Goal: Task Accomplishment & Management: Manage account settings

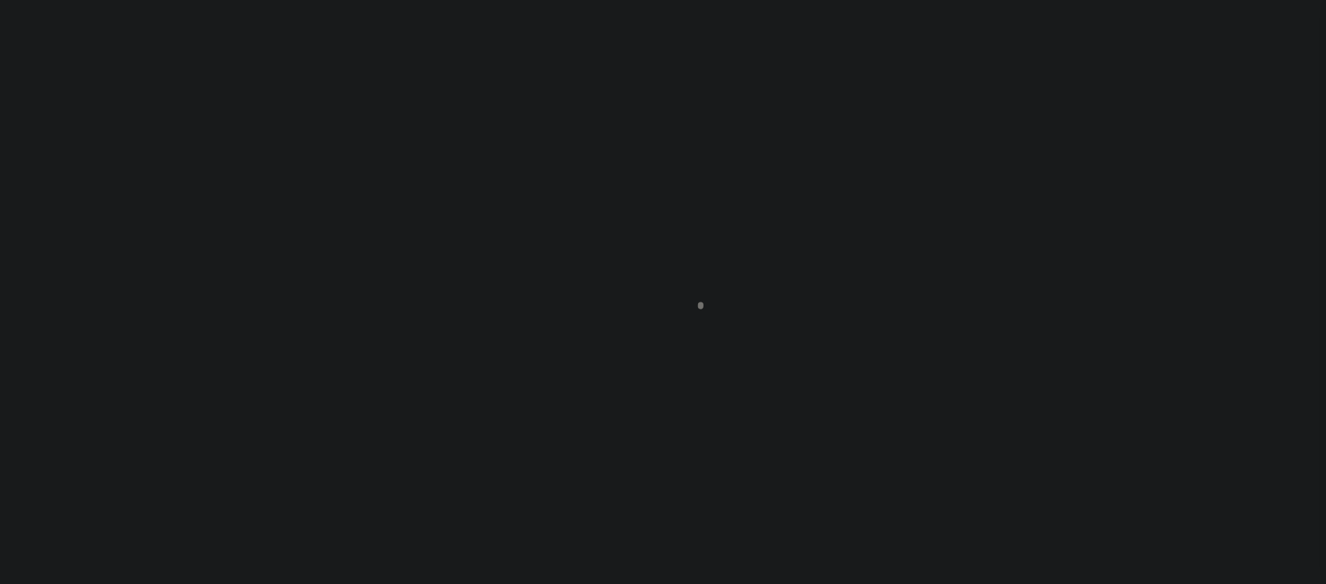
scroll to position [115, 0]
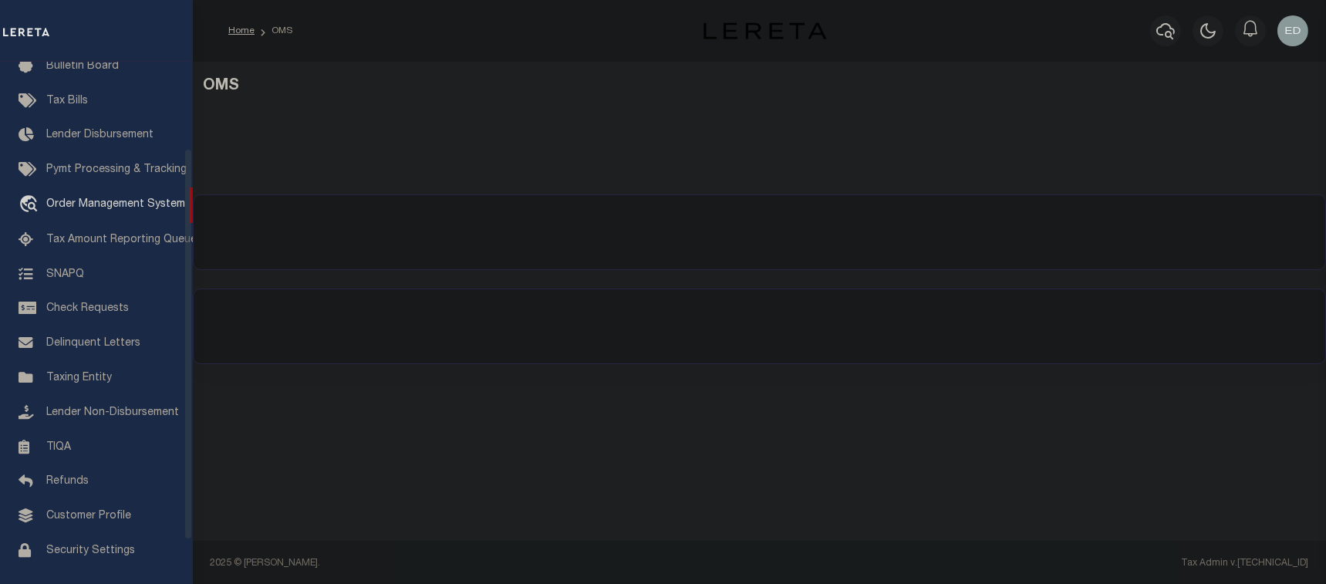
select select "200"
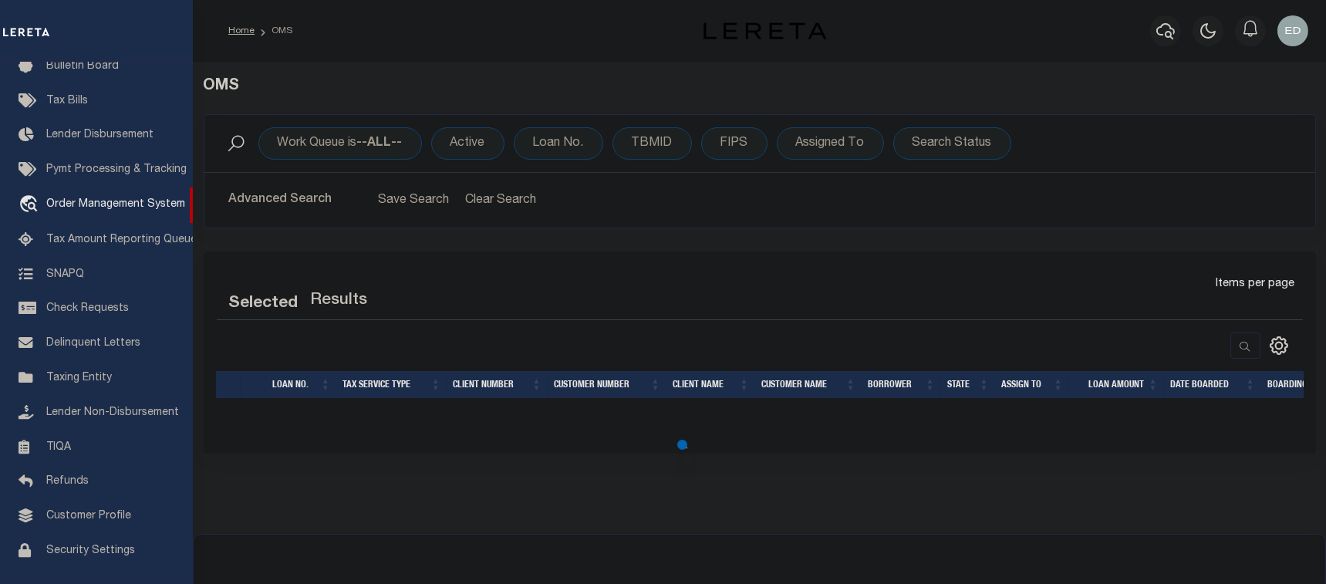
select select "200"
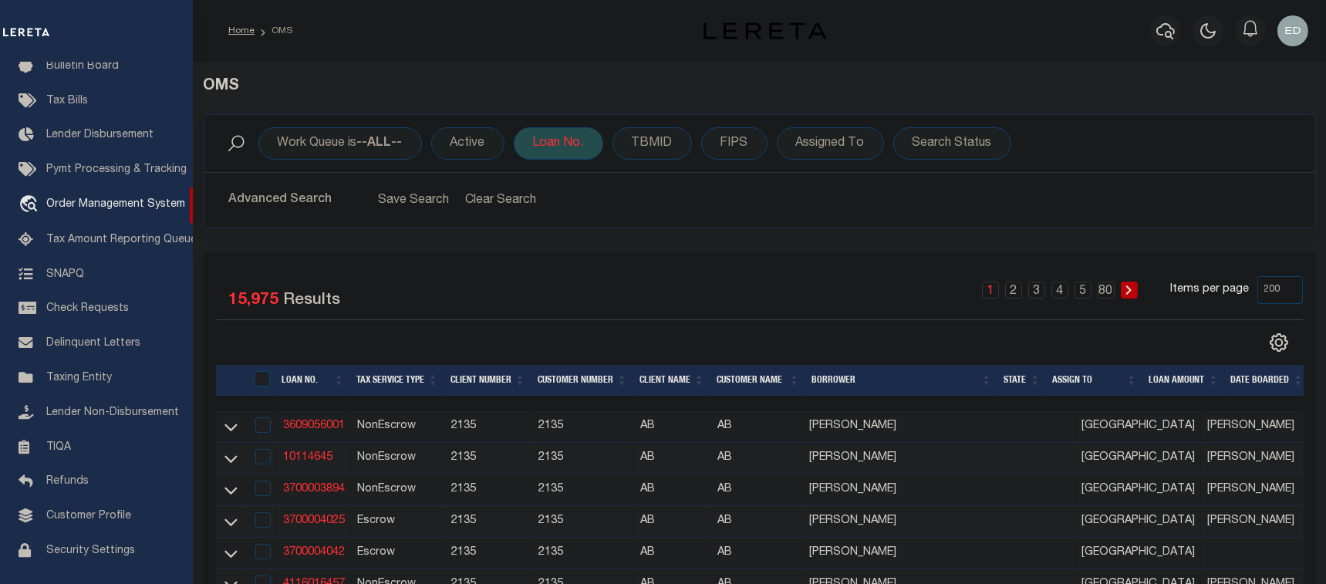
click at [574, 137] on div "Loan No." at bounding box center [558, 143] width 89 height 32
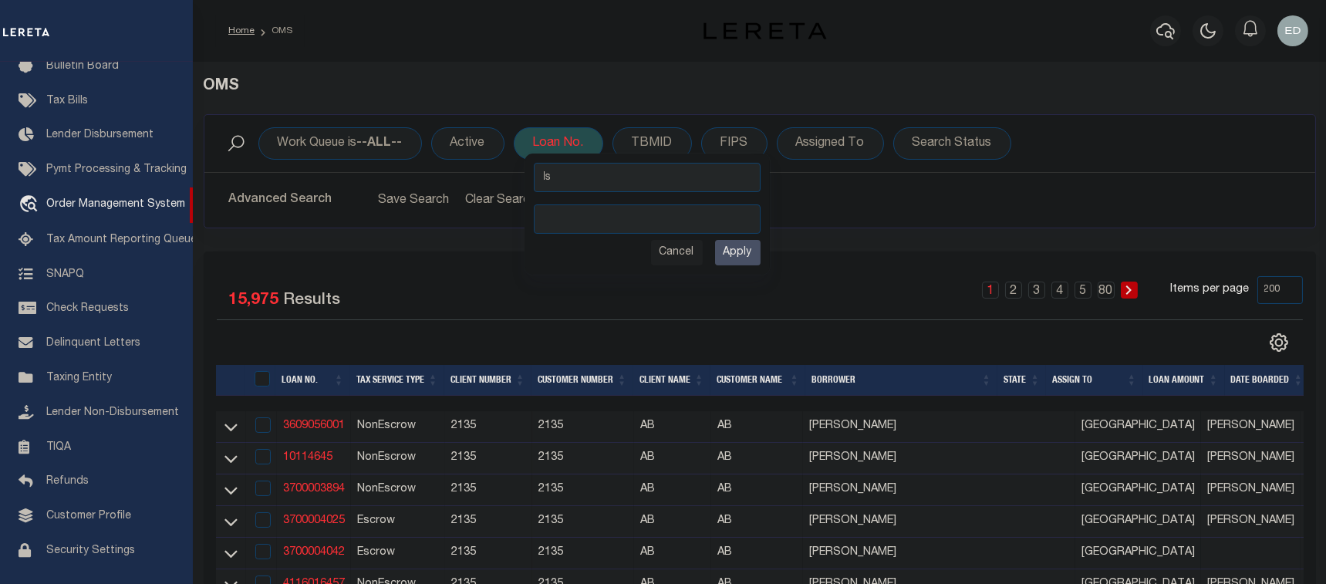
click at [577, 177] on select "Is Contains" at bounding box center [647, 177] width 227 height 29
select select "c"
click at [535, 163] on select "Is Contains" at bounding box center [647, 177] width 227 height 29
click at [609, 215] on input "text" at bounding box center [647, 218] width 227 height 29
type input "ept"
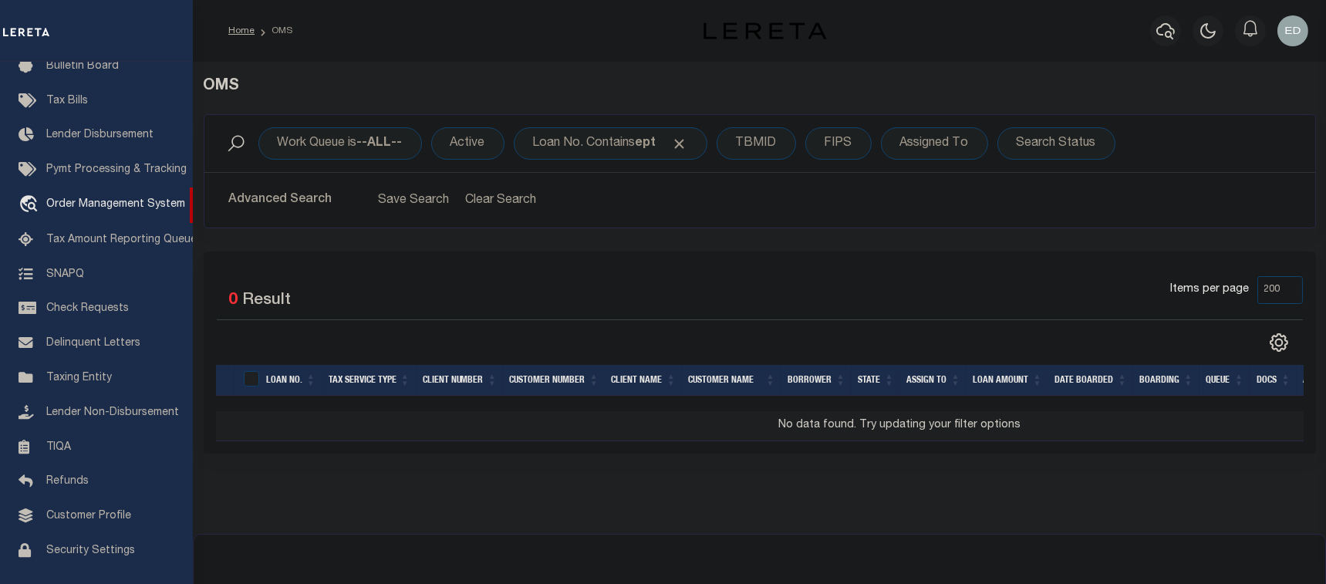
click at [346, 204] on button "Advanced Search" at bounding box center [293, 200] width 128 height 30
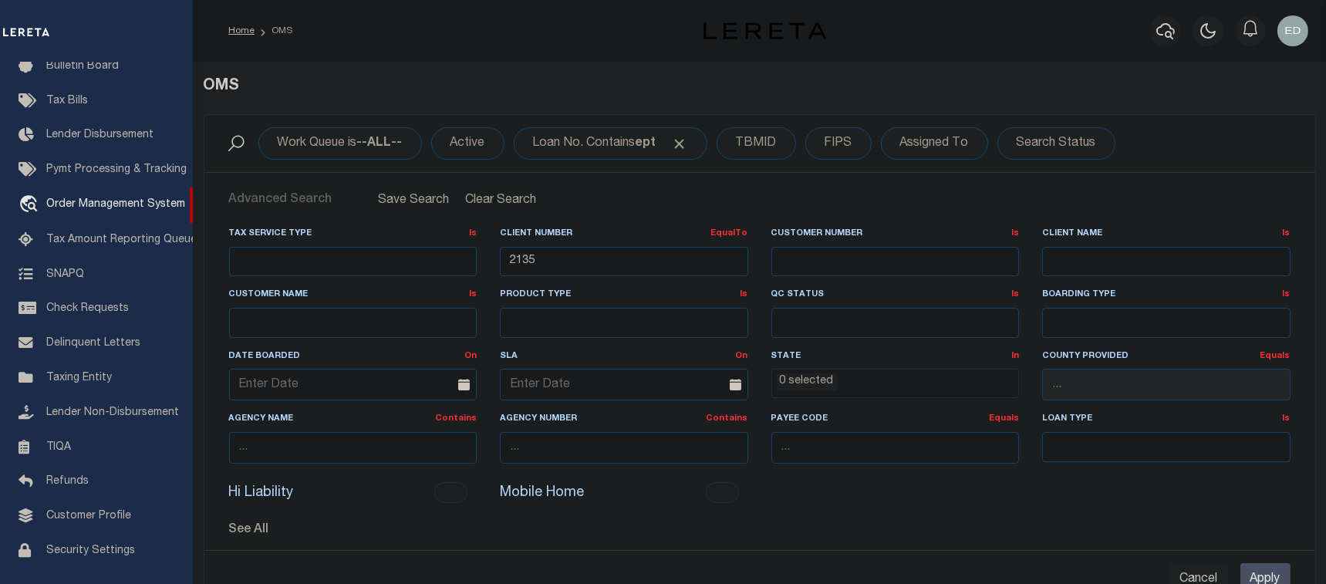
scroll to position [69, 0]
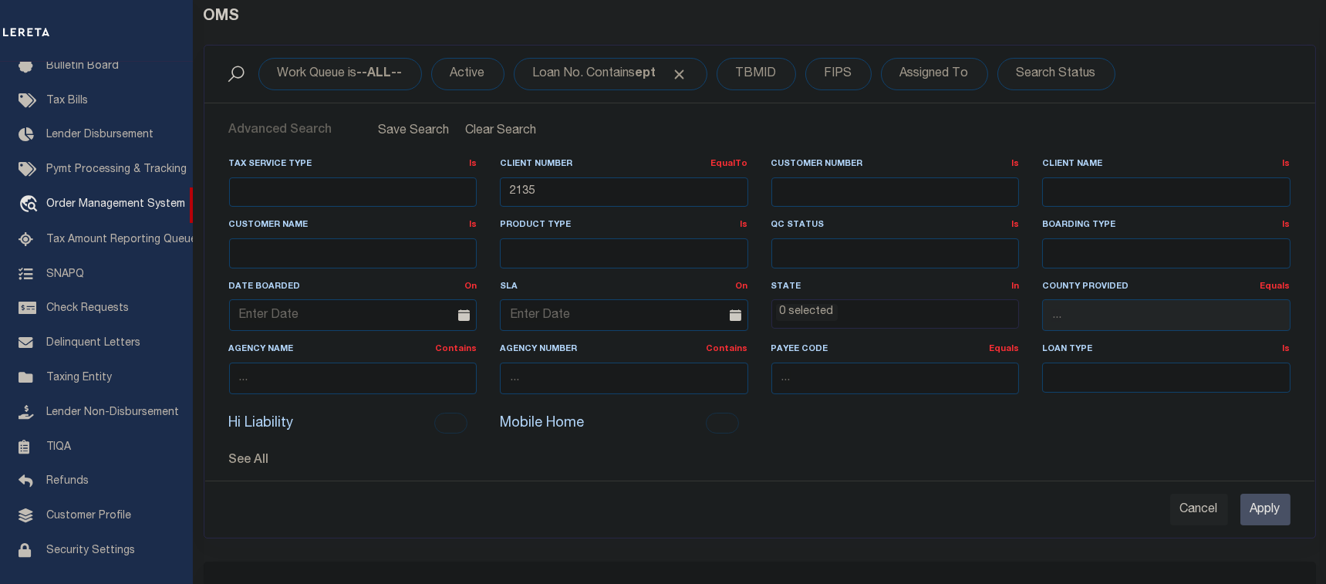
click at [1198, 506] on input "Cancel" at bounding box center [1199, 510] width 58 height 32
checkbox input "true"
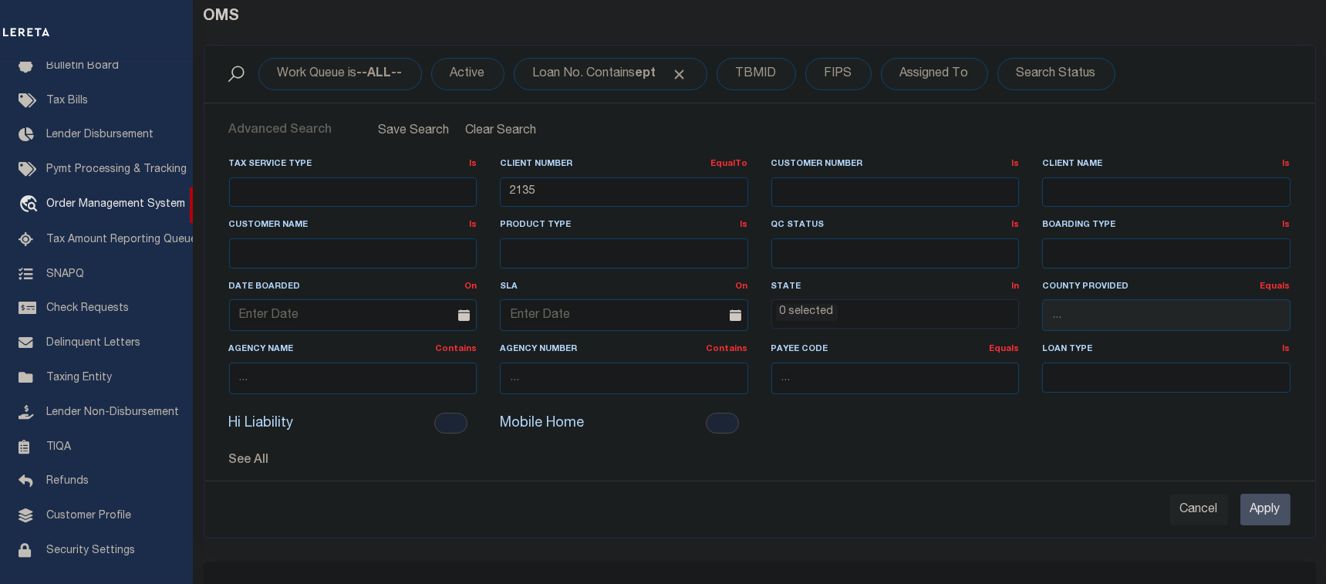
select select
checkbox input "false"
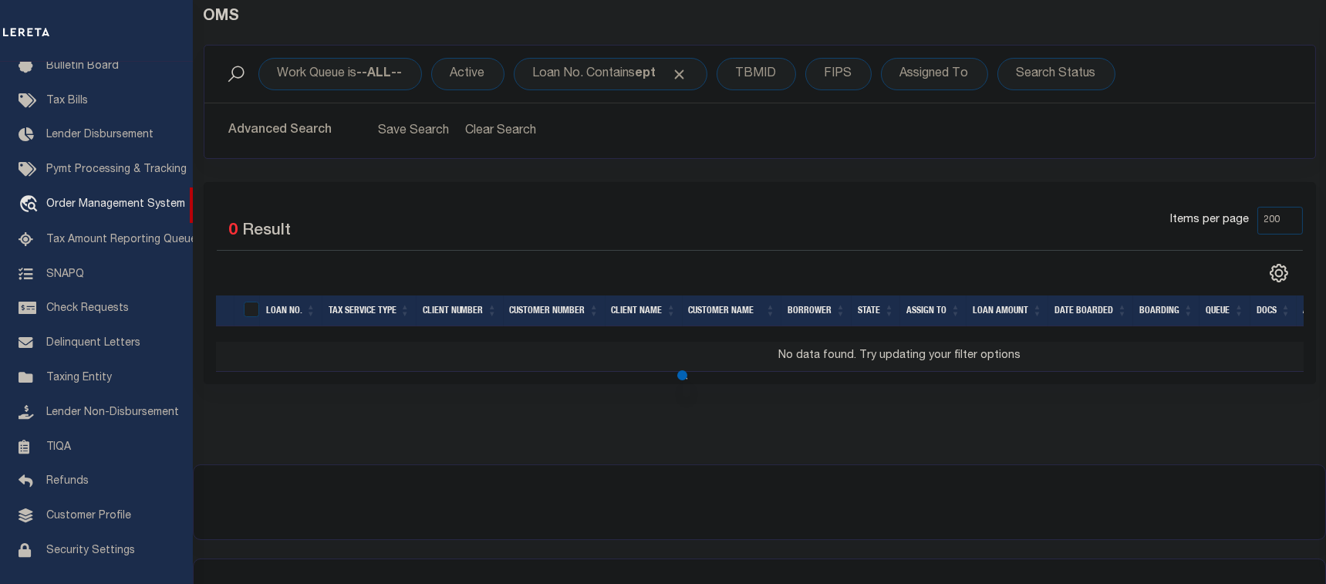
scroll to position [761, 0]
click at [648, 80] on div "Loan No. Contains ept" at bounding box center [611, 74] width 194 height 32
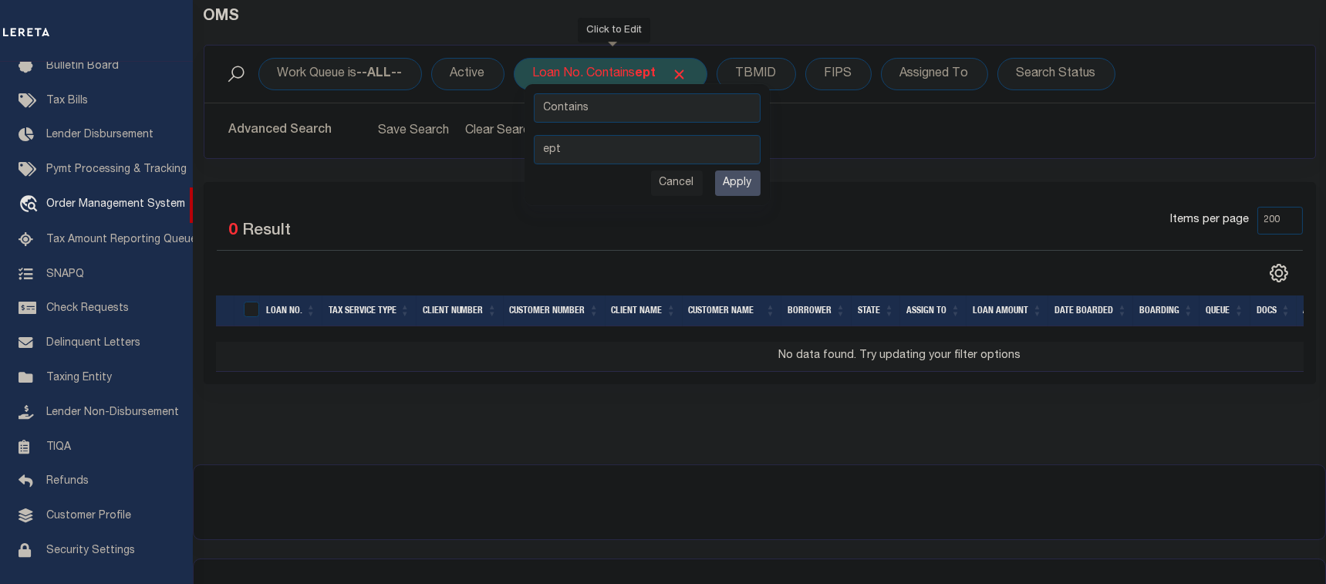
drag, startPoint x: 563, startPoint y: 154, endPoint x: 541, endPoint y: 148, distance: 23.2
click at [541, 148] on input "ept" at bounding box center [647, 149] width 227 height 29
type input "EPT"
click at [747, 177] on input "Apply" at bounding box center [738, 182] width 46 height 25
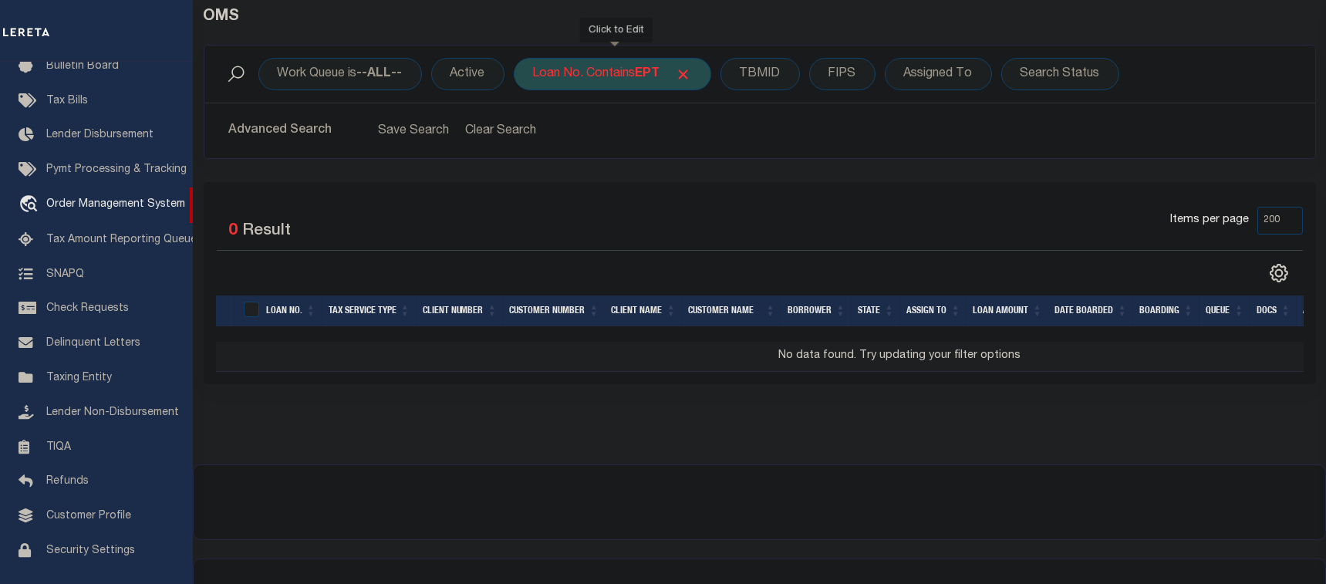
click at [639, 77] on div "Loan No. Contains EPT" at bounding box center [612, 74] width 197 height 32
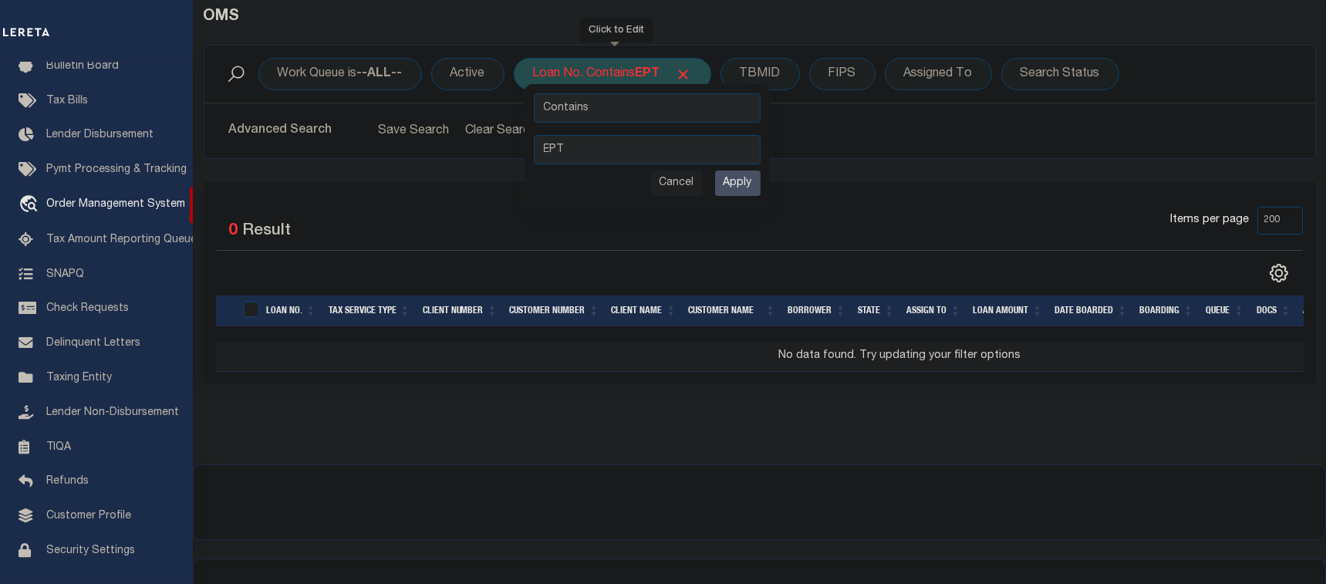
click at [622, 143] on input "EPT" at bounding box center [647, 149] width 227 height 29
type input "EP"
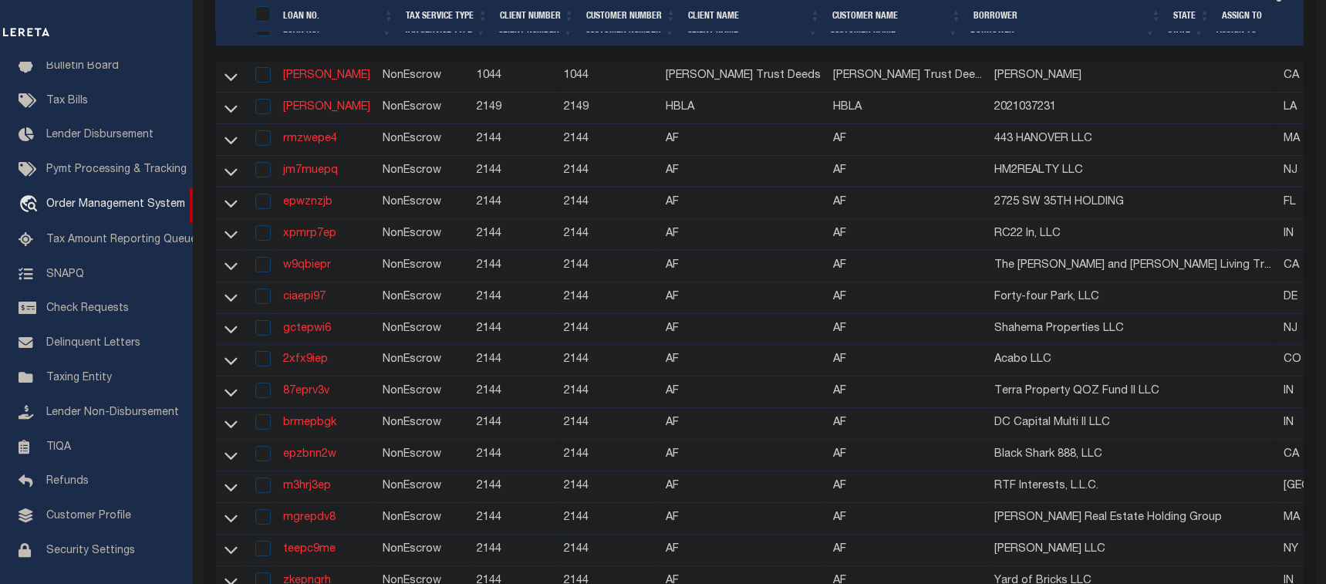
scroll to position [420, 0]
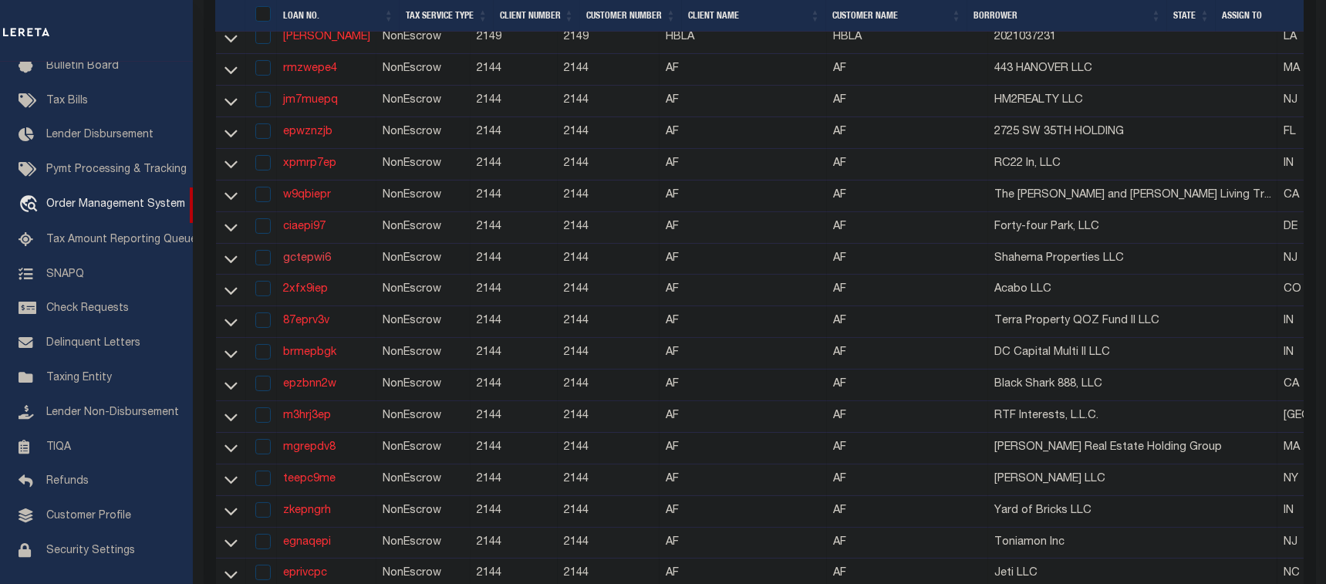
click at [312, 262] on link "gctepwi6" at bounding box center [307, 258] width 48 height 11
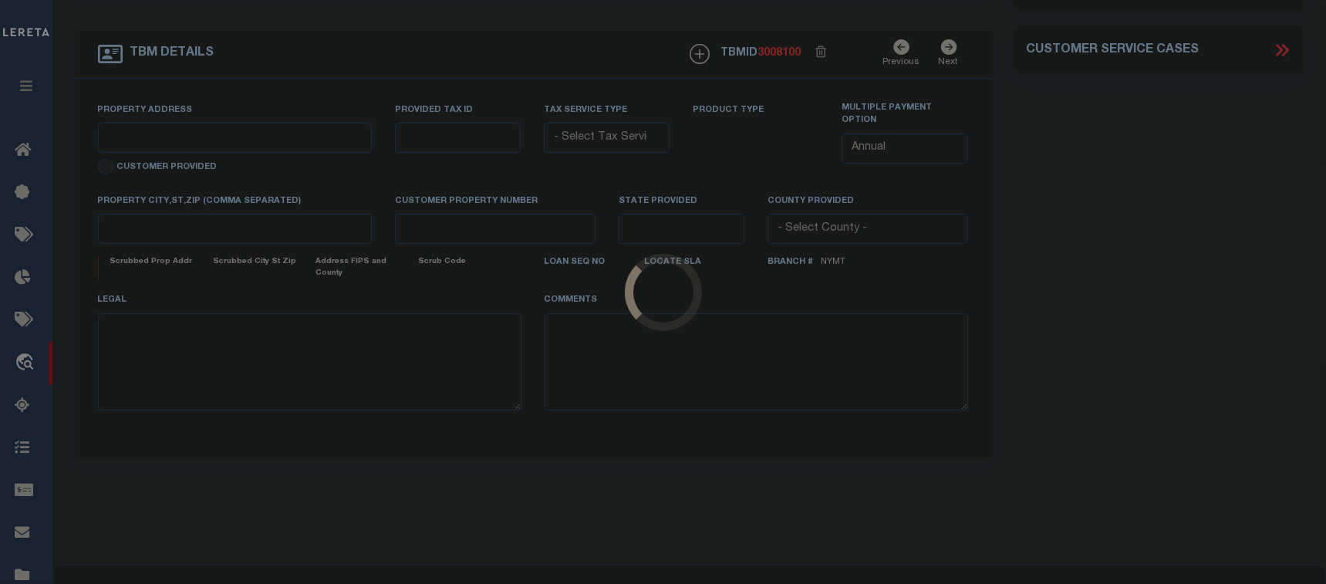
type input "gctepwi6"
type input "Shahema Properties LLC"
select select "False"
select select
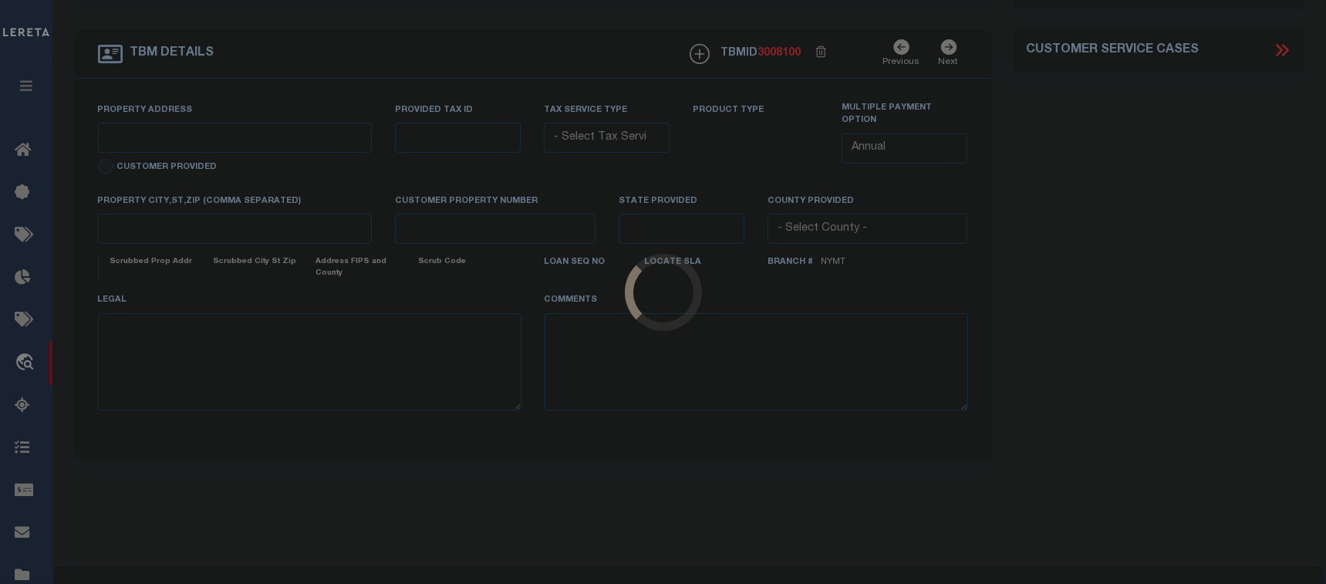
select select "NonEscrow"
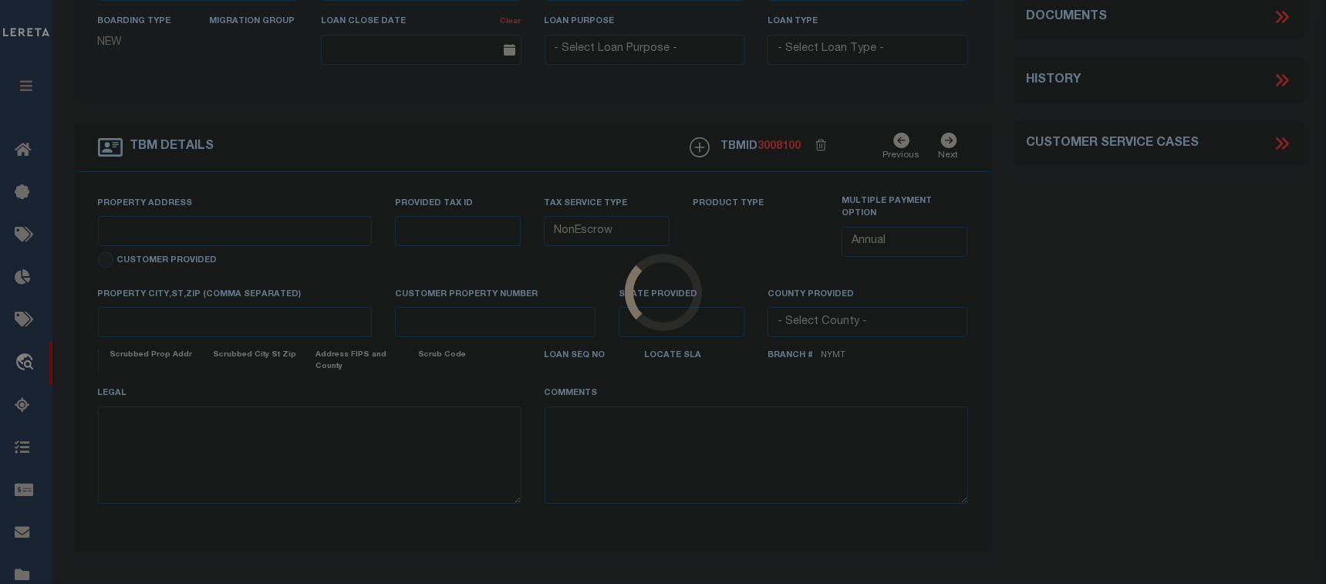
select select "3663"
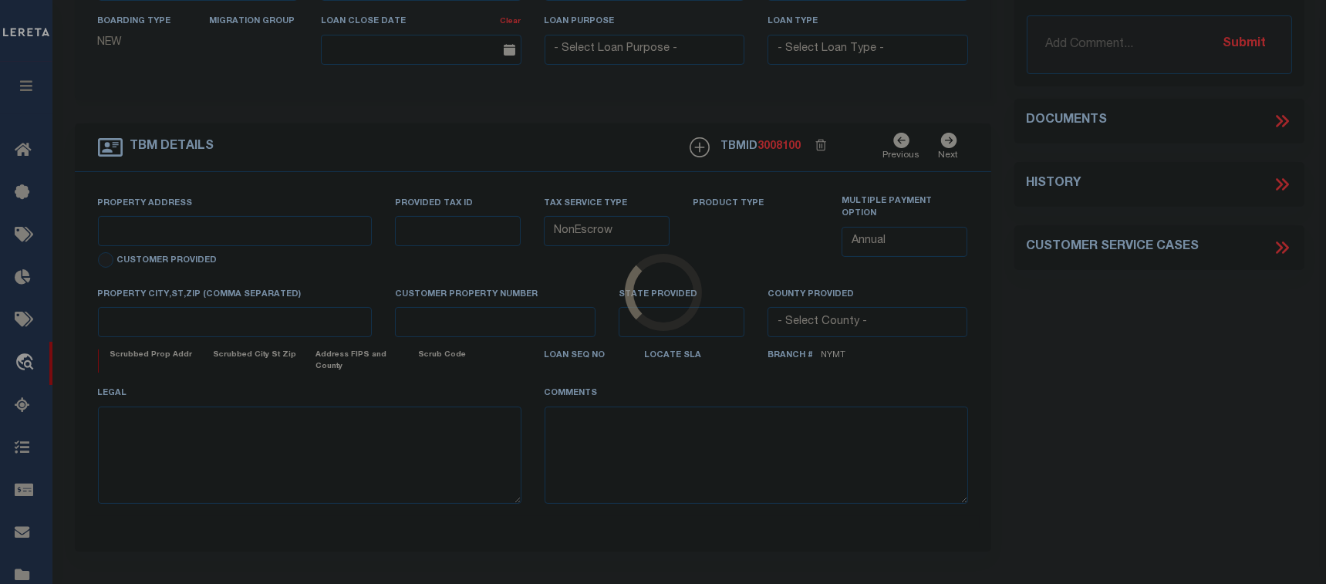
type input "156-12 Ave Paterson Blanket"
select select
type input "Paterson City, NJ, 7501"
type input "399353115"
type input "NJ"
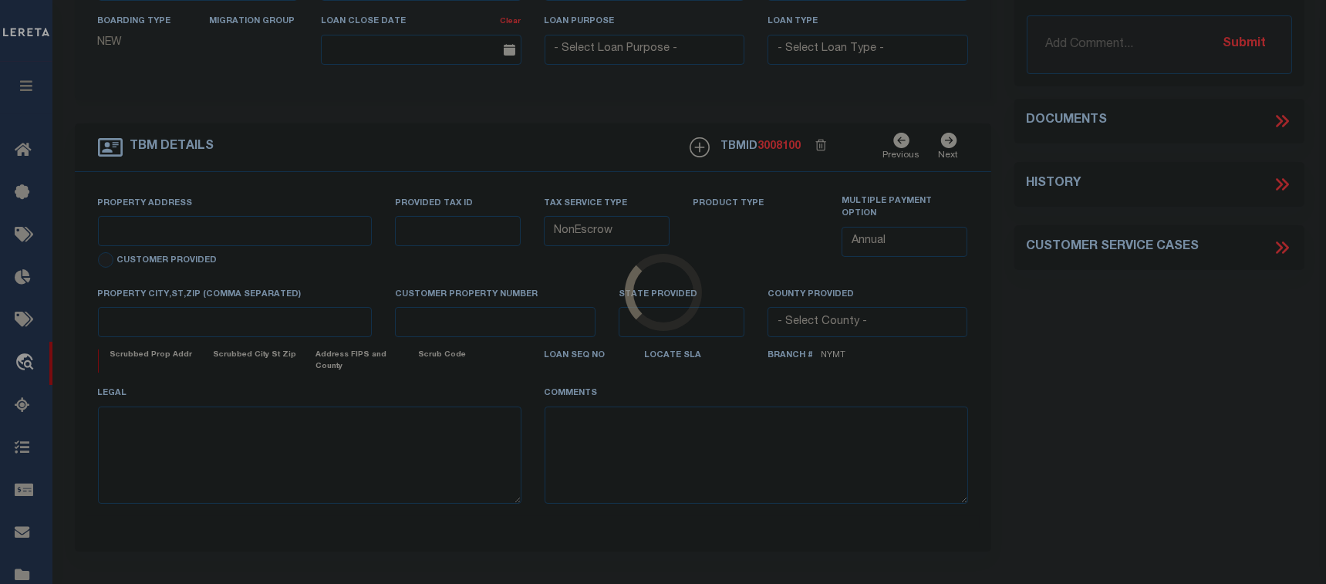
select select
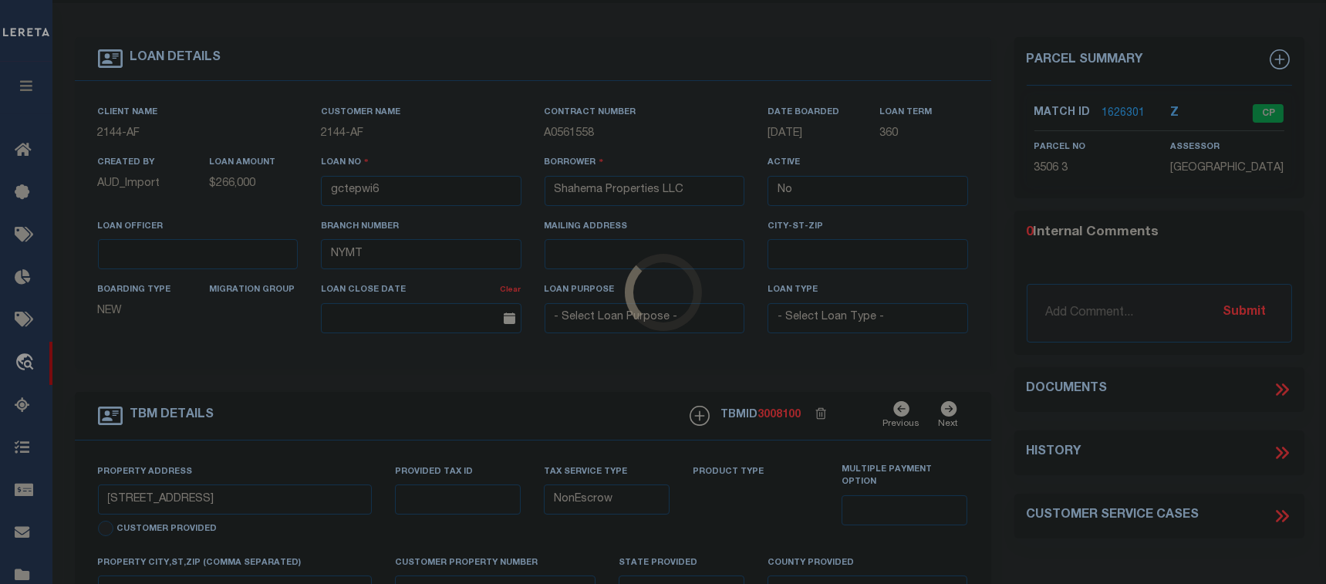
select select "10083"
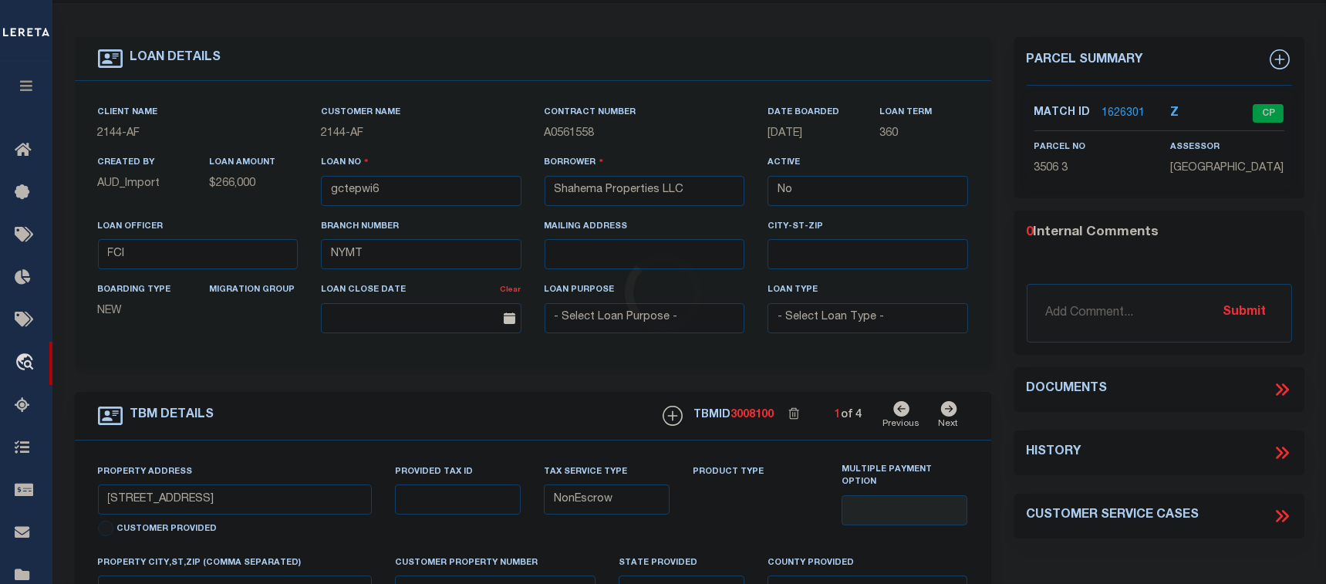
scroll to position [0, 0]
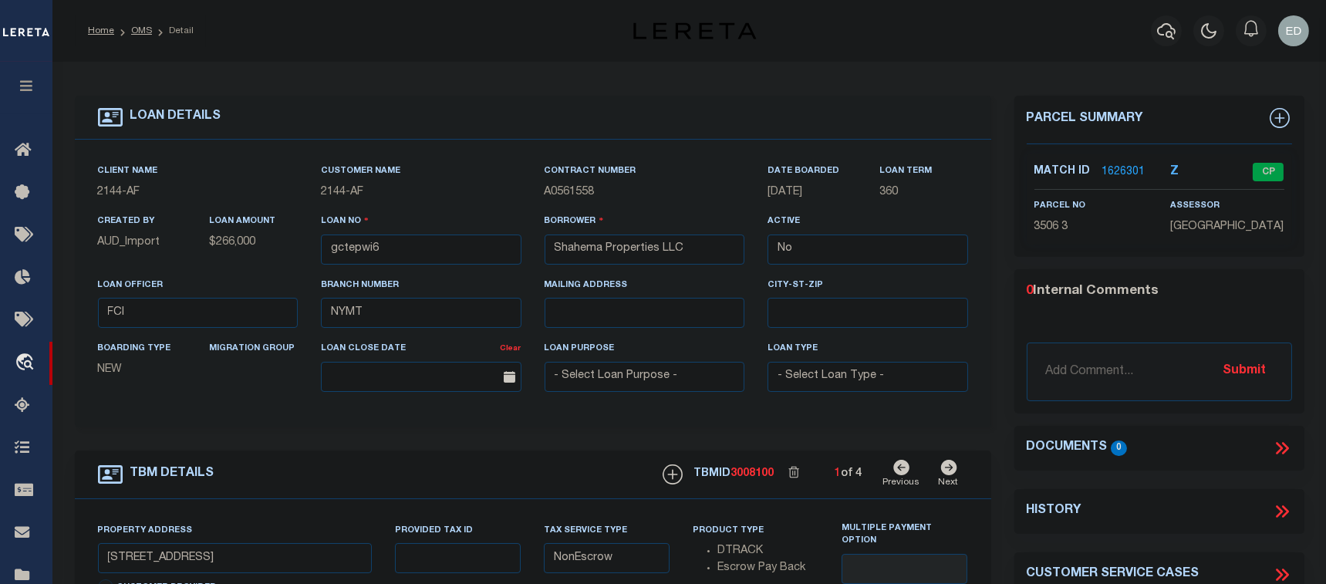
click at [1282, 447] on icon at bounding box center [1282, 448] width 20 height 20
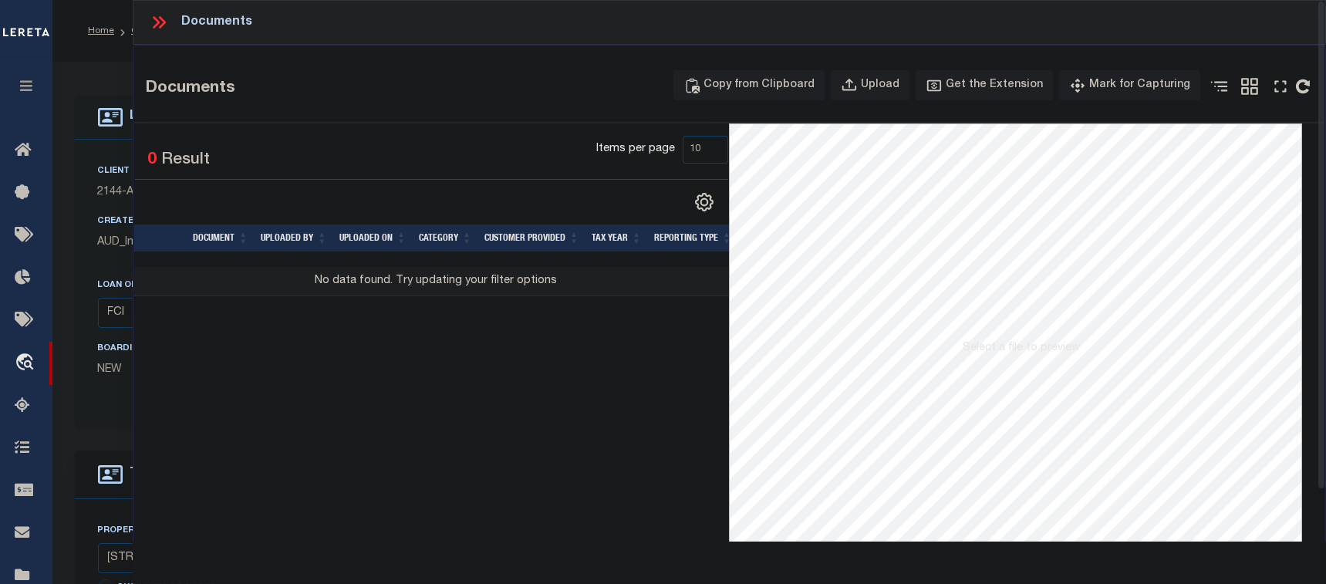
click at [162, 17] on icon at bounding box center [159, 22] width 20 height 20
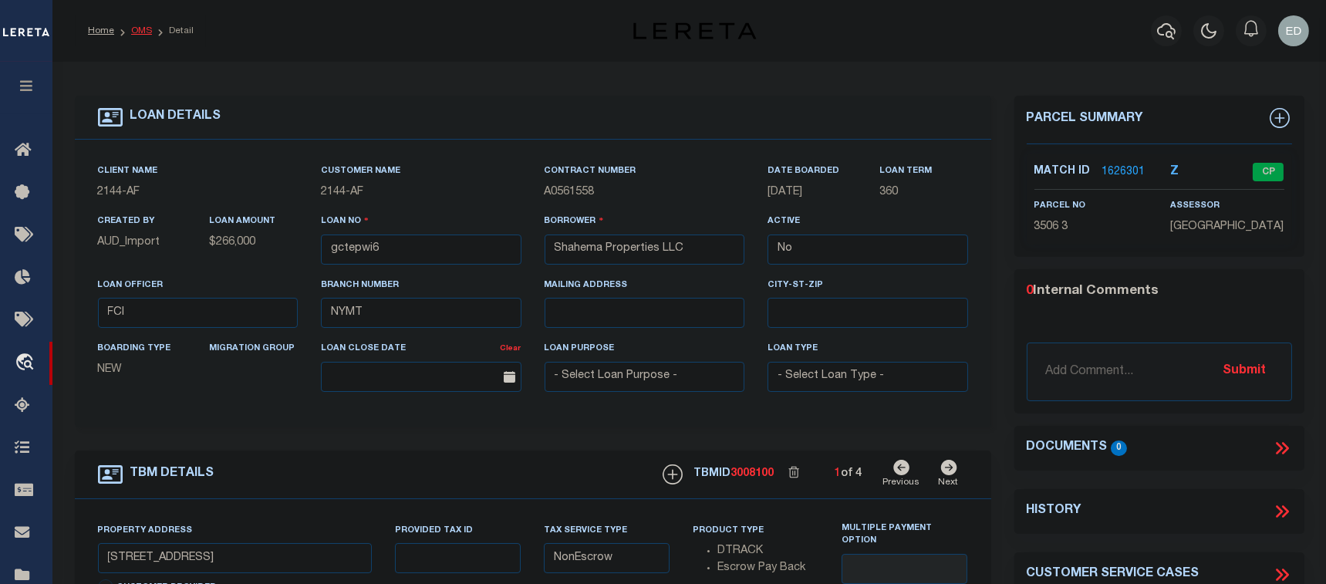
click at [134, 31] on link "OMS" at bounding box center [141, 30] width 21 height 9
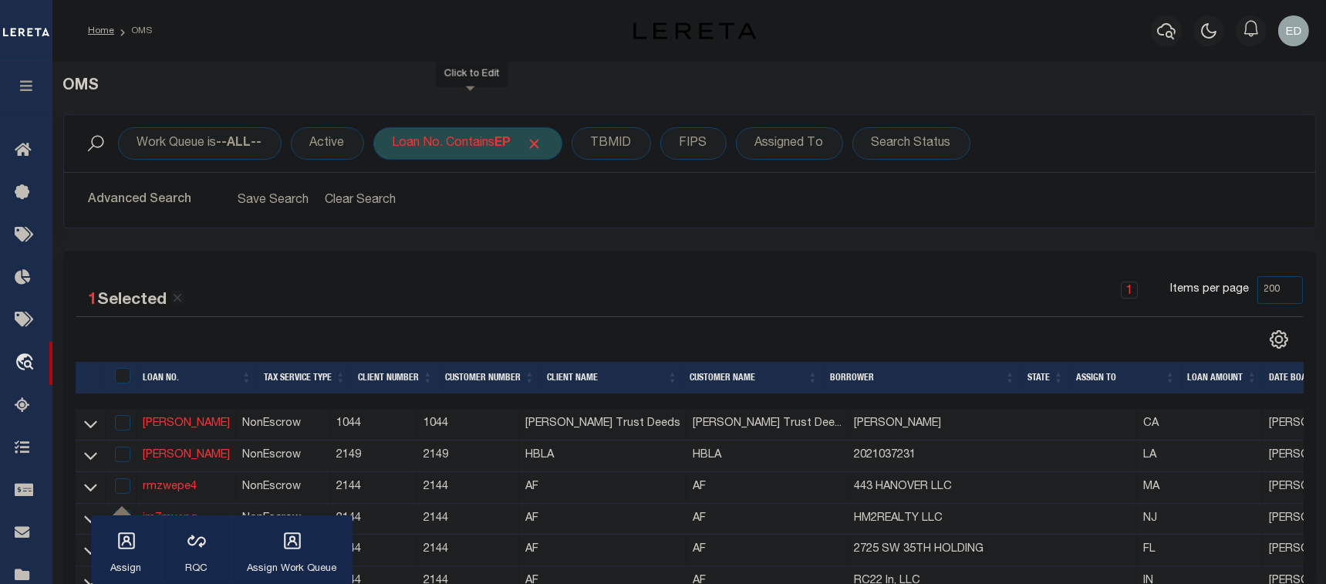
click at [445, 137] on div "Loan No. Contains EP" at bounding box center [467, 143] width 189 height 32
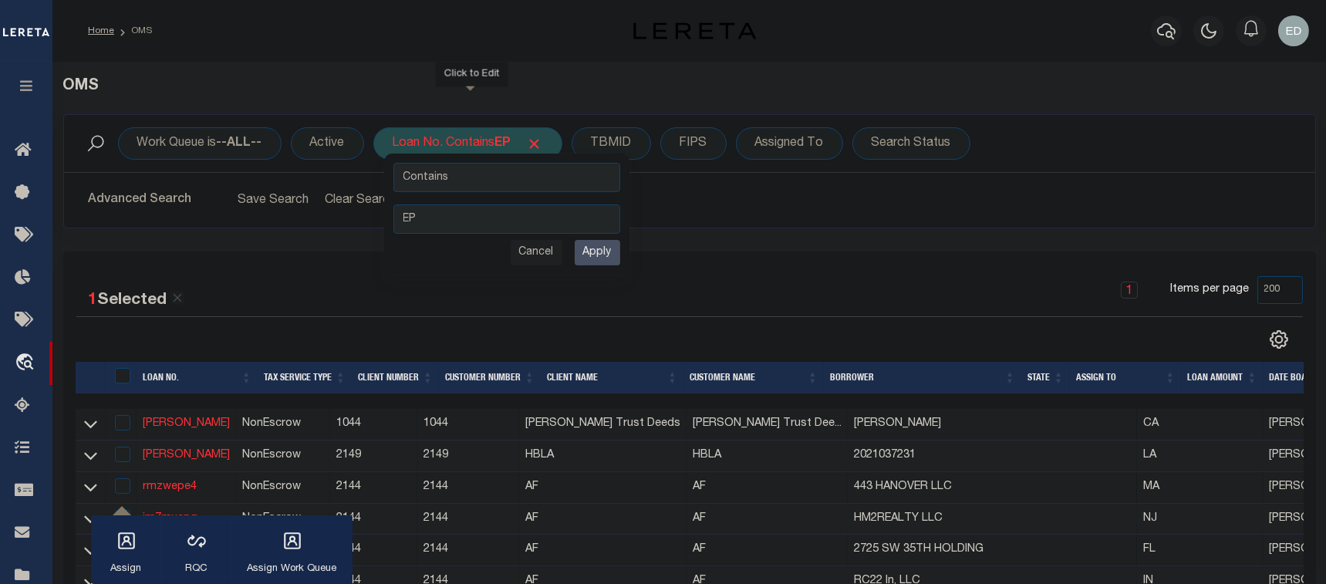
click at [448, 222] on input "EP" at bounding box center [506, 218] width 227 height 29
type input "EP-T"
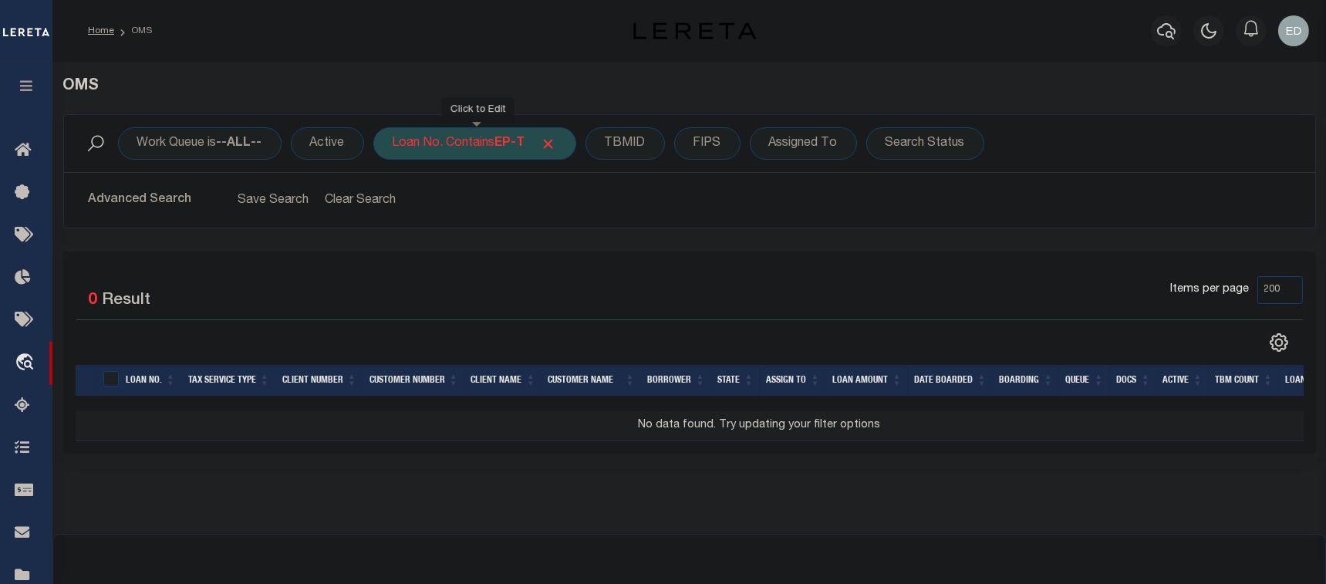
click at [477, 146] on div "Loan No. Contains EP-T" at bounding box center [474, 143] width 203 height 32
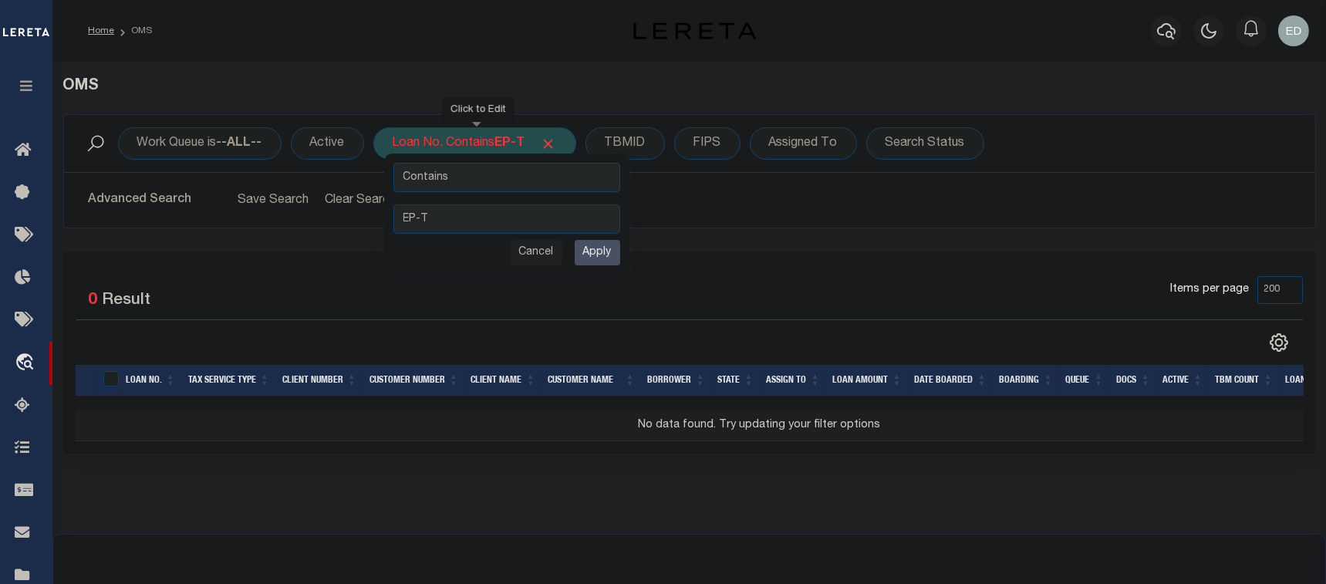
click at [586, 248] on input "Apply" at bounding box center [598, 252] width 46 height 25
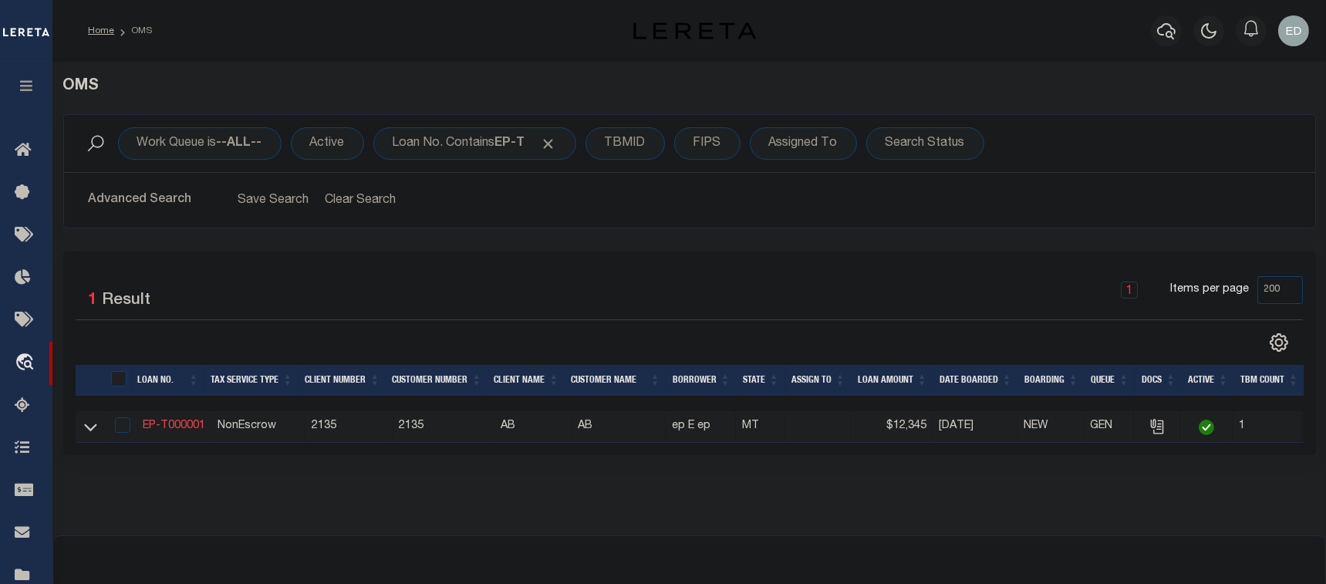
click at [183, 429] on link "EP-T000001" at bounding box center [174, 425] width 62 height 11
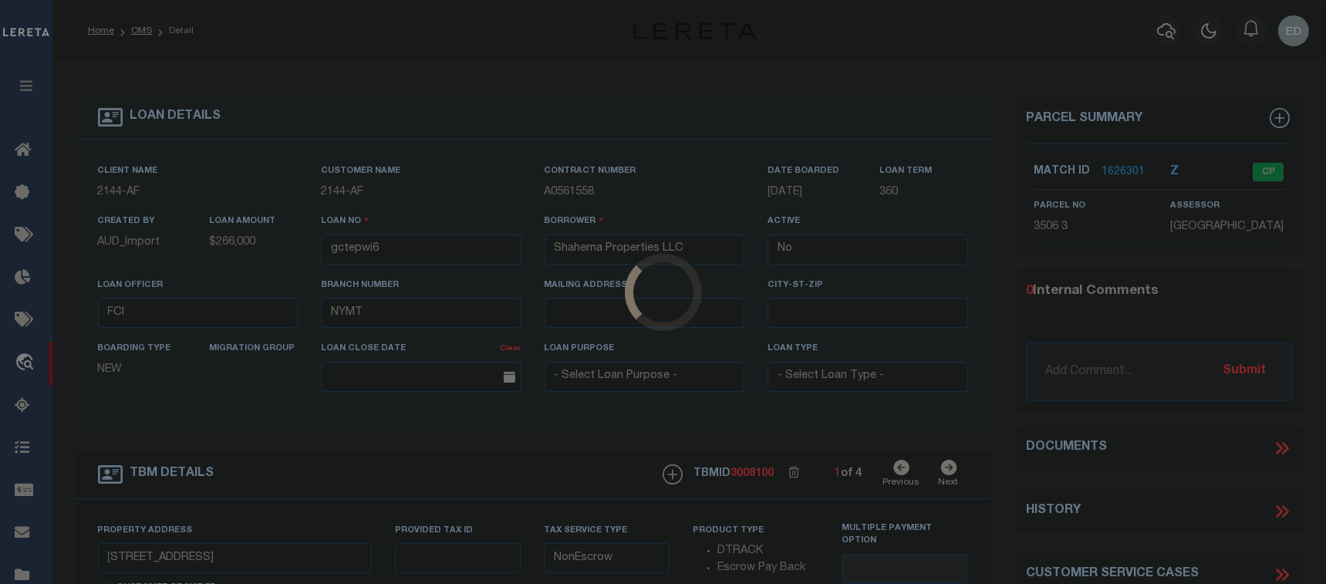
type input "EP-T000001"
type input "ep E ep"
select select "True"
select select
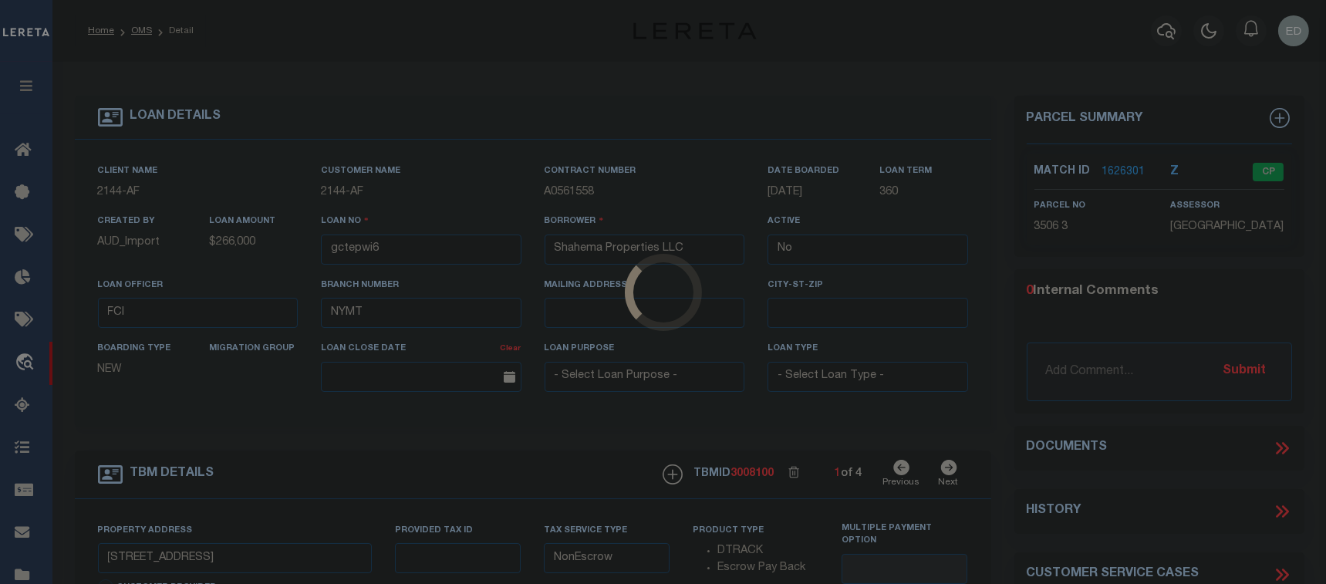
type input "[STREET_ADDRESS]"
type input "[GEOGRAPHIC_DATA] NC 27405-7605"
type input "[DATE]"
select select "10"
type input "[STREET_ADDRESS]"
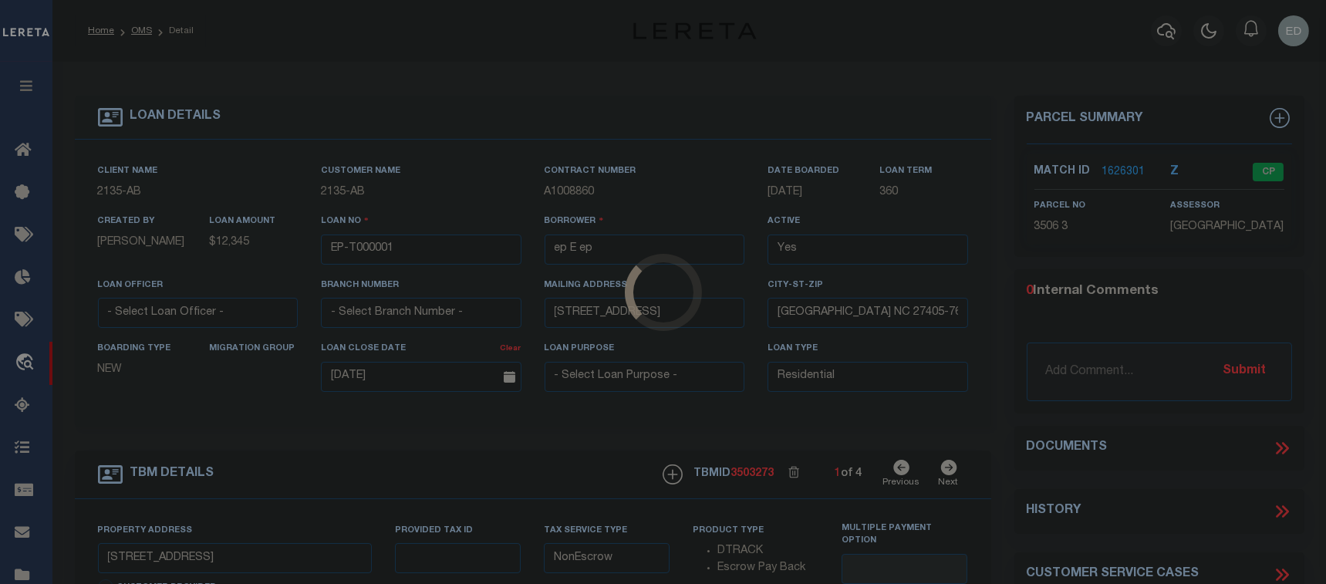
select select
type input "BILLINGS MT 59101-1731"
type input "MT"
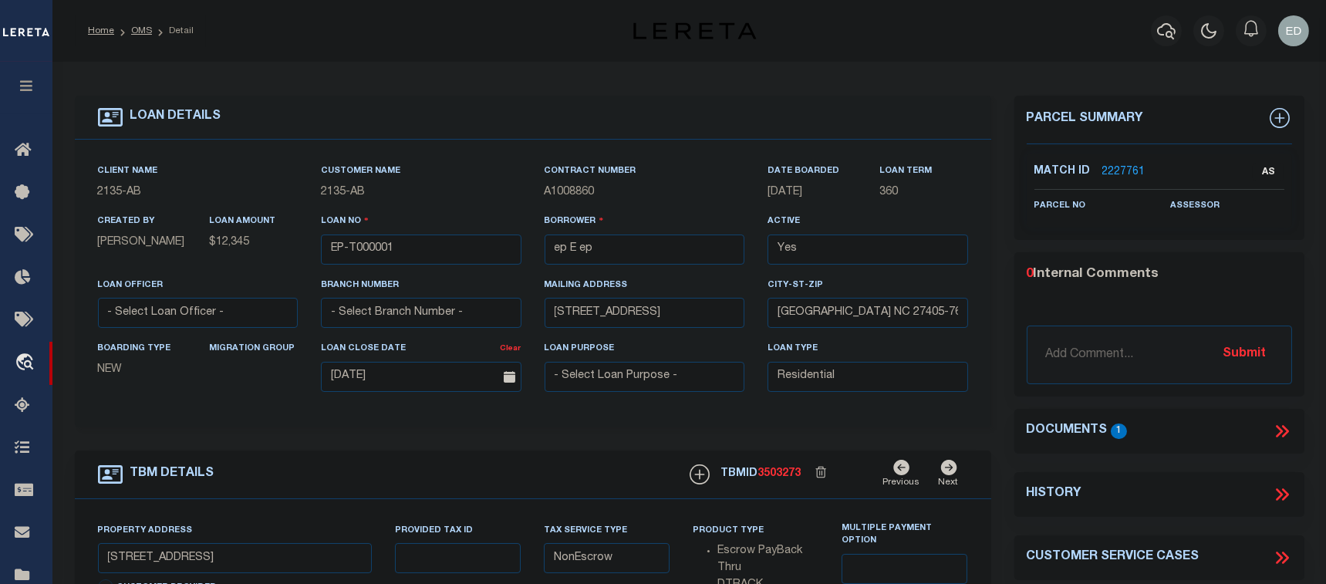
click at [984, 362] on div "Client Name 2135 - AB Customer Name 2135 - AB Contract Number A1008860 360" at bounding box center [533, 284] width 916 height 288
drag, startPoint x: 984, startPoint y: 359, endPoint x: 984, endPoint y: 351, distance: 8.5
click at [984, 359] on div "Client Name 2135 - AB Customer Name 2135 - AB Contract Number A1008860 360" at bounding box center [533, 284] width 916 height 288
click at [984, 351] on div "Client Name 2135 - AB Customer Name 2135 - AB Contract Number A1008860 360" at bounding box center [533, 284] width 916 height 288
click at [984, 343] on div "Client Name 2135 - AB Customer Name 2135 - AB Contract Number A1008860 360" at bounding box center [533, 284] width 916 height 288
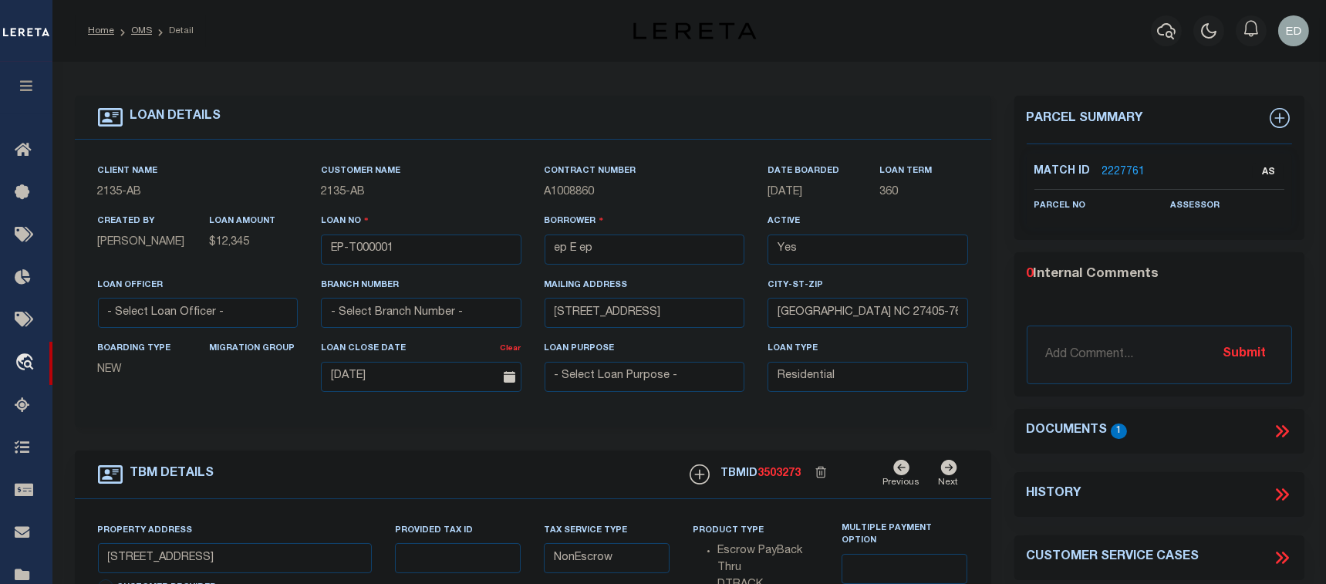
click at [984, 338] on div "Client Name 2135 - AB Customer Name 2135 - AB Contract Number A1008860 360" at bounding box center [533, 284] width 916 height 288
click at [984, 333] on div "Client Name 2135 - AB Customer Name 2135 - AB Contract Number A1008860 360" at bounding box center [533, 284] width 916 height 288
click at [986, 331] on div "Client Name 2135 - AB Customer Name 2135 - AB Contract Number A1008860 360" at bounding box center [533, 284] width 916 height 288
click at [987, 327] on div "Client Name 2135 - AB Customer Name 2135 - AB Contract Number A1008860 360" at bounding box center [533, 284] width 916 height 288
click at [988, 322] on div "Client Name 2135 - AB Customer Name 2135 - AB Contract Number A1008860 360" at bounding box center [533, 284] width 916 height 288
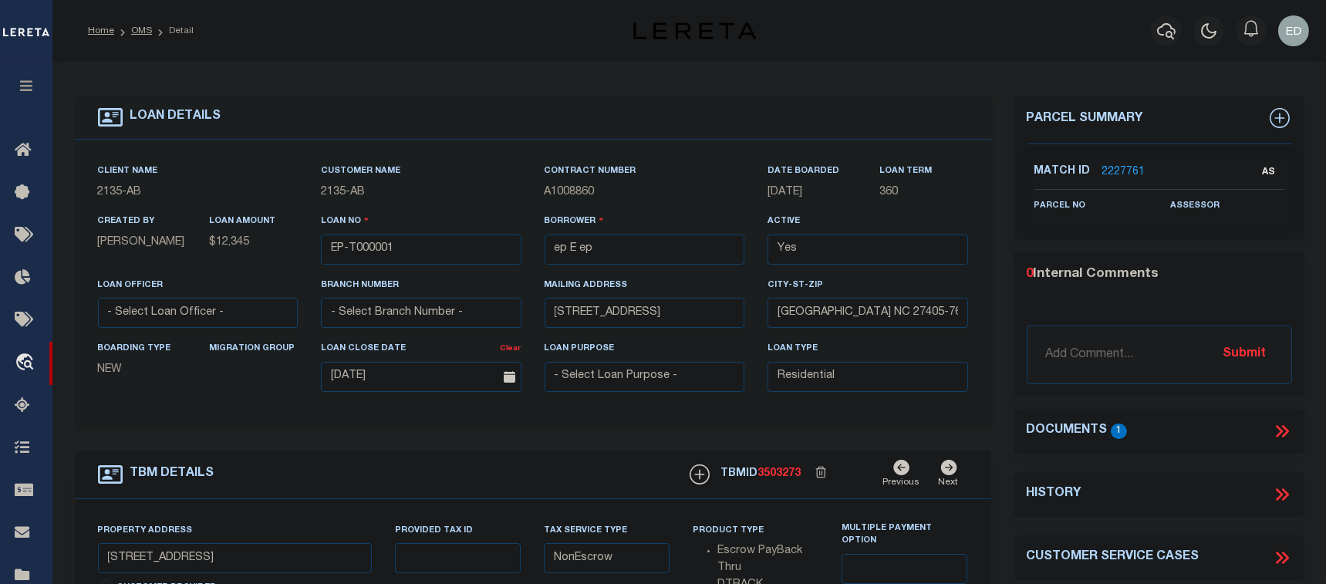
click at [989, 312] on div "Client Name 2135 - AB Customer Name 2135 - AB Contract Number A1008860 360" at bounding box center [533, 284] width 916 height 288
click at [989, 309] on div "Client Name 2135 - AB Customer Name 2135 - AB Contract Number A1008860 360" at bounding box center [533, 284] width 916 height 288
click at [989, 304] on div "Client Name 2135 - AB Customer Name 2135 - AB Contract Number A1008860 360" at bounding box center [533, 284] width 916 height 288
click at [994, 288] on div "LOAN DETAILS Client Name -" at bounding box center [533, 523] width 940 height 855
click at [994, 352] on div "LOAN DETAILS Client Name -" at bounding box center [533, 523] width 940 height 855
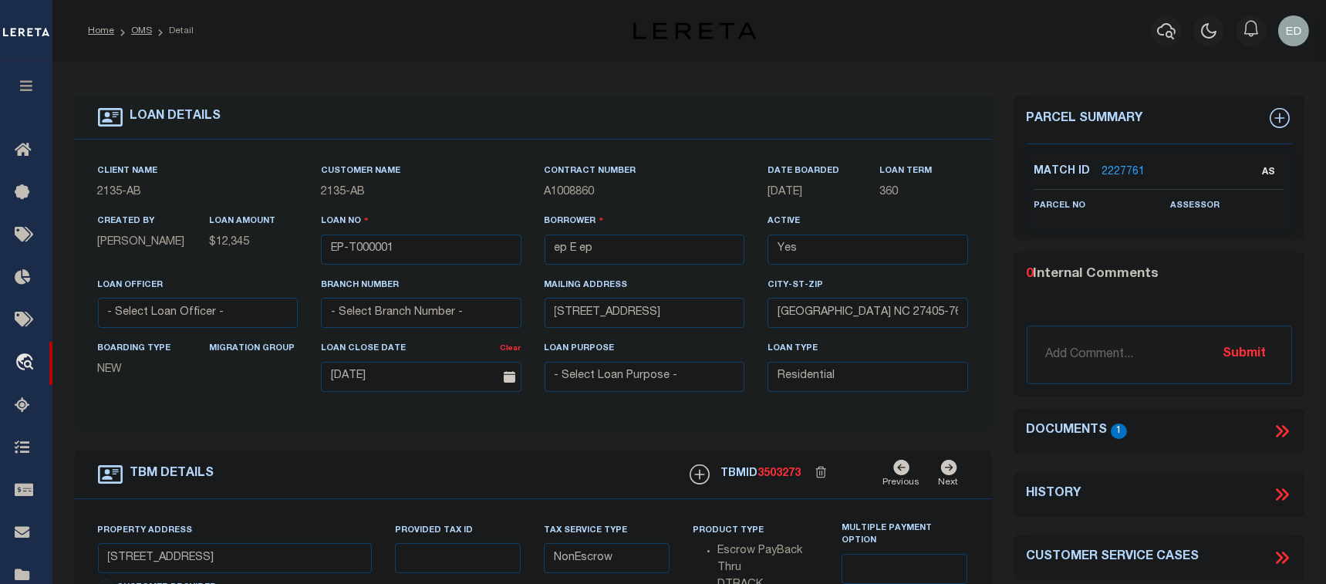
click at [994, 324] on div "LOAN DETAILS Client Name -" at bounding box center [533, 523] width 940 height 855
click at [994, 346] on div "LOAN DETAILS Client Name -" at bounding box center [533, 523] width 940 height 855
click at [995, 321] on div "LOAN DETAILS Client Name -" at bounding box center [533, 523] width 940 height 855
click at [995, 339] on div "LOAN DETAILS Client Name -" at bounding box center [533, 523] width 940 height 855
click at [994, 317] on div "LOAN DETAILS Client Name -" at bounding box center [533, 523] width 940 height 855
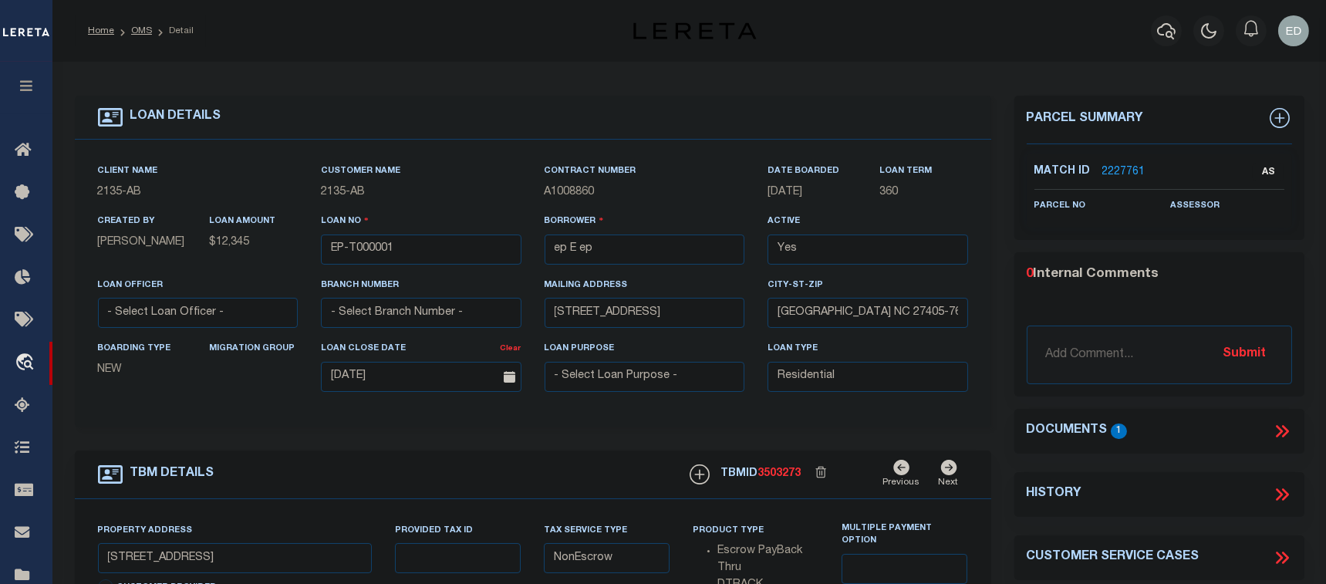
click at [990, 366] on div "Client Name 2135 - AB Customer Name 2135 - AB Contract Number A1008860 360" at bounding box center [533, 284] width 916 height 288
click at [990, 331] on div "Client Name 2135 - AB Customer Name 2135 - AB Contract Number A1008860 360" at bounding box center [533, 284] width 916 height 288
click at [988, 366] on div "Client Name 2135 - AB Customer Name 2135 - AB Contract Number A1008860 360" at bounding box center [533, 284] width 916 height 288
click at [988, 345] on div "Client Name 2135 - AB Customer Name 2135 - AB Contract Number A1008860 360" at bounding box center [533, 284] width 916 height 288
click at [988, 332] on div "Client Name 2135 - AB Customer Name 2135 - AB Contract Number A1008860 360" at bounding box center [533, 284] width 916 height 288
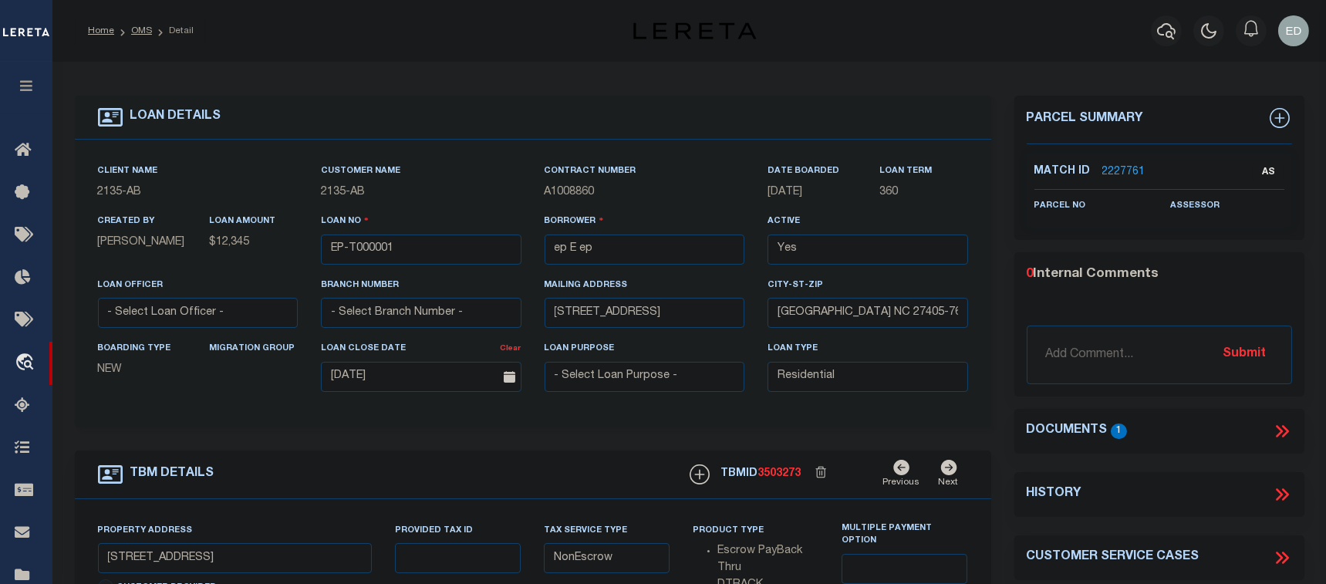
click at [988, 334] on div "Client Name 2135 - AB Customer Name 2135 - AB Contract Number A1008860 360" at bounding box center [533, 284] width 916 height 288
drag, startPoint x: 988, startPoint y: 334, endPoint x: 990, endPoint y: 357, distance: 23.2
click at [990, 357] on div "Client Name 2135 - AB Customer Name 2135 - AB Contract Number A1008860 360" at bounding box center [533, 284] width 916 height 288
click at [990, 371] on div "Client Name 2135 - AB Customer Name 2135 - AB Contract Number A1008860 360" at bounding box center [533, 284] width 916 height 288
drag, startPoint x: 988, startPoint y: 379, endPoint x: 1078, endPoint y: 400, distance: 92.6
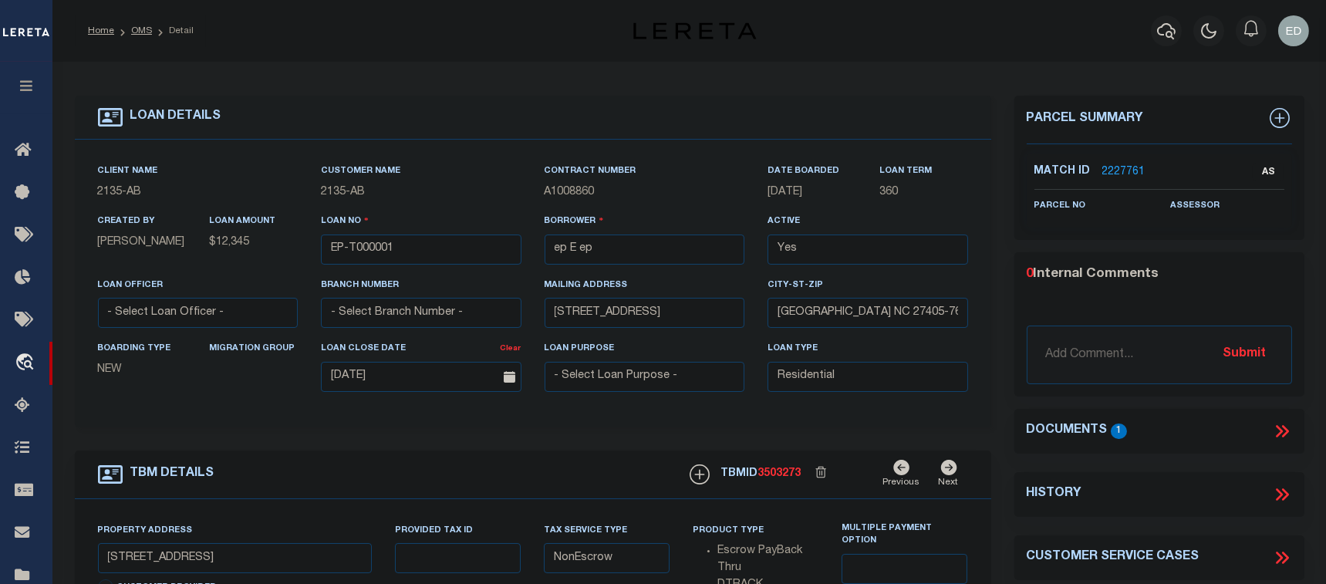
click at [988, 380] on div "Client Name 2135 - AB Customer Name 2135 - AB Contract Number A1008860 360" at bounding box center [533, 284] width 916 height 288
click at [1287, 431] on icon at bounding box center [1284, 431] width 7 height 12
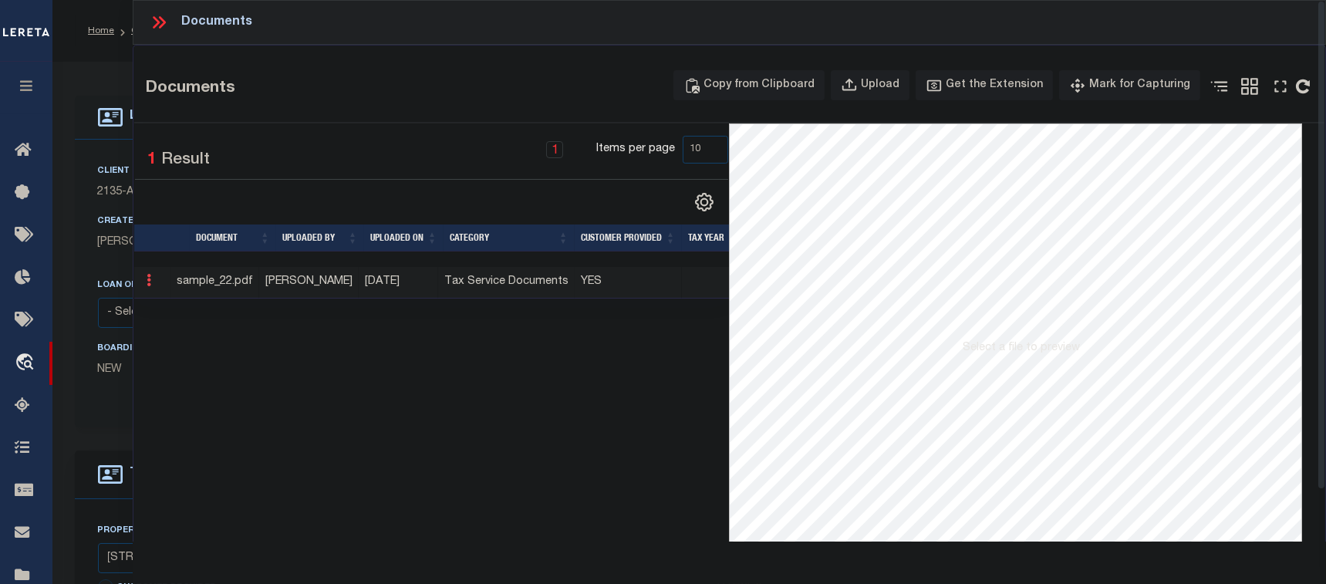
click at [148, 278] on icon at bounding box center [149, 280] width 5 height 12
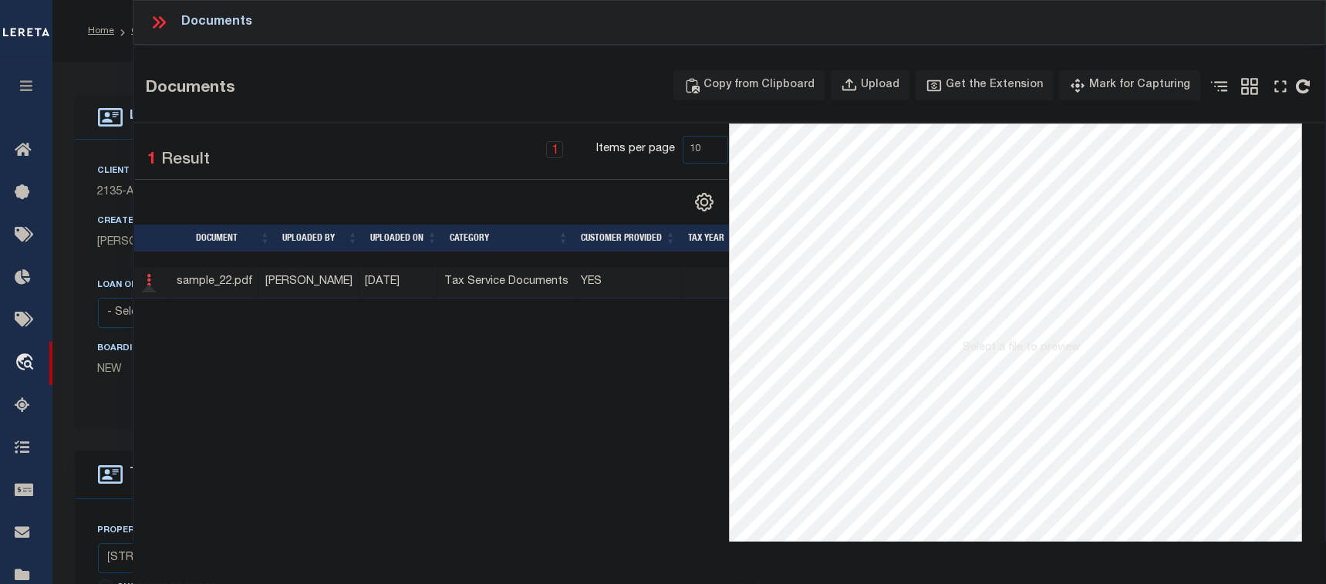
click at [148, 278] on icon at bounding box center [149, 280] width 5 height 12
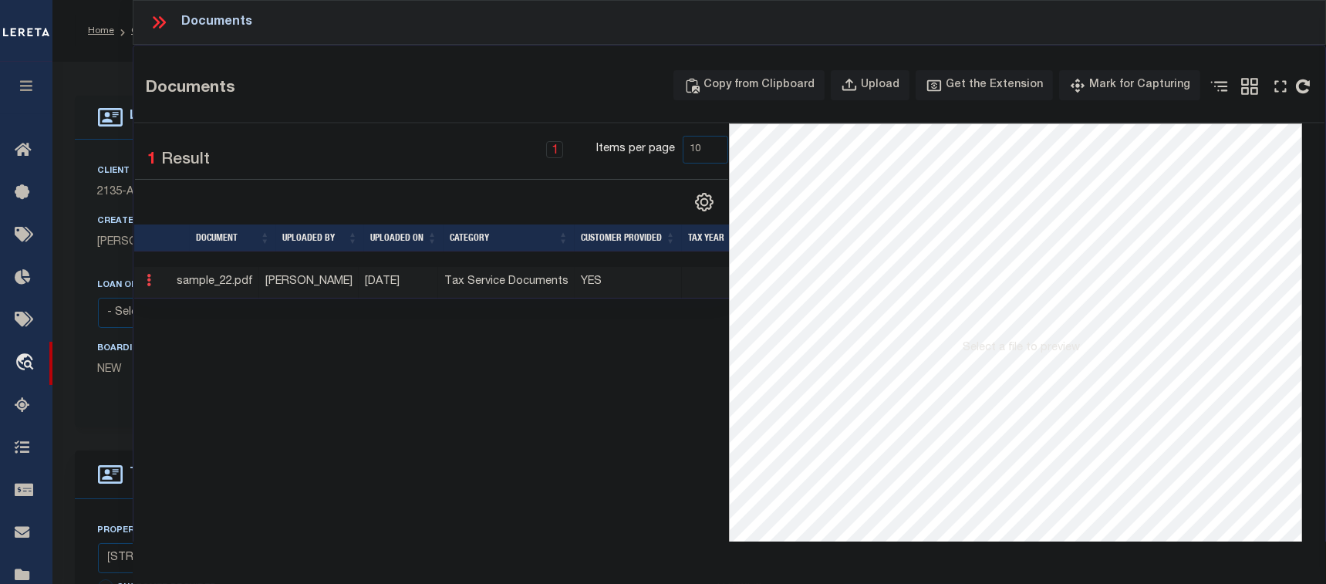
click at [148, 278] on icon at bounding box center [149, 280] width 5 height 12
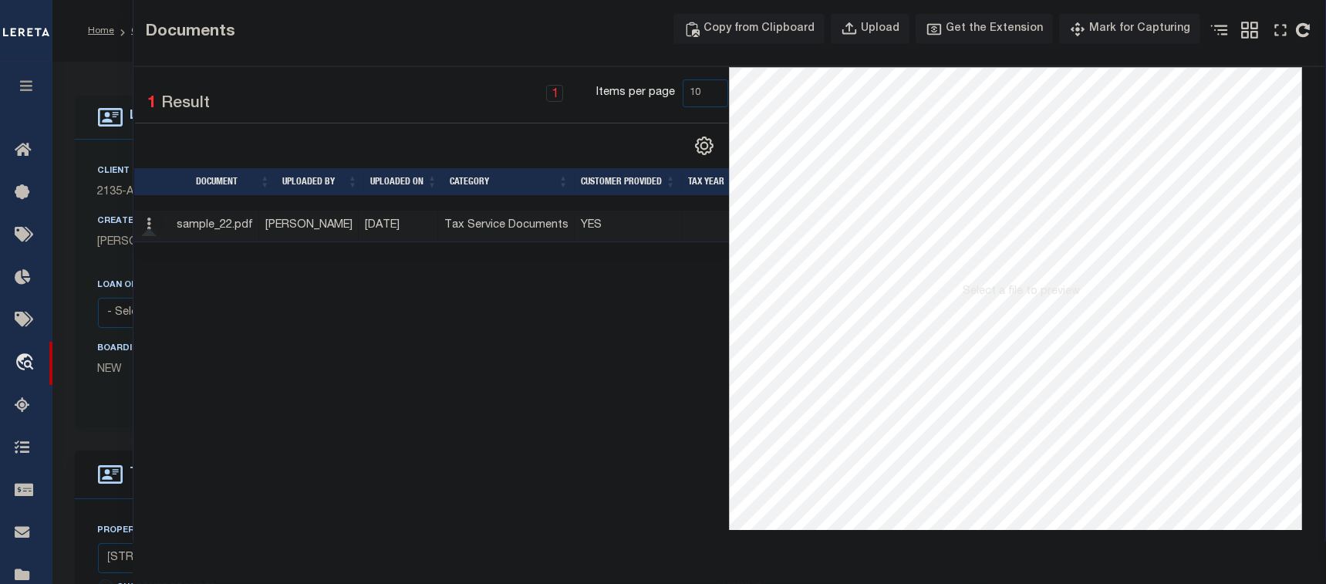
click at [142, 235] on ul at bounding box center [141, 236] width 2 height 2
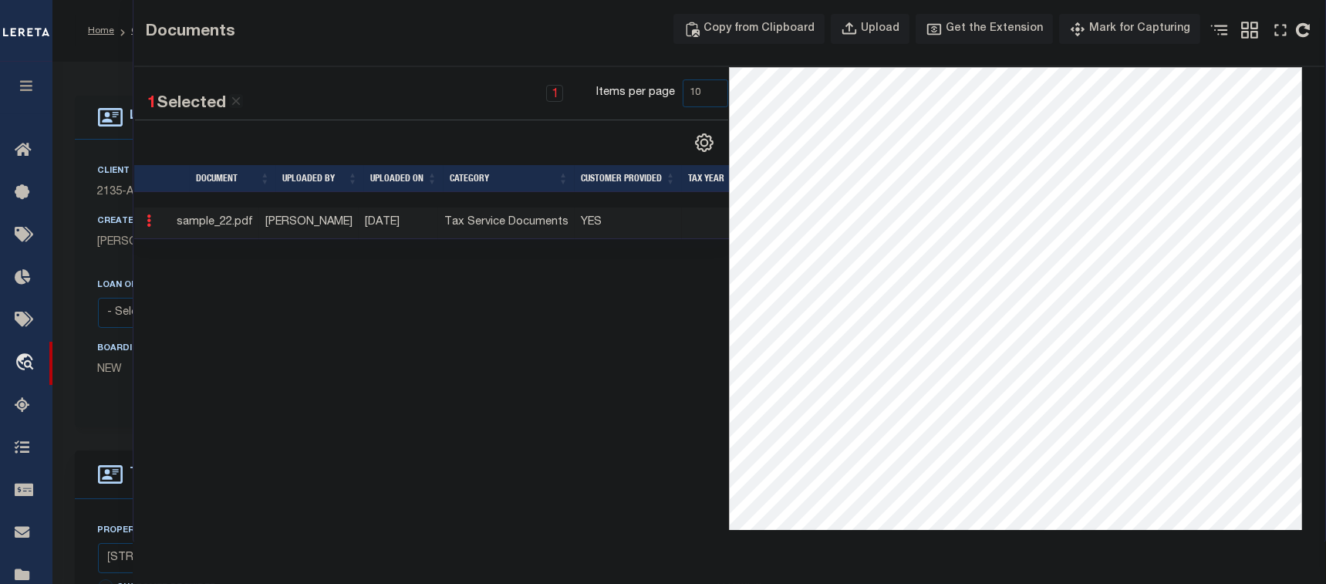
click at [147, 221] on icon at bounding box center [149, 220] width 5 height 12
click at [147, 219] on icon at bounding box center [149, 220] width 5 height 12
click at [103, 150] on div "Client Name 2135 - AB Customer Name 2135 - AB Contract Number A1008860 360" at bounding box center [533, 284] width 916 height 288
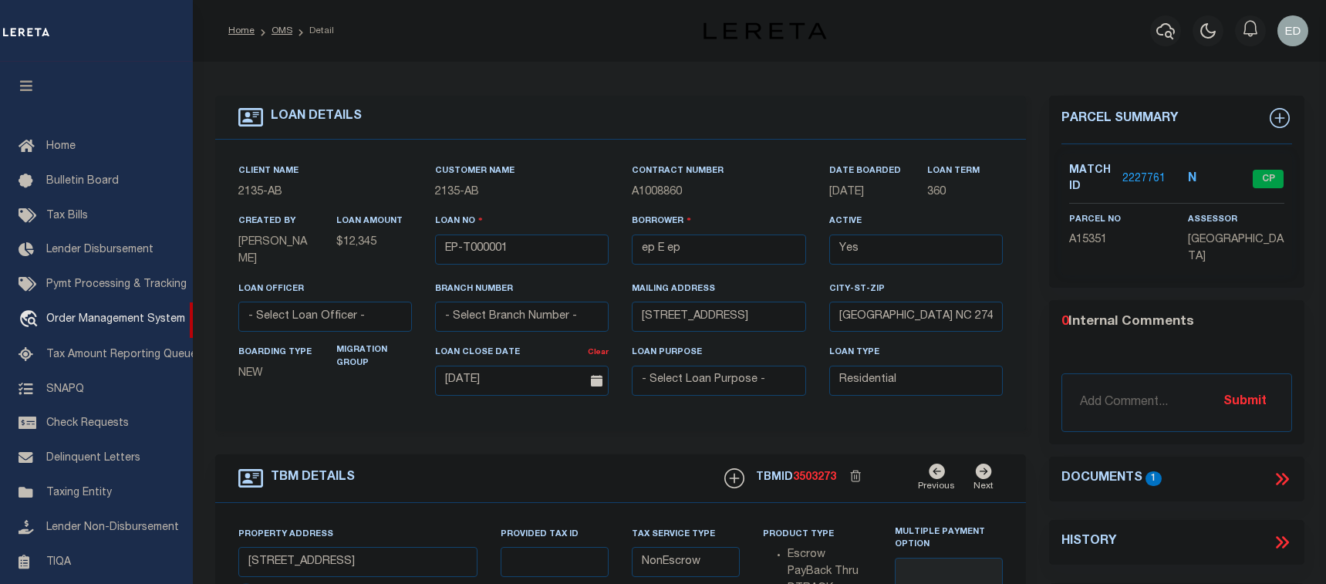
select select "10"
select select "NonEscrow"
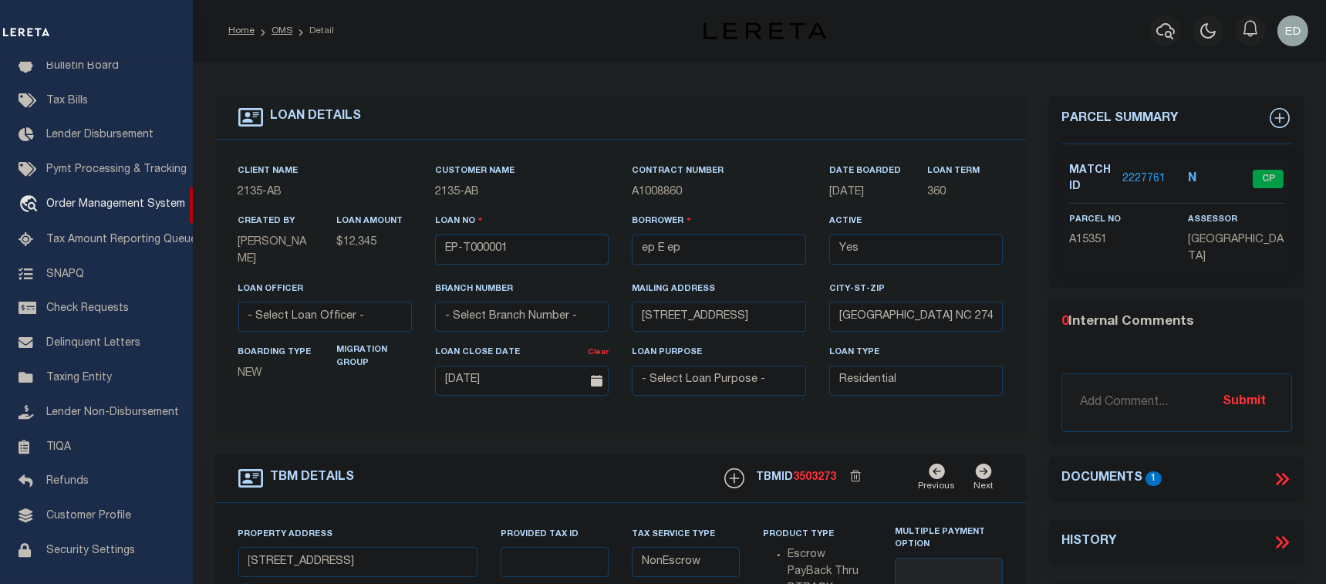
click at [1142, 178] on link "2227761" at bounding box center [1143, 179] width 43 height 16
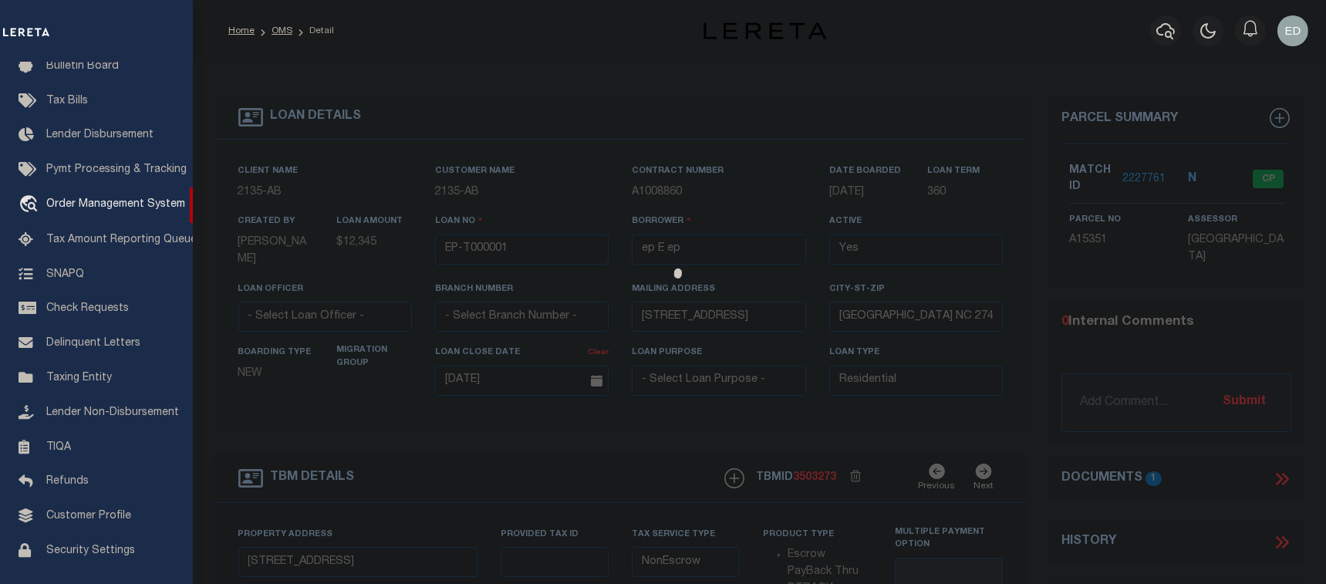
checkbox input "false"
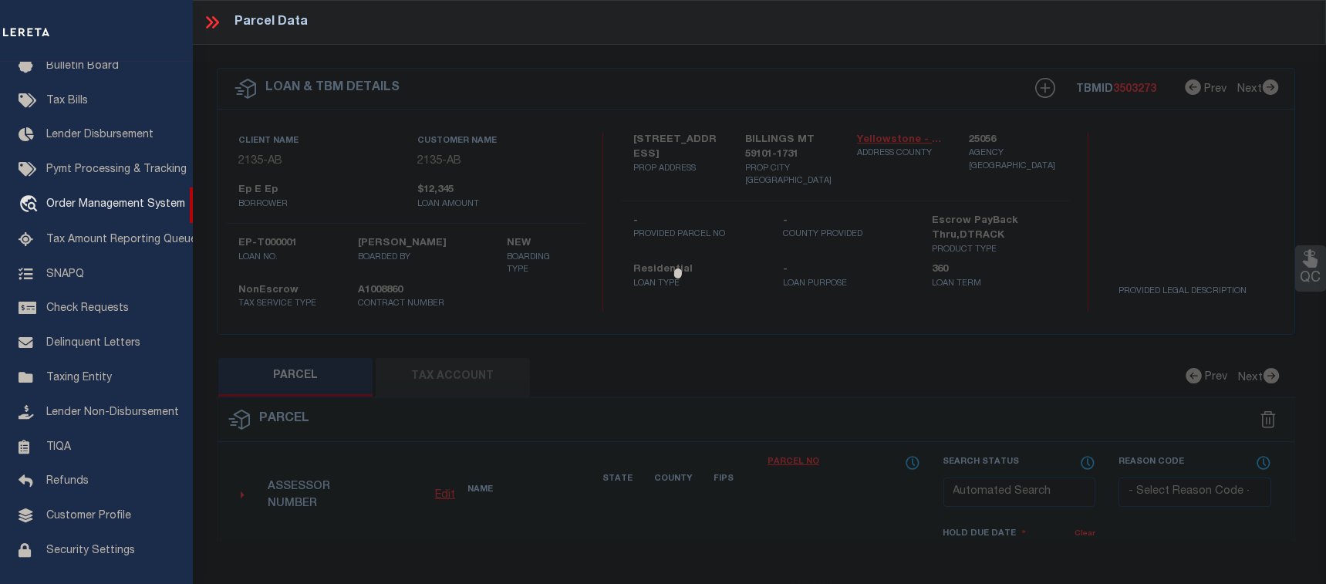
select select "CP"
type input "ZARR, DONALD R & TERESA M"
select select "ATL"
select select "ADD"
type input "[STREET_ADDRESS]"
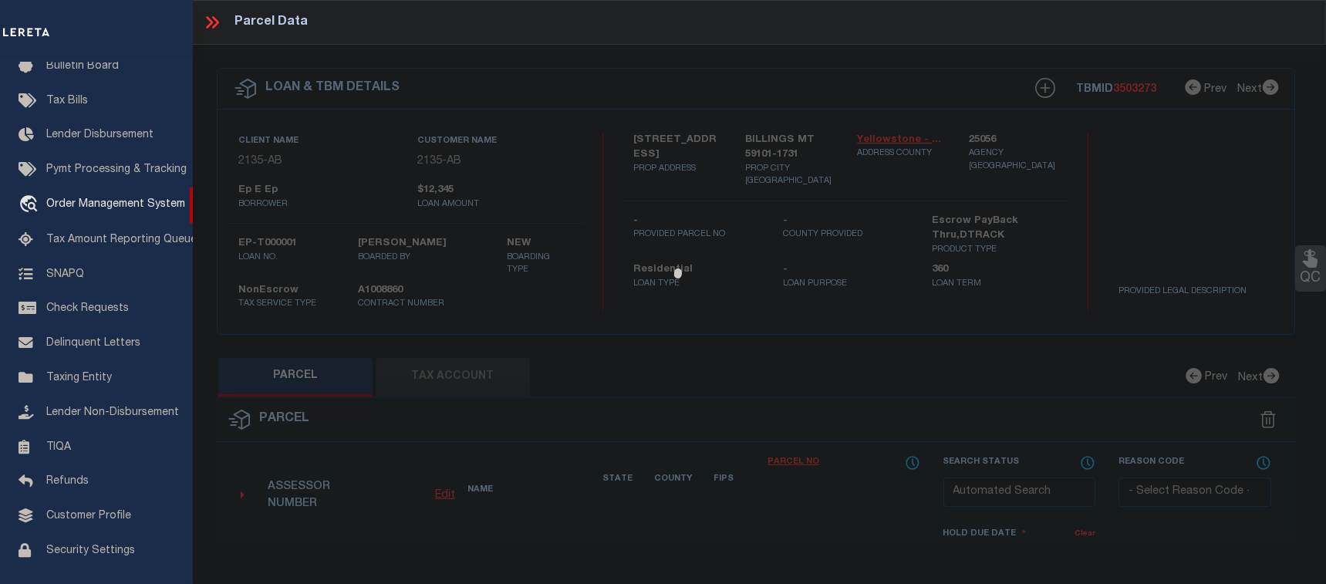
checkbox input "false"
type input "BILLINGS, MT 59101"
type textarea "SUBURBAN HOMES ADD, S04, T01 S, R26 E, BLOCK 41, Lot 45 - 46"
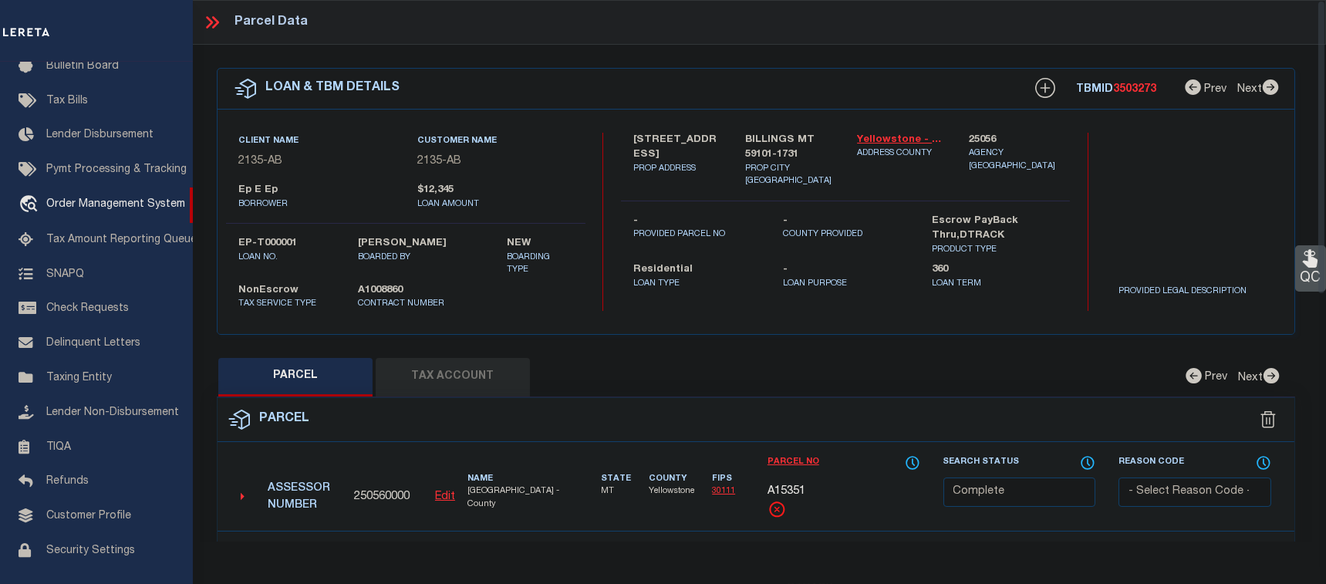
click at [203, 22] on icon at bounding box center [212, 22] width 20 height 20
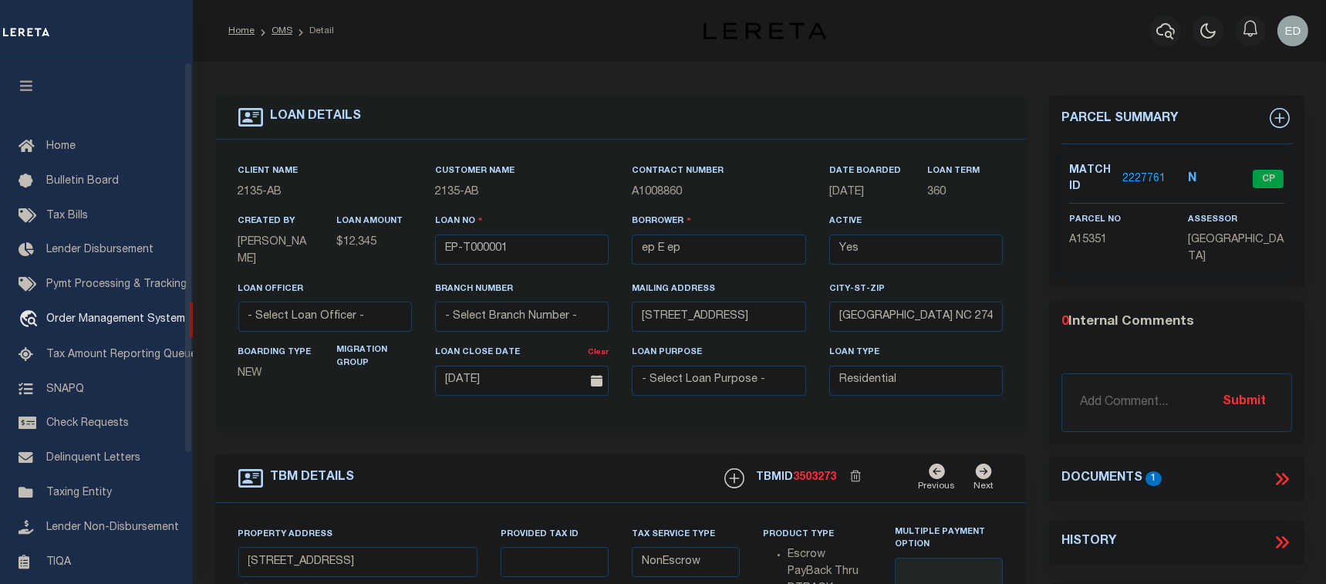
click at [34, 85] on icon "button" at bounding box center [27, 86] width 18 height 14
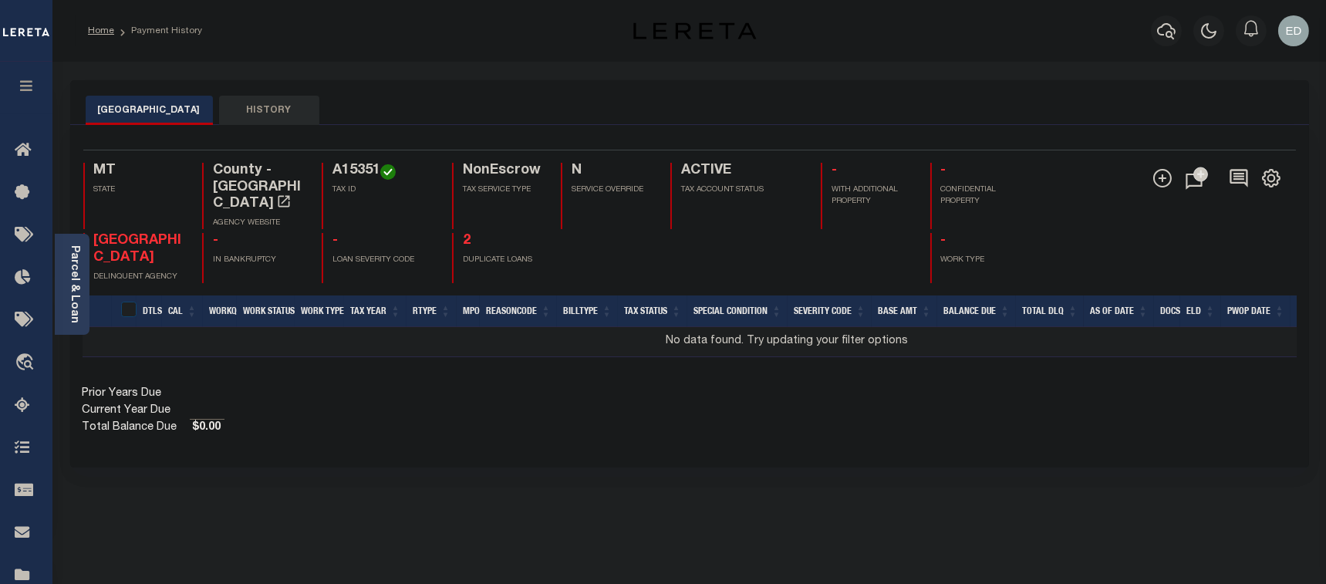
click at [623, 440] on div "Selected 0 Result Items per page 25 50 100 MT STATE County - MT" at bounding box center [689, 296] width 1239 height 343
click at [619, 438] on div "Selected 0 Result Items per page 25 50 100 MT STATE County - MT" at bounding box center [689, 296] width 1239 height 343
click at [588, 438] on div "Selected 0 Result Items per page 25 50 100 MT STATE County - MT" at bounding box center [689, 296] width 1239 height 343
click at [574, 440] on div "Selected 0 Result Items per page 25 50 100 MT STATE County - MT" at bounding box center [689, 296] width 1239 height 343
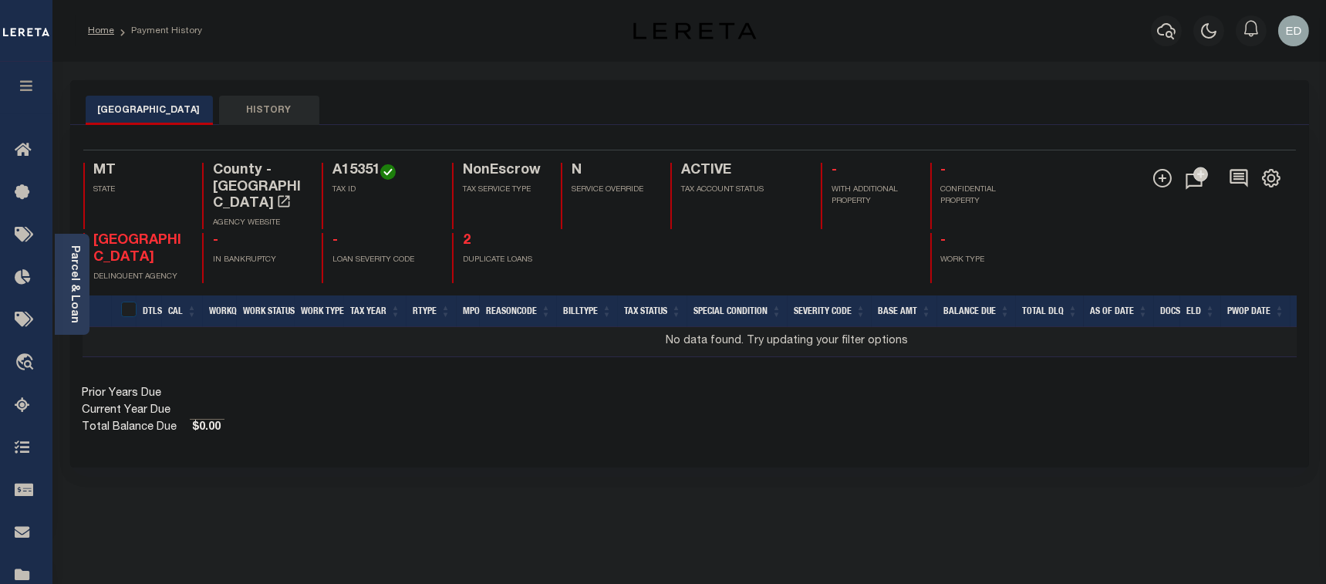
click at [563, 440] on div "Selected 0 Result Items per page 25 50 100 MT STATE County - MT" at bounding box center [689, 296] width 1239 height 343
click at [562, 440] on div "Selected 0 Result Items per page 25 50 100 MT STATE County - MT" at bounding box center [689, 296] width 1239 height 343
click at [558, 440] on div "Selected 0 Result Items per page 25 50 100 MT STATE County - MT" at bounding box center [689, 296] width 1239 height 343
drag, startPoint x: 513, startPoint y: 438, endPoint x: 479, endPoint y: 436, distance: 34.0
click at [511, 438] on div "Selected 0 Result Items per page 25 50 100 MT STATE County - MT" at bounding box center [689, 296] width 1239 height 343
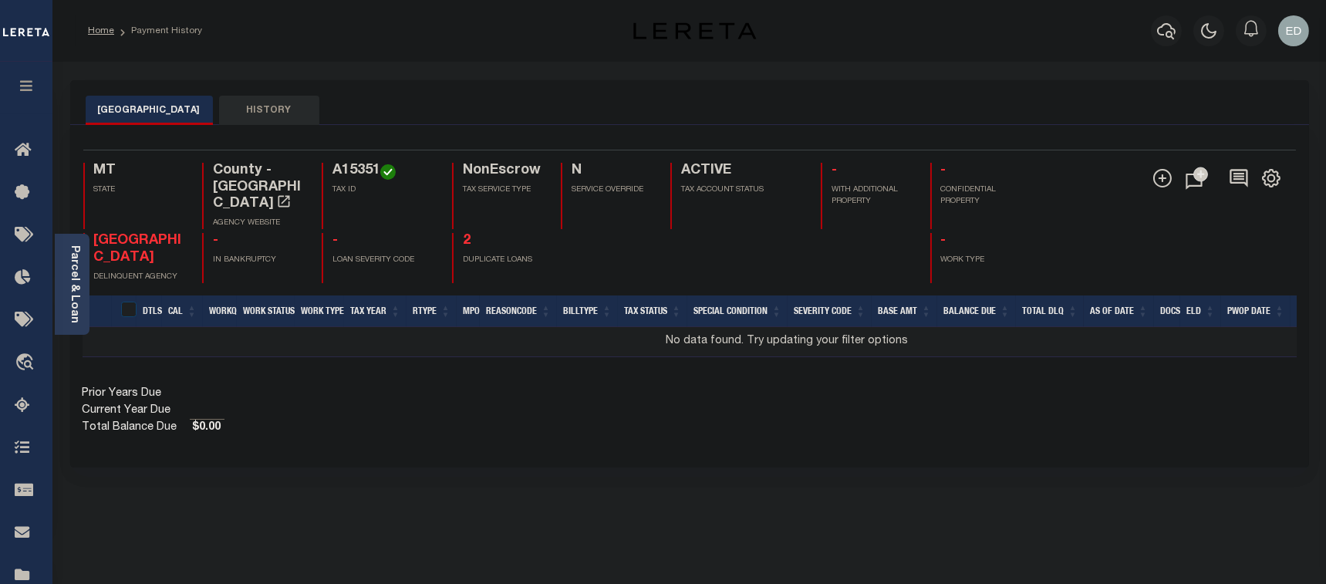
click at [475, 435] on div "Selected 0 Result Items per page 25 50 100 MT STATE County - MT" at bounding box center [689, 296] width 1239 height 343
click at [474, 432] on div "Selected 0 Result Items per page 25 50 100 MT STATE County - MT" at bounding box center [689, 296] width 1239 height 343
click at [598, 412] on div "Prior Years Due Current Year Due Total Balance Due $0.00" at bounding box center [386, 411] width 607 height 51
click at [530, 416] on div "Prior Years Due Current Year Due Total Balance Due $0.00" at bounding box center [386, 411] width 607 height 51
drag, startPoint x: 709, startPoint y: 416, endPoint x: 788, endPoint y: 398, distance: 80.7
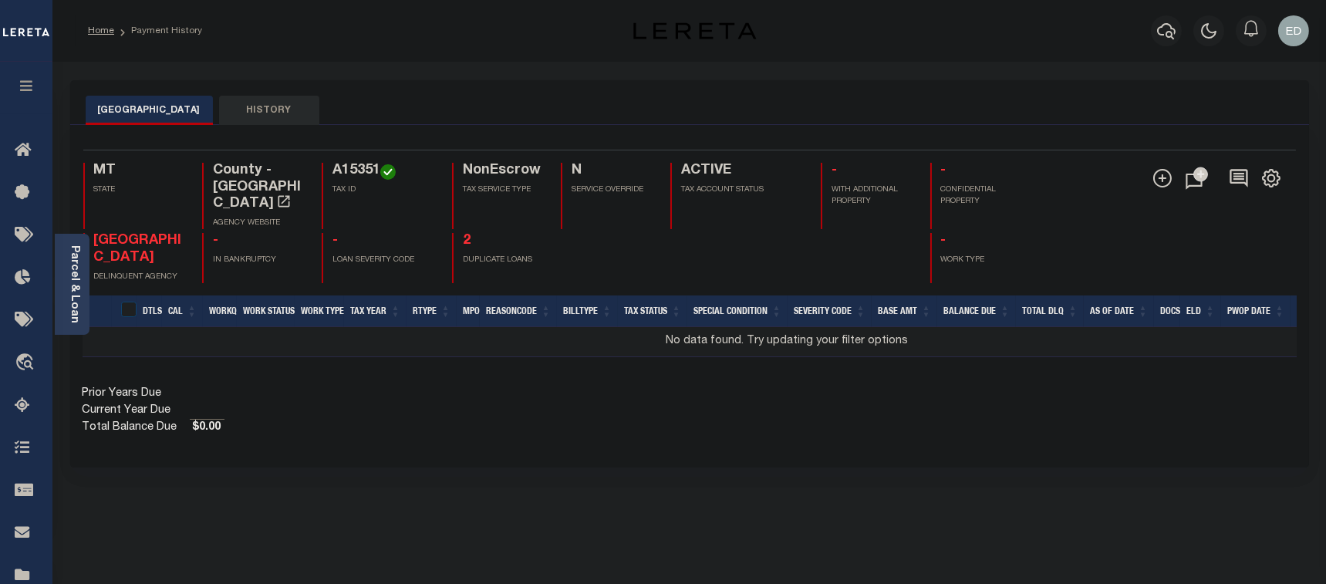
click at [713, 416] on div "Show Tax Lines before Bill Release Date Prior Years Due Current Year Due Total …" at bounding box center [690, 411] width 1214 height 51
click at [1159, 177] on icon at bounding box center [1162, 178] width 19 height 19
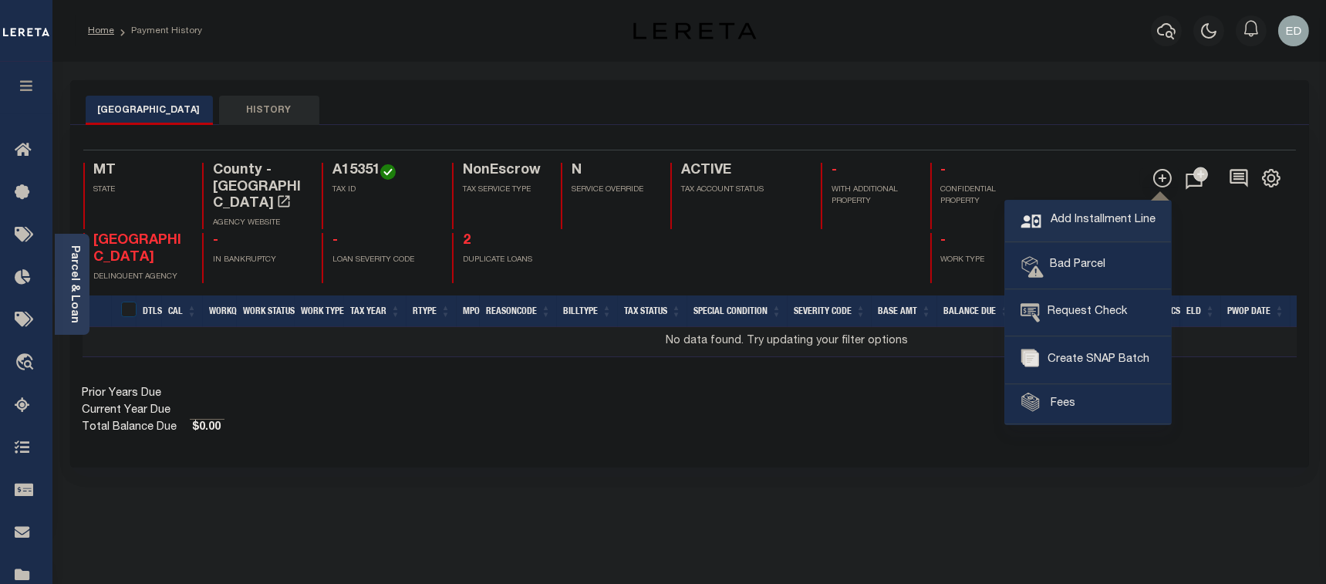
click at [1051, 220] on span "Add Installment Line" at bounding box center [1101, 220] width 109 height 17
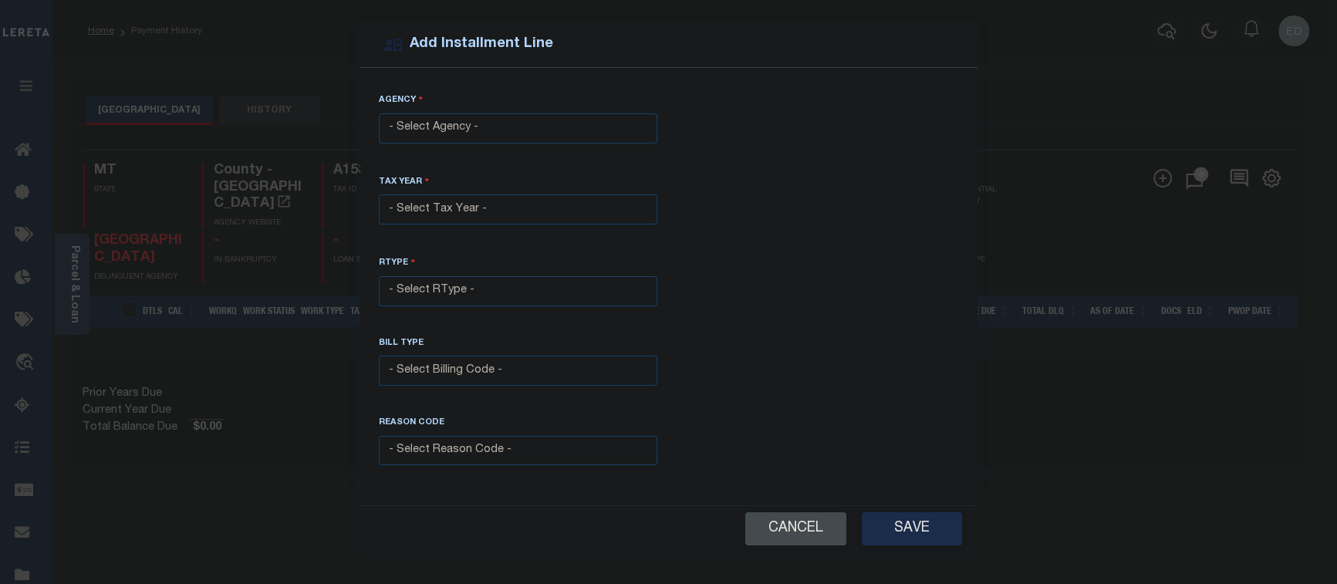
click at [819, 535] on button "Cancel" at bounding box center [795, 528] width 101 height 33
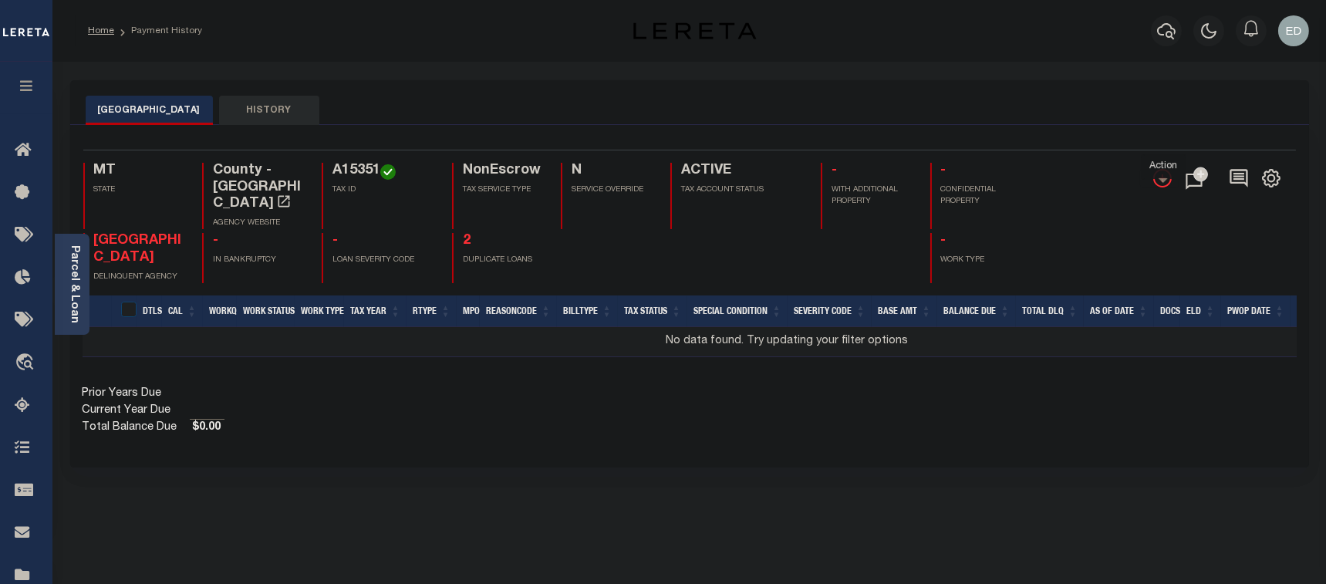
click at [1165, 178] on icon "" at bounding box center [1163, 178] width 8 height 8
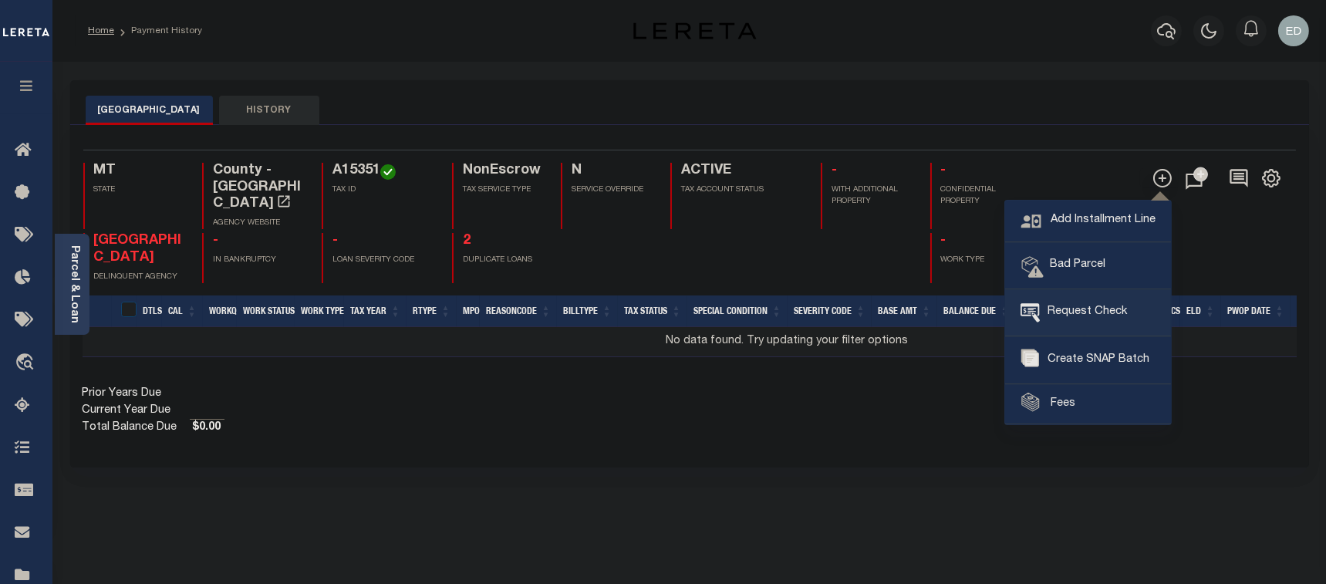
click at [1095, 316] on span "Request Check" at bounding box center [1083, 312] width 87 height 17
type input "Yellowstone County Treasurer"
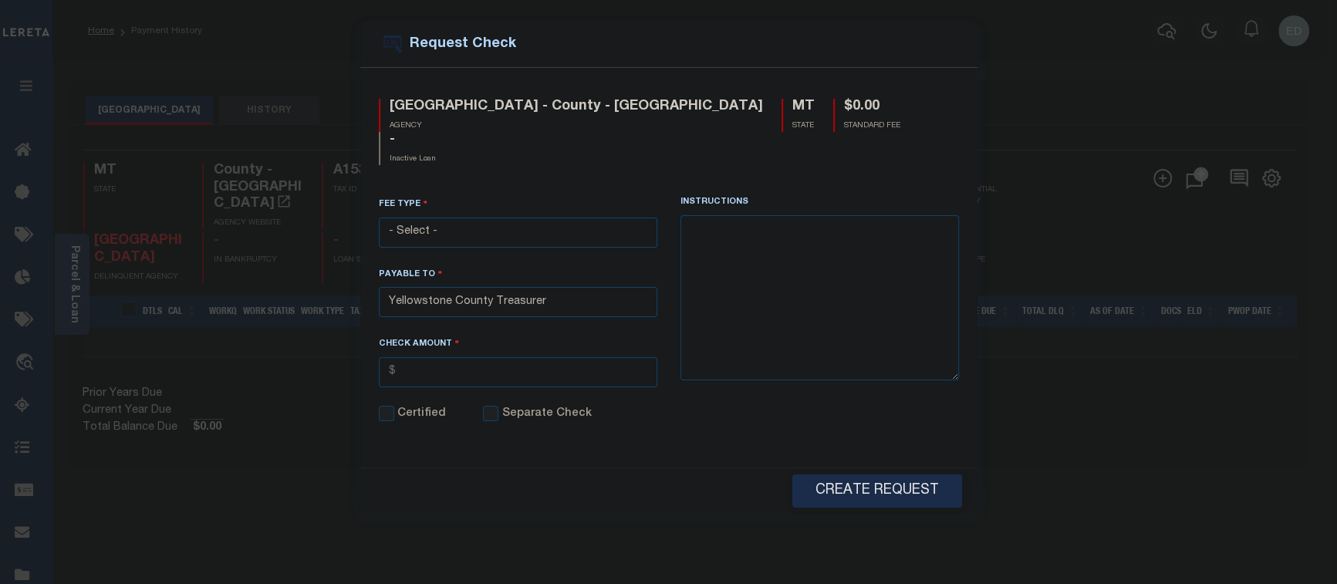
click at [950, 42] on button "Close" at bounding box center [948, 45] width 20 height 20
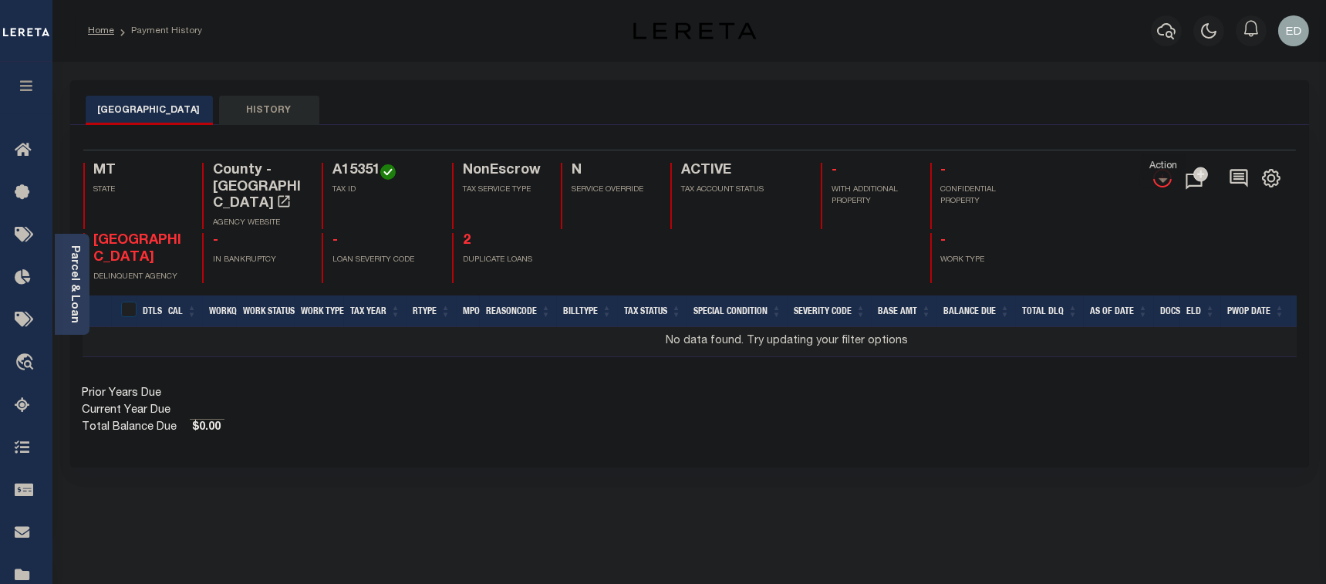
click at [1162, 171] on icon "" at bounding box center [1162, 178] width 19 height 19
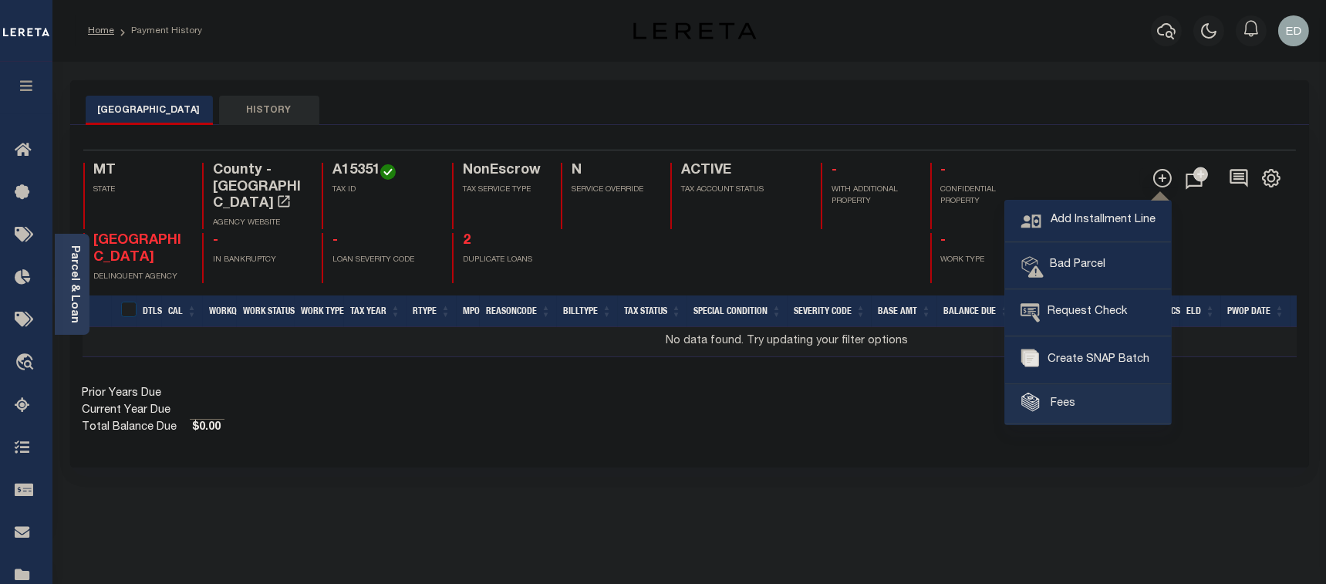
click at [1068, 403] on span "Fees" at bounding box center [1061, 404] width 29 height 17
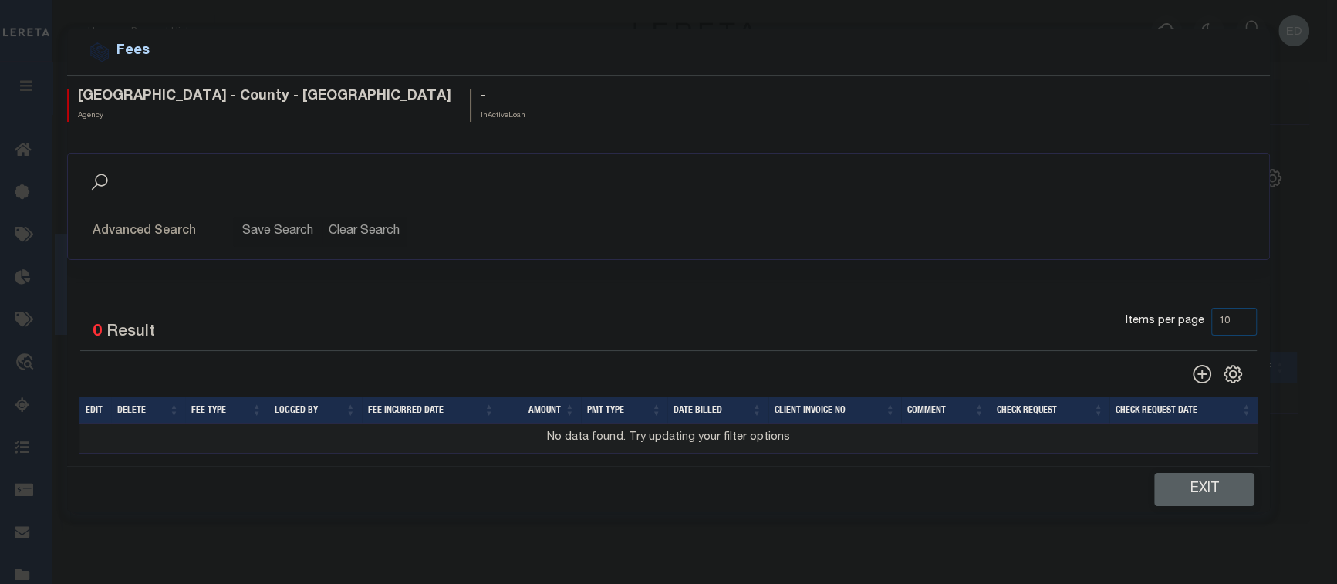
click at [556, 446] on td "No data found. Try updating your filter options" at bounding box center [668, 439] width 1178 height 30
click at [204, 227] on button "Advanced Search" at bounding box center [157, 232] width 128 height 30
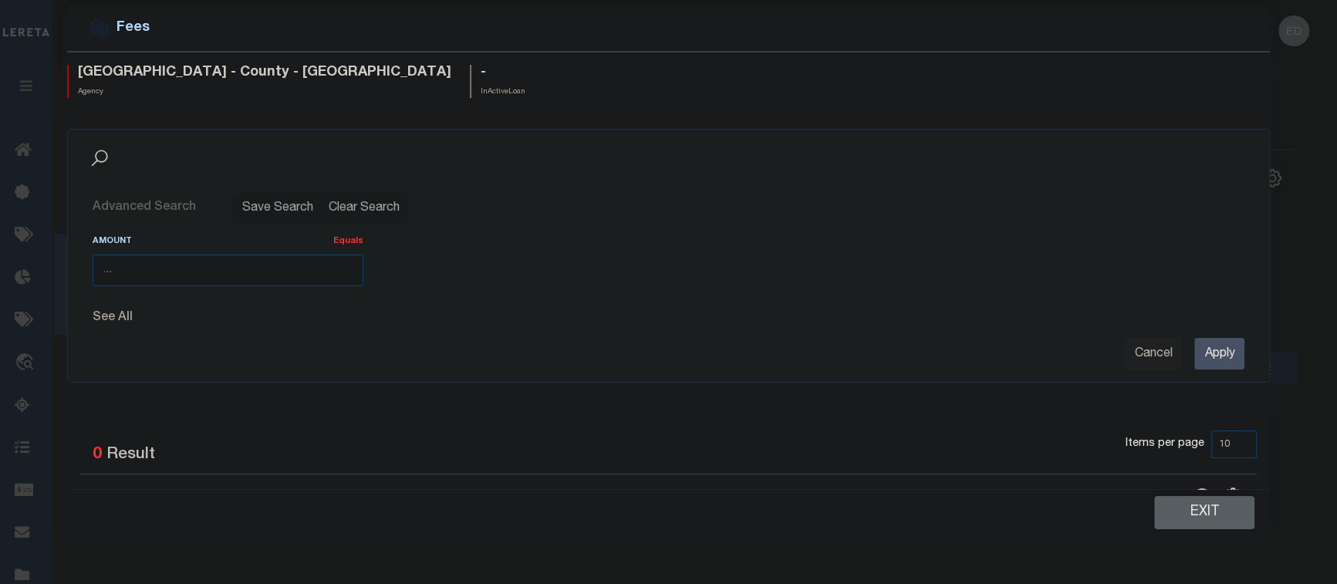
click at [152, 318] on button "See All" at bounding box center [669, 318] width 1152 height 15
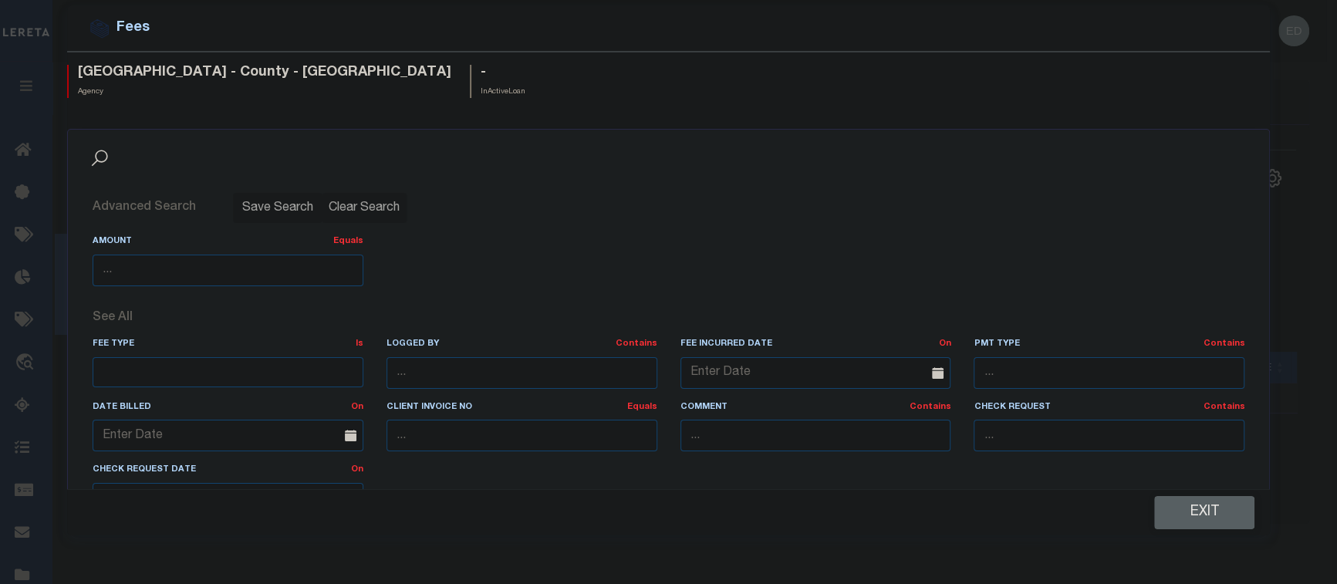
click at [152, 318] on button "See All" at bounding box center [669, 318] width 1152 height 15
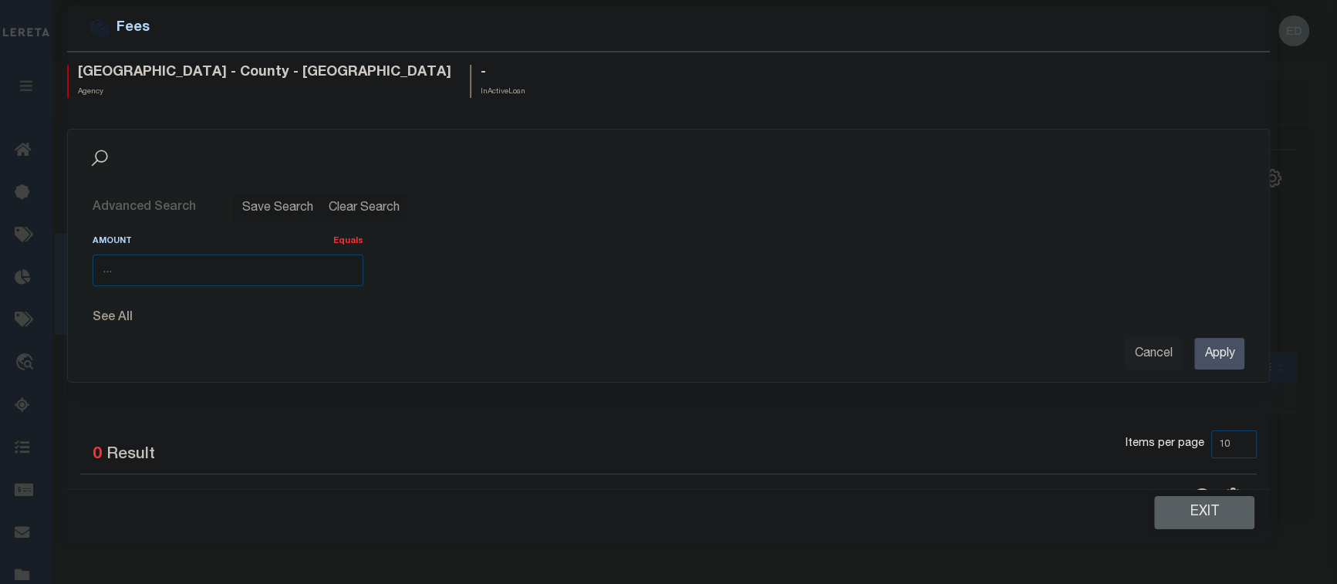
click at [203, 208] on button "Advanced Search" at bounding box center [157, 208] width 128 height 30
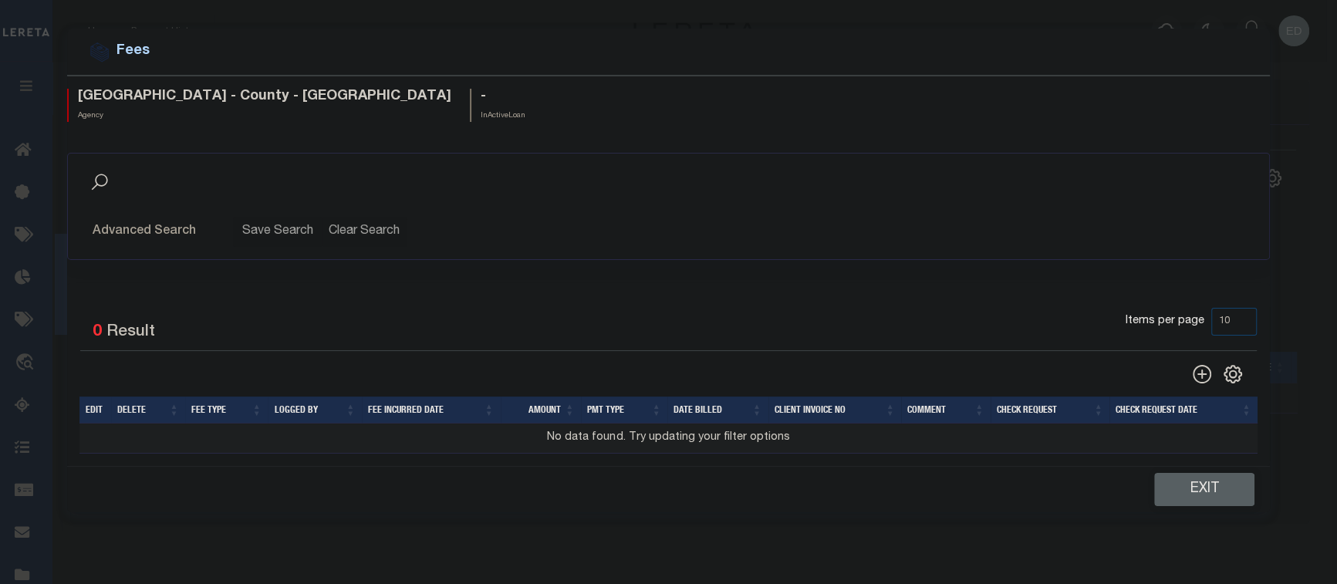
click at [1211, 496] on button "Exit" at bounding box center [1204, 489] width 100 height 33
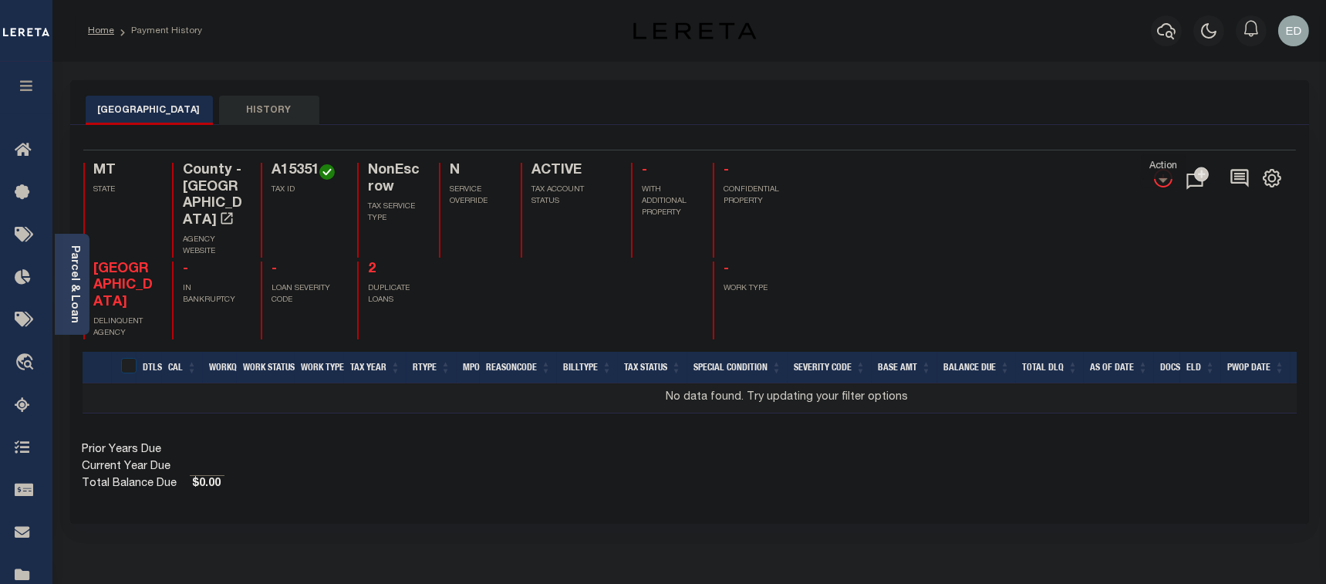
click at [1161, 181] on icon "" at bounding box center [1163, 178] width 19 height 19
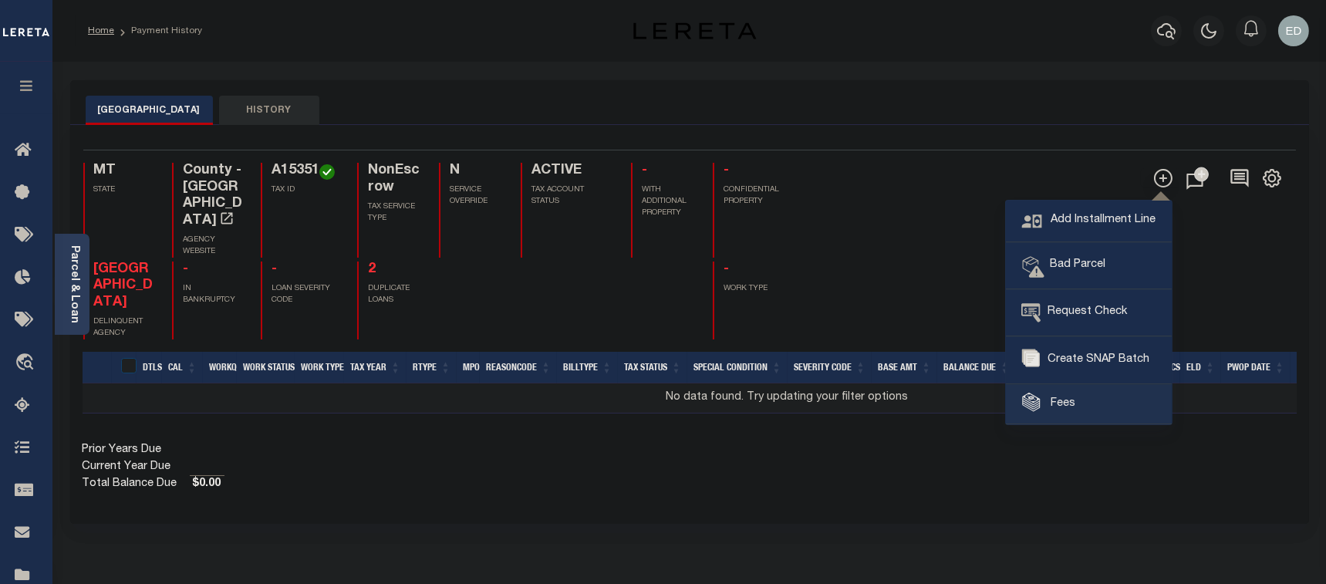
click at [1074, 403] on span "Fees" at bounding box center [1062, 404] width 29 height 17
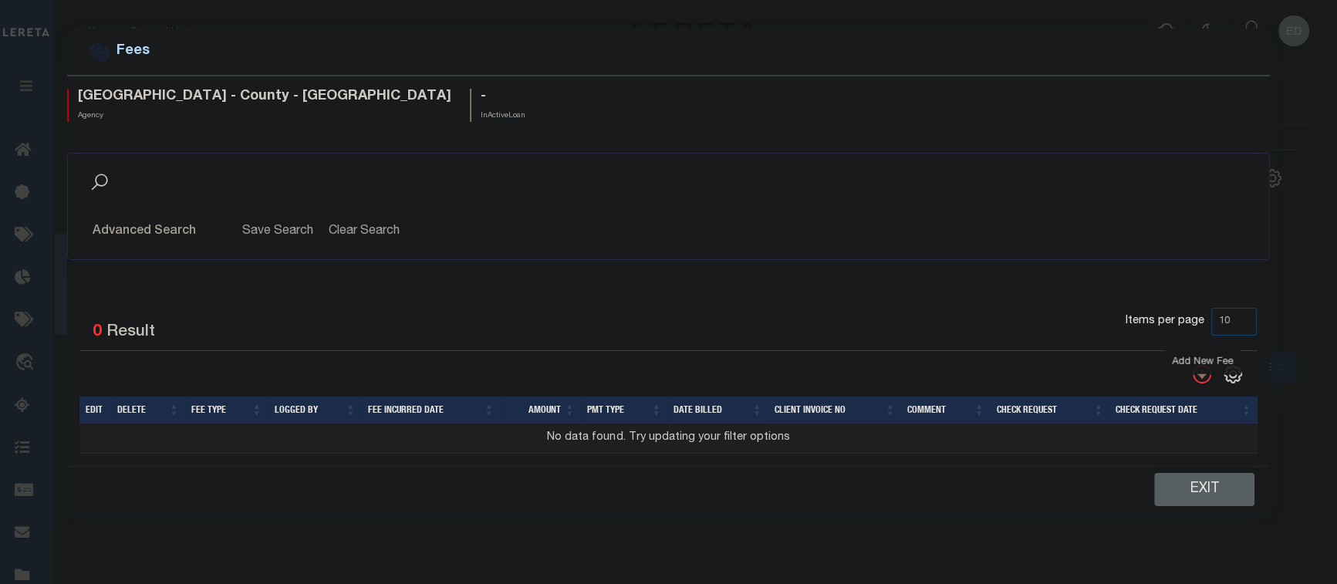
click at [1200, 369] on icon "" at bounding box center [1202, 374] width 19 height 19
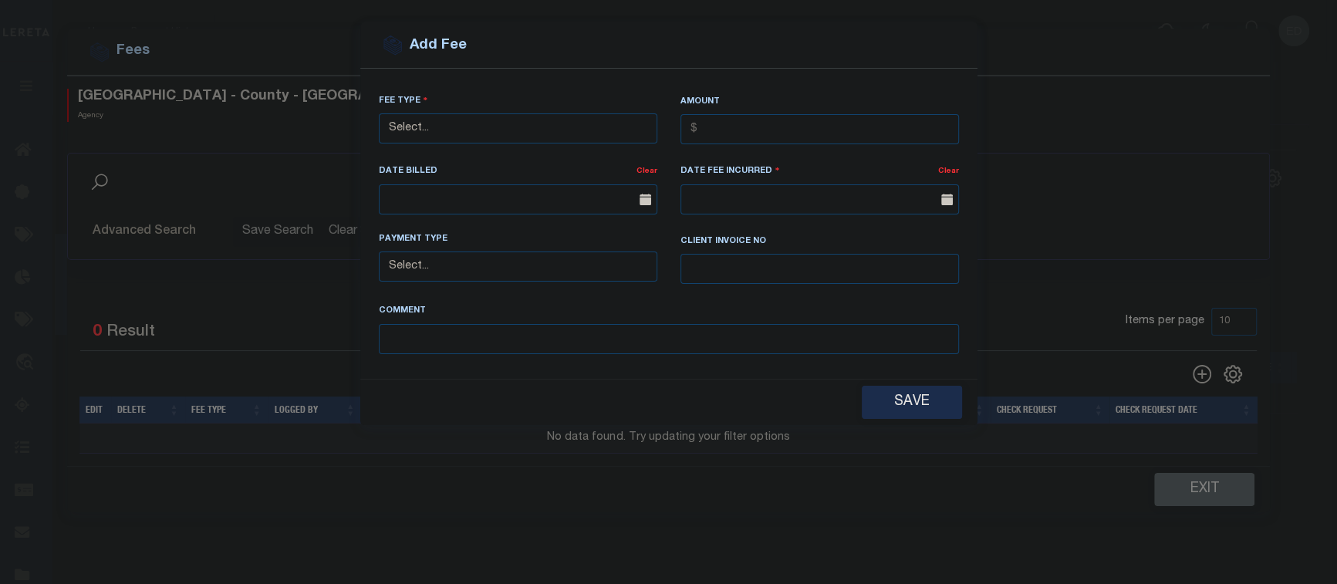
click at [570, 126] on select "Select... ACH Advance Duplicate Bill File Fee Filing Fee Membership Fee Online …" at bounding box center [518, 128] width 278 height 30
select select "ACH"
click at [379, 113] on select "Select... ACH Advance Duplicate Bill File Fee Filing Fee Membership Fee Online …" at bounding box center [518, 128] width 278 height 30
click at [767, 130] on input "text" at bounding box center [819, 129] width 278 height 30
type input "$12.00"
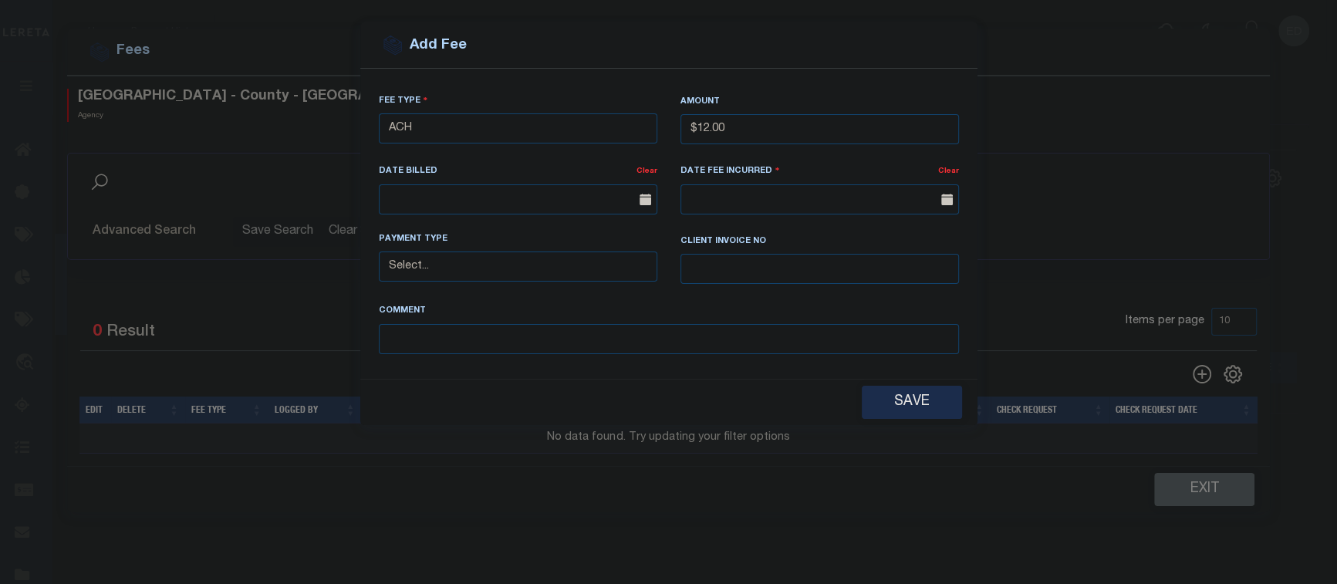
click at [633, 195] on span at bounding box center [643, 199] width 27 height 30
click at [640, 197] on icon at bounding box center [645, 200] width 12 height 12
click at [599, 203] on body "Home Payment History Profile Sign out" at bounding box center [668, 483] width 1337 height 967
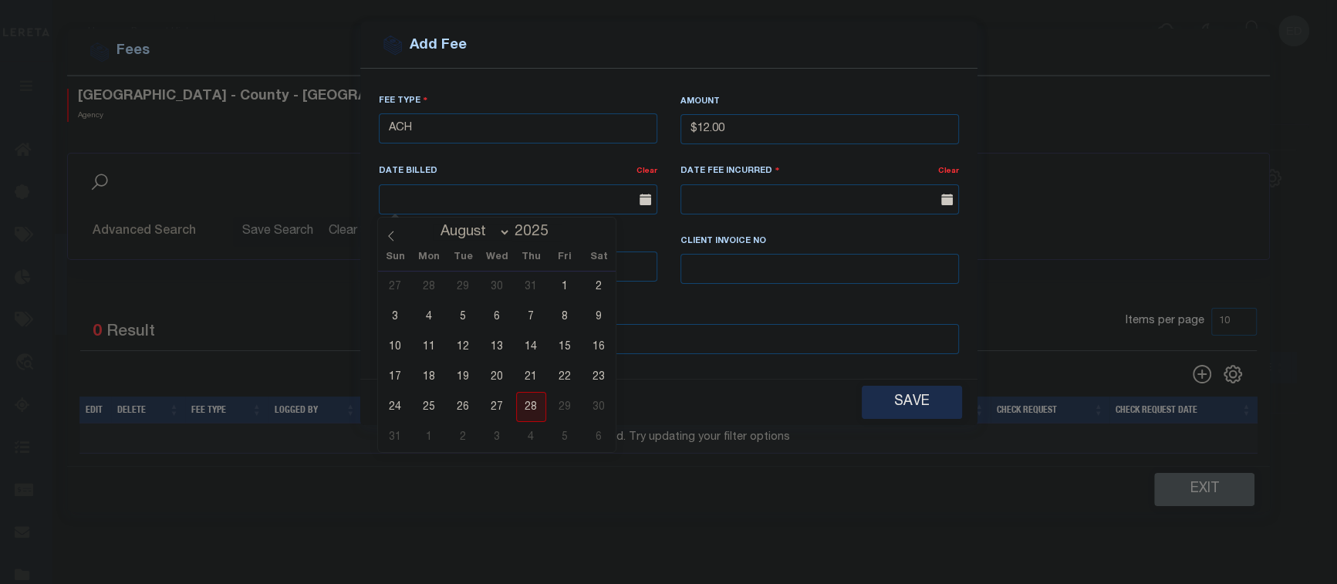
click at [531, 403] on span "28" at bounding box center [531, 407] width 30 height 30
type input "[DATE]"
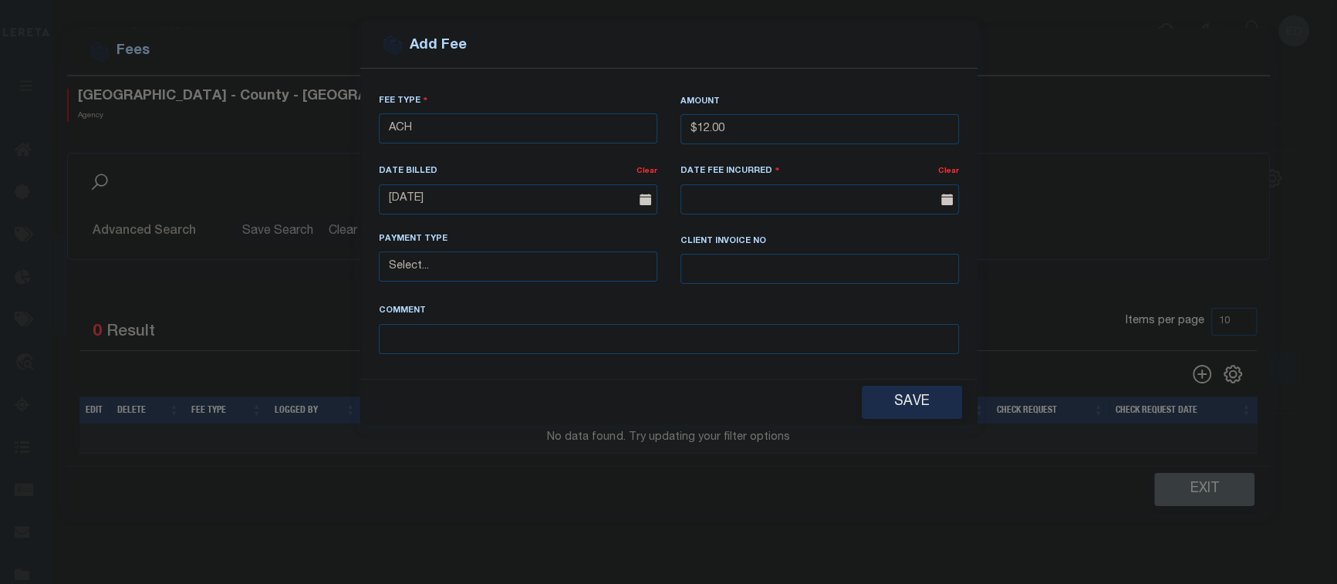
click at [942, 204] on icon at bounding box center [947, 200] width 12 height 12
click at [930, 203] on input "text" at bounding box center [819, 199] width 278 height 30
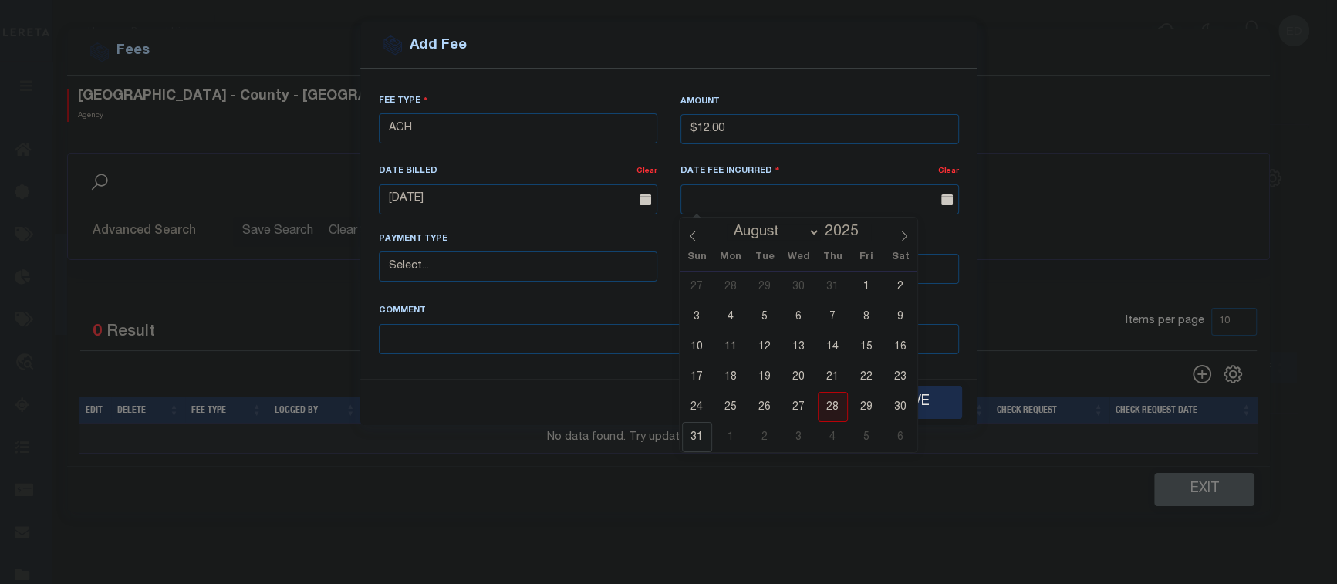
click at [689, 440] on span "31" at bounding box center [697, 437] width 30 height 30
type input "08/31/2025"
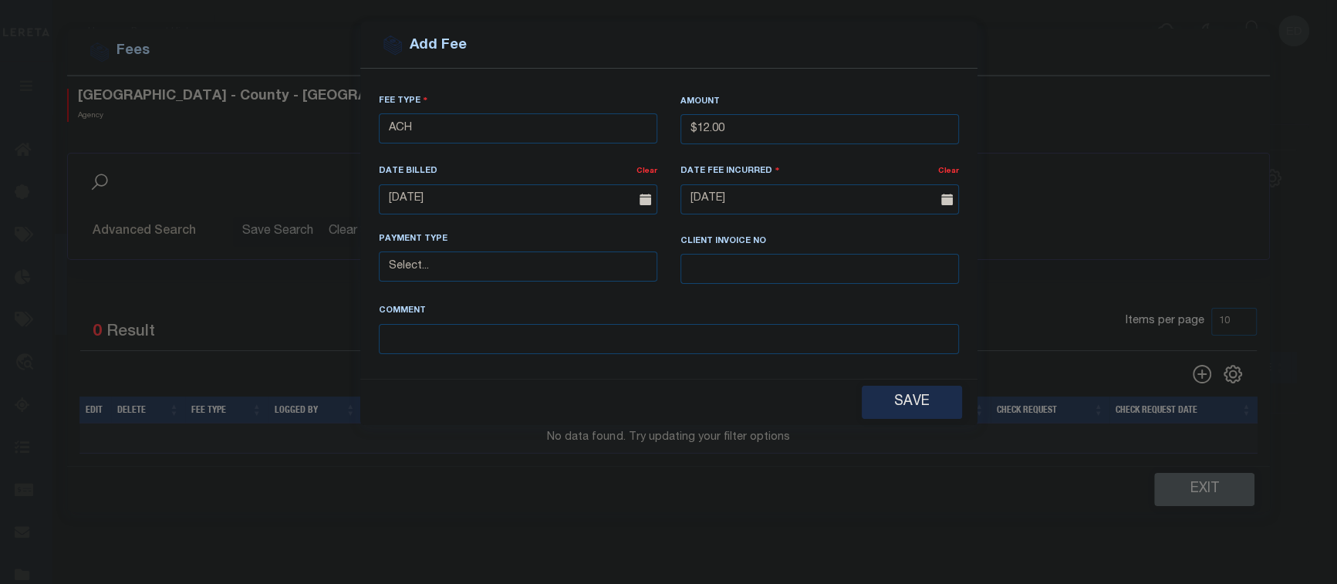
click at [561, 278] on select "Select... Business Check Cashier's Check Credit/Debit Other PayPal Wire" at bounding box center [518, 266] width 278 height 30
select select "BCK"
click at [379, 253] on select "Select... Business Check Cashier's Check Credit/Debit Other PayPal Wire" at bounding box center [518, 266] width 278 height 30
click at [758, 276] on input "text" at bounding box center [819, 269] width 278 height 30
click at [739, 314] on div "Comment" at bounding box center [668, 327] width 603 height 51
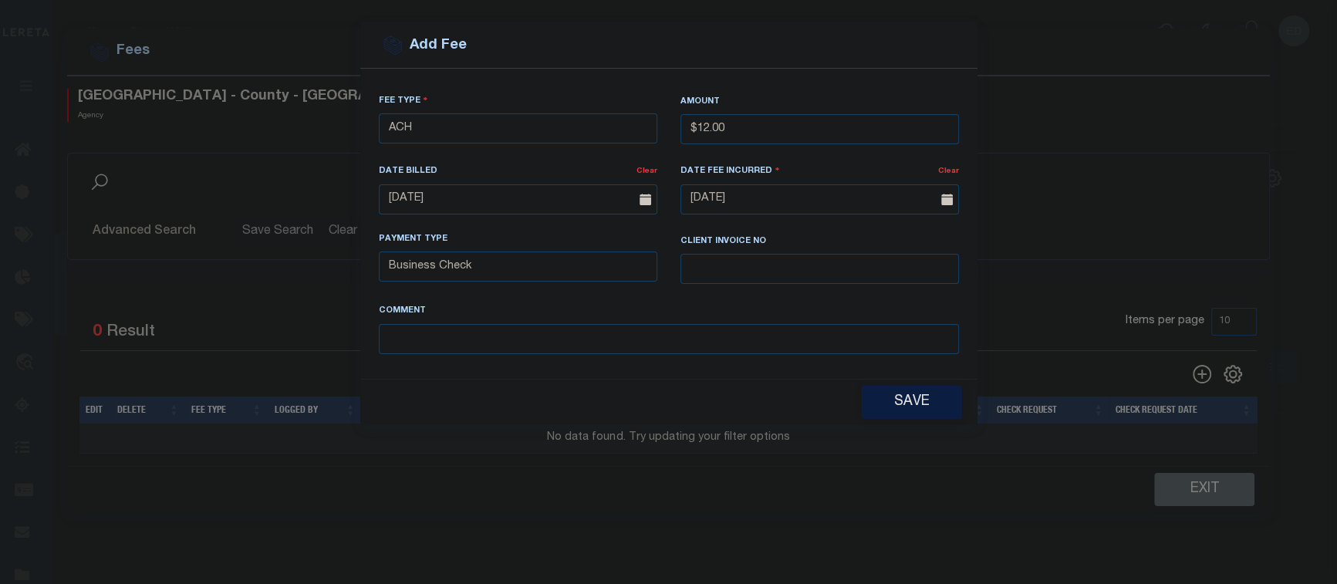
click at [903, 410] on button "Save" at bounding box center [912, 402] width 100 height 33
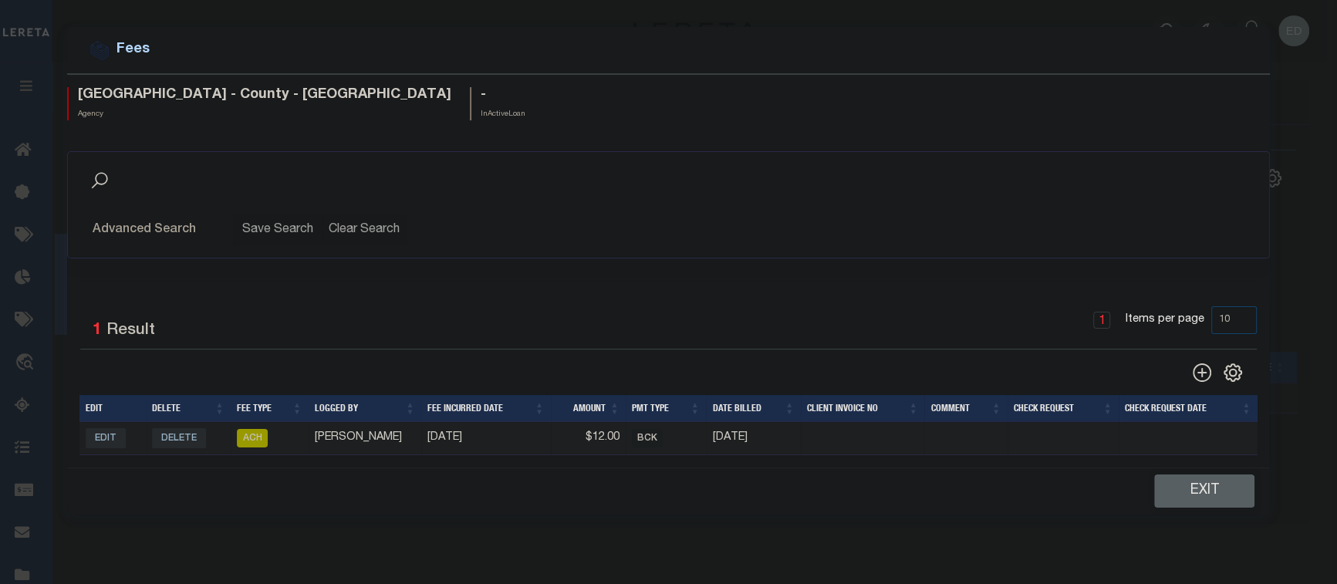
click at [880, 440] on td at bounding box center [863, 438] width 124 height 33
click at [1206, 488] on button "Exit" at bounding box center [1204, 489] width 100 height 33
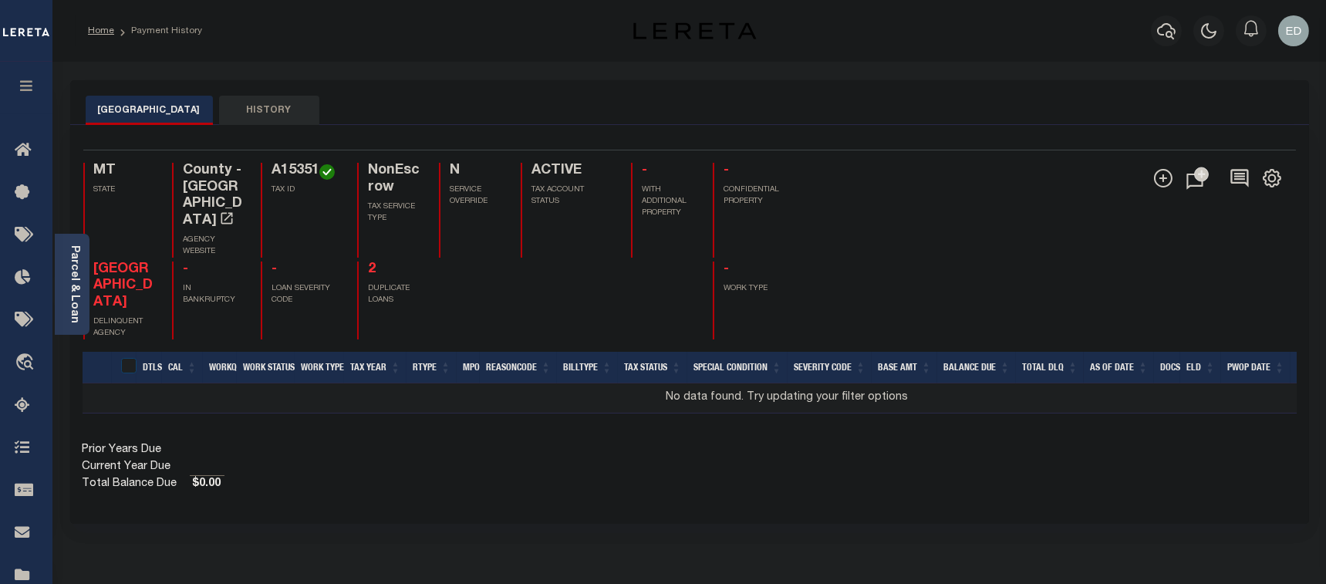
click at [744, 471] on div "Show Tax Lines before Bill Release Date Prior Years Due Current Year Due Total …" at bounding box center [690, 467] width 1214 height 51
click at [130, 413] on td at bounding box center [195, 398] width 224 height 30
drag, startPoint x: 141, startPoint y: 418, endPoint x: 184, endPoint y: 419, distance: 43.2
click at [159, 413] on td at bounding box center [195, 398] width 224 height 30
drag, startPoint x: 218, startPoint y: 420, endPoint x: 305, endPoint y: 421, distance: 86.4
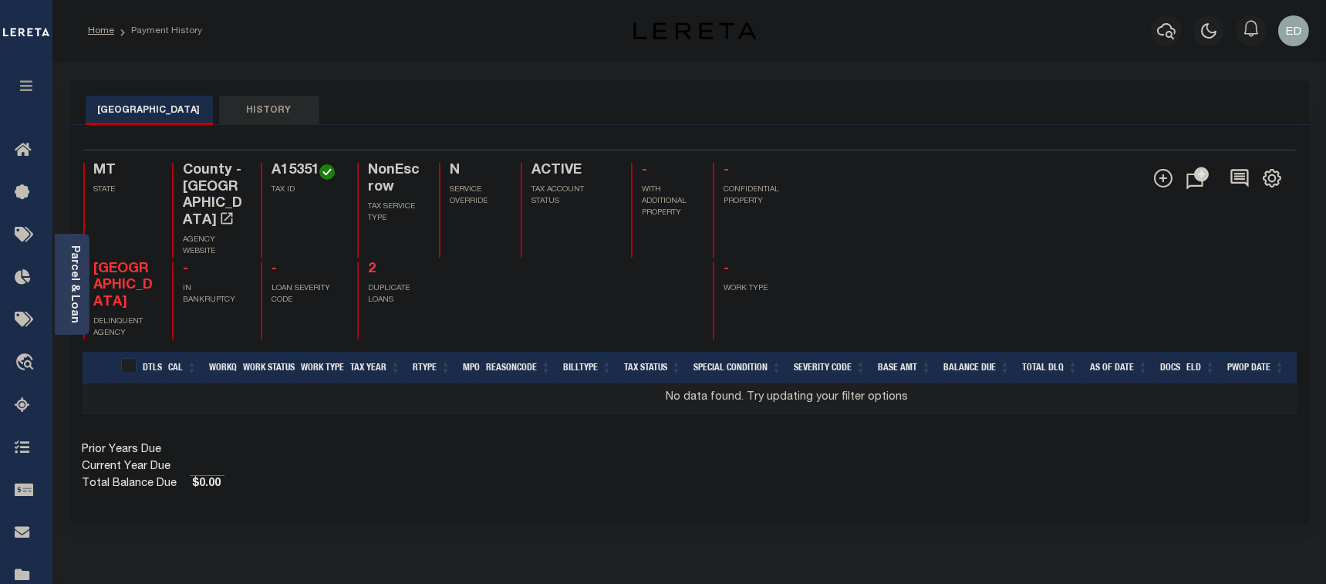
click at [226, 413] on td at bounding box center [195, 398] width 224 height 30
click at [635, 413] on td "No data found. Try updating your filter options" at bounding box center [787, 398] width 1409 height 30
drag, startPoint x: 760, startPoint y: 421, endPoint x: 769, endPoint y: 421, distance: 9.3
click at [761, 413] on td "No data found. Try updating your filter options" at bounding box center [787, 398] width 1409 height 30
drag, startPoint x: 815, startPoint y: 418, endPoint x: 893, endPoint y: 417, distance: 78.7
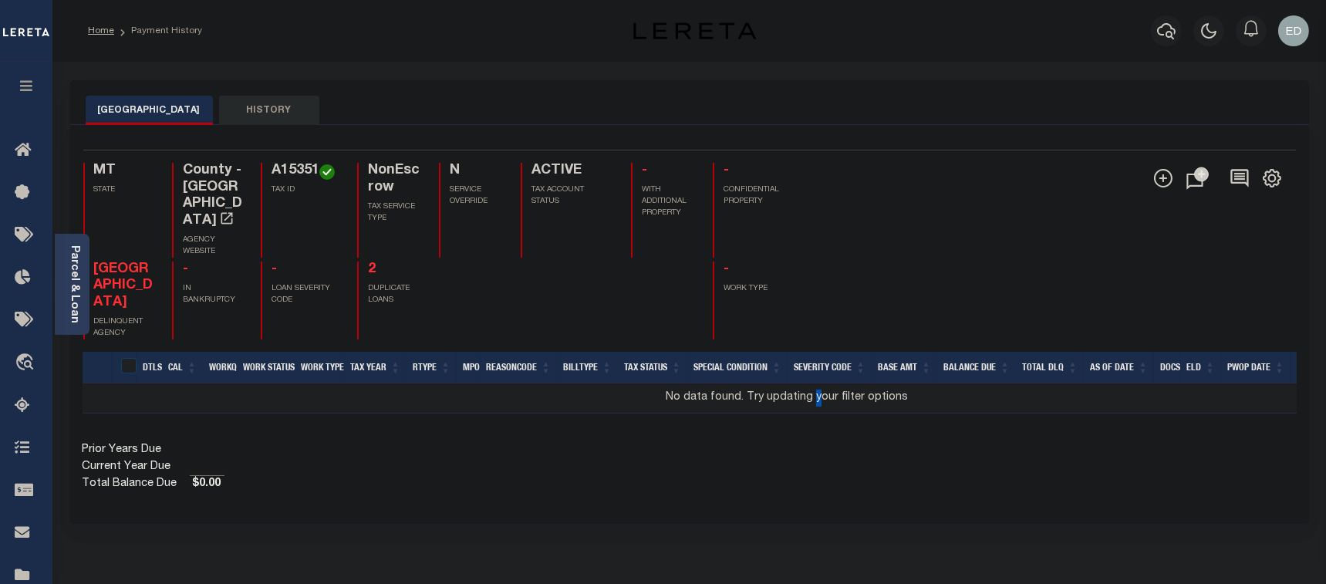
click at [825, 413] on td "No data found. Try updating your filter options" at bounding box center [787, 398] width 1409 height 30
click at [893, 413] on td "No data found. Try updating your filter options" at bounding box center [787, 398] width 1409 height 30
click at [1163, 413] on td "No data found. Try updating your filter options" at bounding box center [787, 398] width 1409 height 30
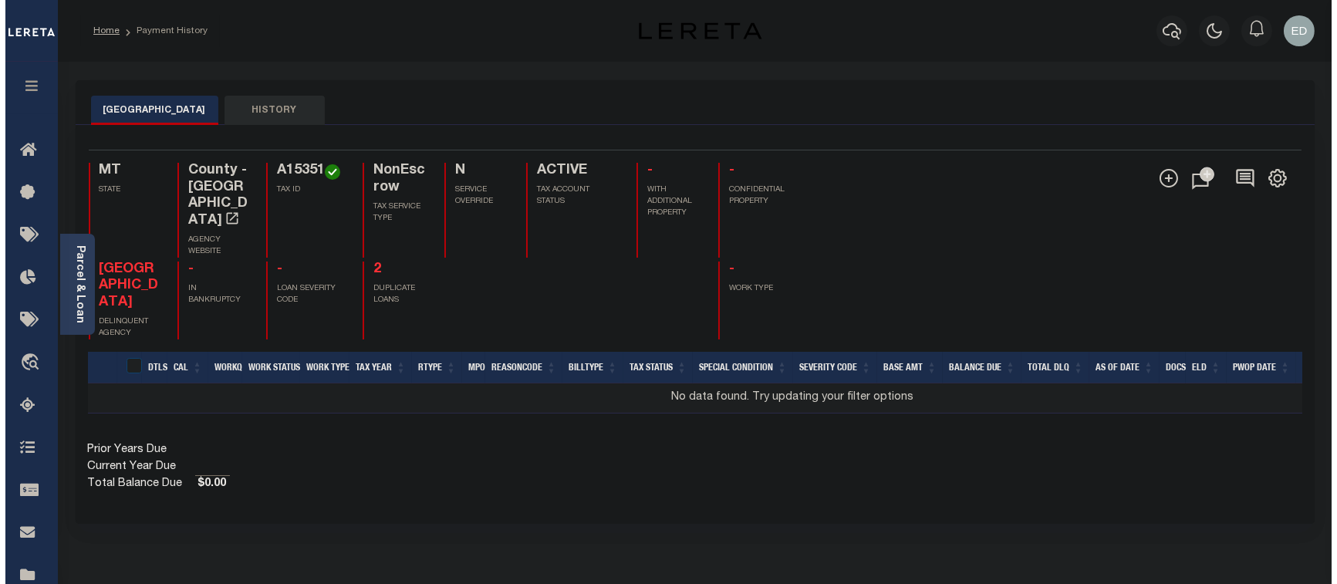
scroll to position [0, 191]
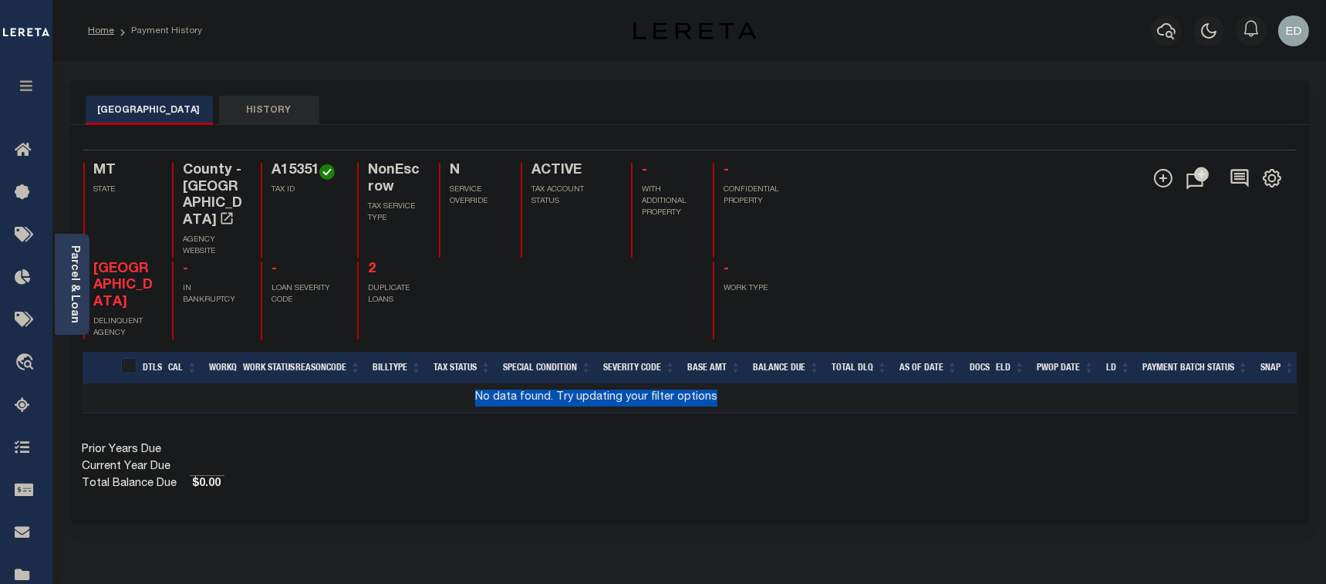
drag, startPoint x: 1124, startPoint y: 431, endPoint x: 1338, endPoint y: 425, distance: 214.5
click at [1325, 425] on html "Home Payment History Profile Sign out" at bounding box center [663, 483] width 1326 height 967
click at [1274, 181] on icon "" at bounding box center [1271, 178] width 7 height 7
click at [1274, 188] on ul "CSV Export Selected Print Show Filter Show Search Columns 0: 1: 2: DTLS 3: CAL …" at bounding box center [1208, 263] width 152 height 151
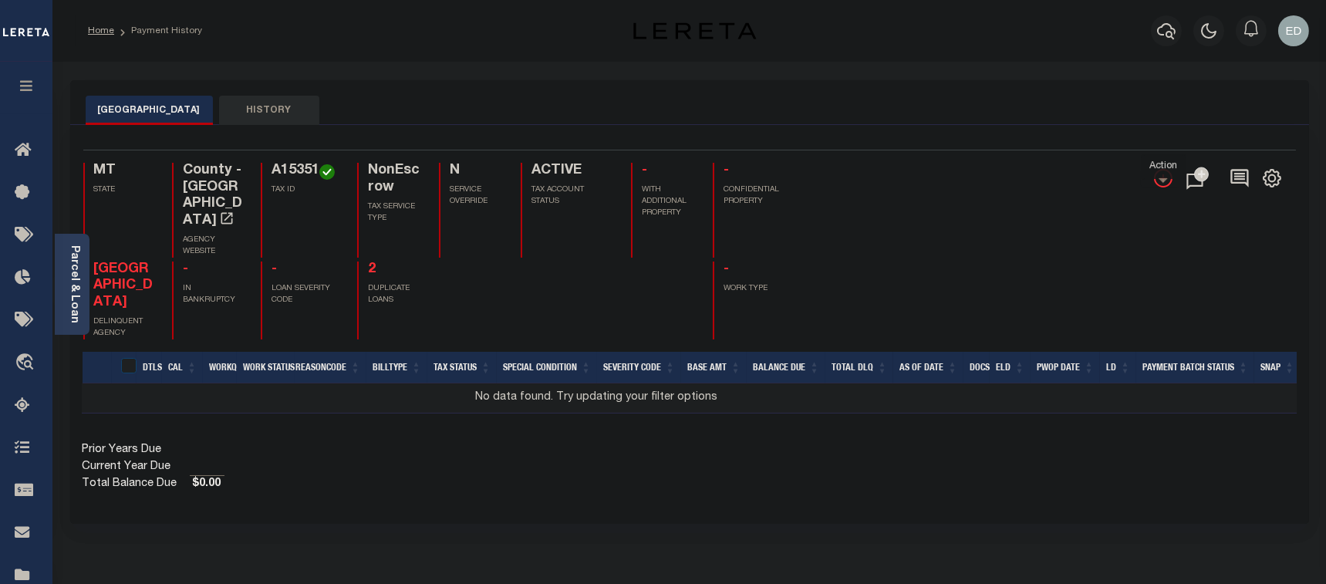
click at [1163, 182] on icon "" at bounding box center [1163, 178] width 8 height 8
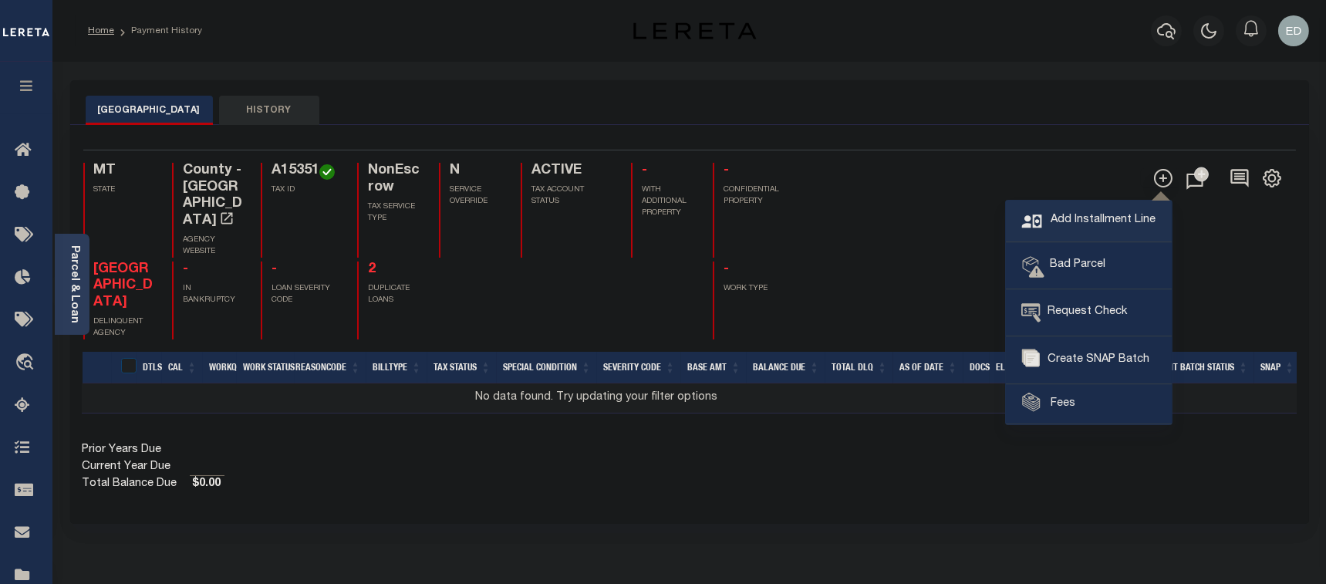
click at [1109, 205] on link "Add Installment Line" at bounding box center [1089, 222] width 166 height 42
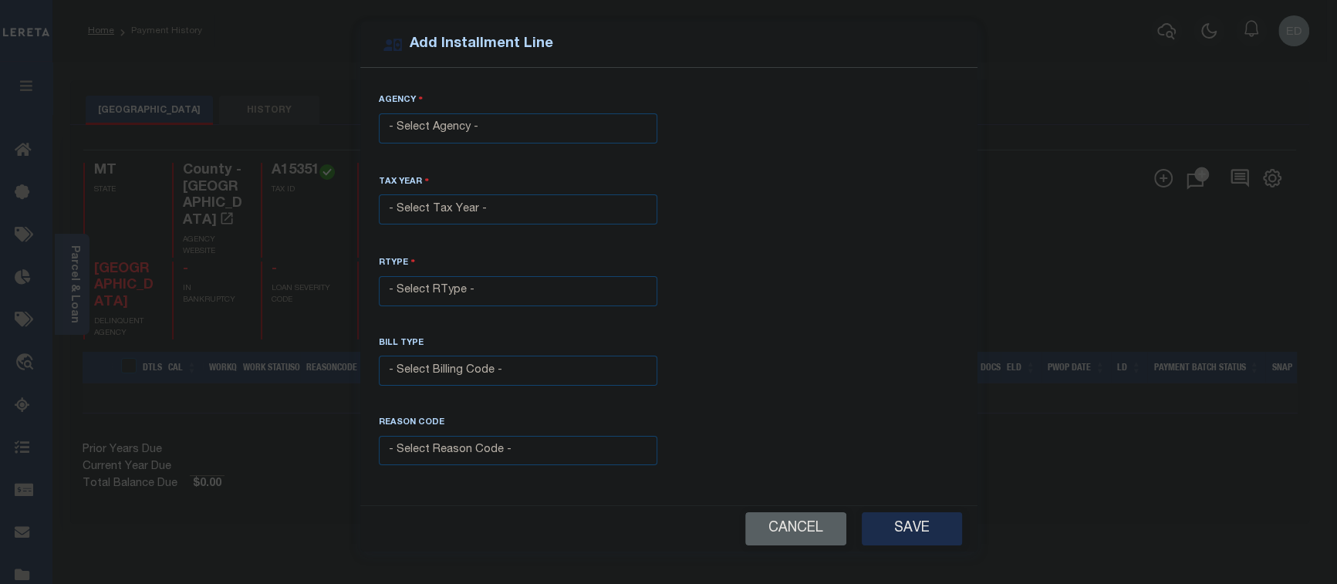
click at [486, 127] on select "- Select Agency - YELLOWSTONE COUNTY - County" at bounding box center [518, 128] width 278 height 30
select select "3011100000"
click at [379, 113] on select "- Select Agency - YELLOWSTONE COUNTY - County" at bounding box center [518, 128] width 278 height 30
click at [494, 206] on select "- Select Year - 2005 2006 2007 2008 2009 2010 2011 2012 2013 2014 2015 2016 201…" at bounding box center [518, 209] width 278 height 30
select select "2021"
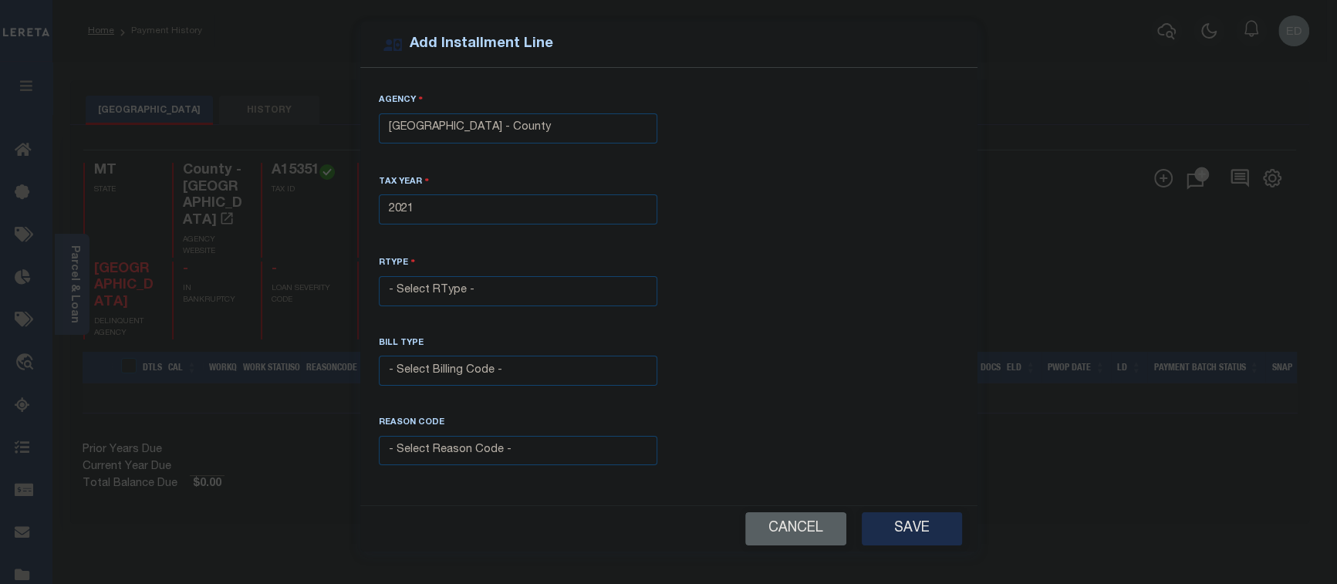
click at [379, 194] on select "- Select Year - 2005 2006 2007 2008 2009 2010 2011 2012 2013 2014 2015 2016 201…" at bounding box center [518, 209] width 278 height 30
click at [515, 293] on select "- Select RType - 1/2 2/2" at bounding box center [518, 291] width 278 height 30
select select "0"
click at [379, 276] on select "- Select RType - 1/2 2/2" at bounding box center [518, 291] width 278 height 30
click at [501, 346] on div "Bill Type" at bounding box center [518, 346] width 278 height 19
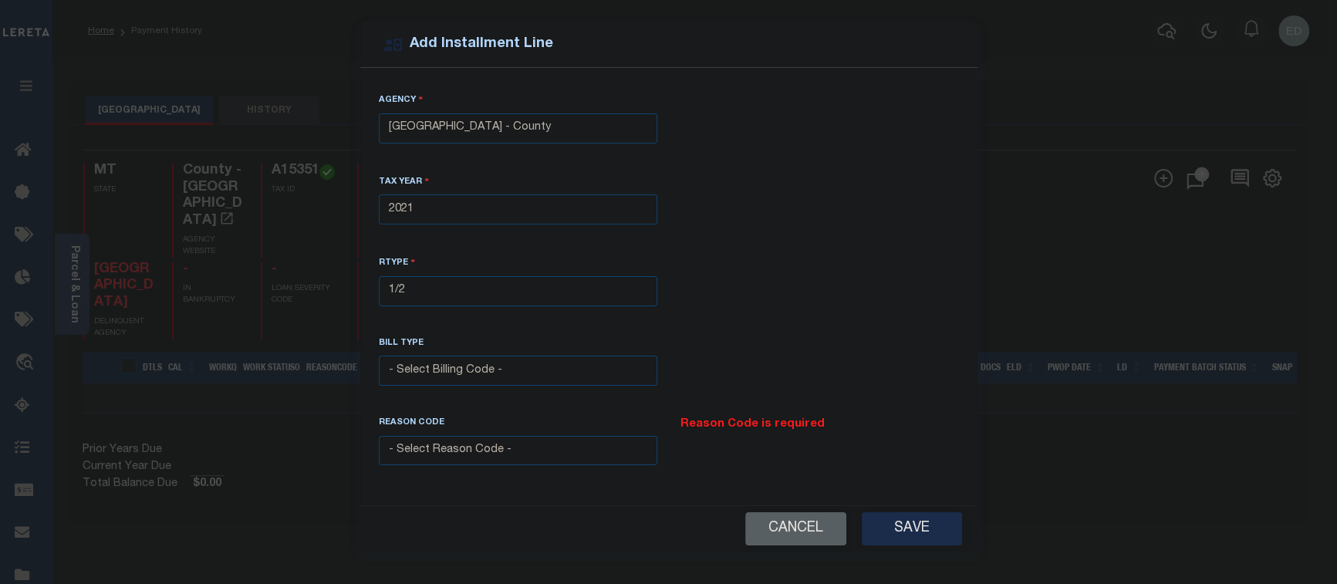
click at [508, 366] on select "- Select Billing Code - Regular Delinquent Supplemental Corrected/Adjusted Bill…" at bounding box center [518, 371] width 278 height 30
select select "1"
click at [379, 356] on select "- Select Billing Code - Regular Delinquent Supplemental Corrected/Adjusted Bill…" at bounding box center [518, 371] width 278 height 30
click at [552, 455] on select "- Select Reason Code - Payment Reversal Taxable Value Change Assessment Change …" at bounding box center [518, 451] width 278 height 30
select select "2"
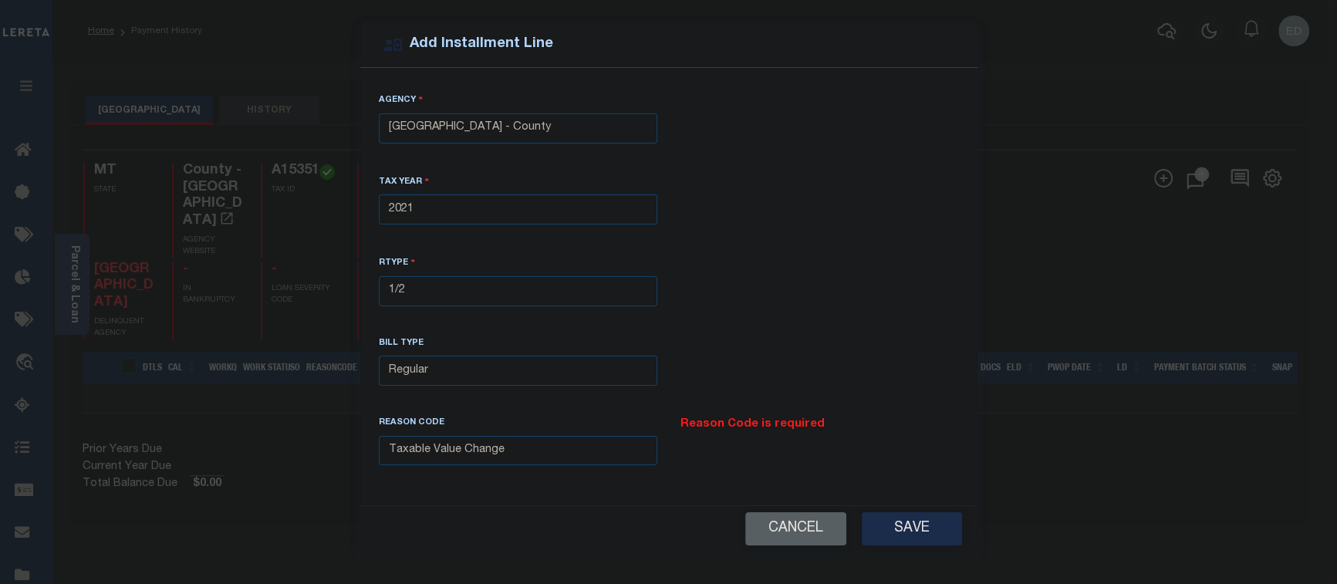
click at [379, 436] on select "- Select Reason Code - Payment Reversal Taxable Value Change Assessment Change …" at bounding box center [518, 451] width 278 height 30
click at [763, 422] on div "Reason Code is required" at bounding box center [819, 425] width 278 height 17
click at [731, 420] on div "Reason Code is required" at bounding box center [819, 425] width 278 height 17
click at [704, 422] on div "Reason Code is required" at bounding box center [819, 425] width 278 height 17
click at [768, 423] on div "Reason Code is required" at bounding box center [819, 425] width 278 height 17
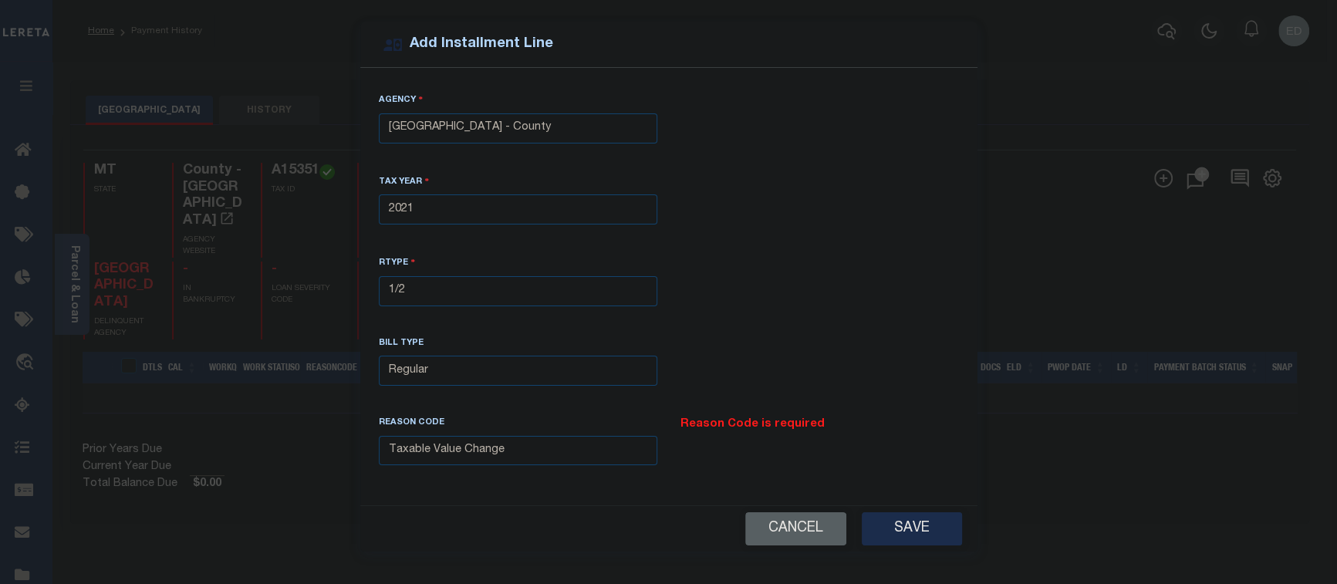
click at [918, 516] on button "Save" at bounding box center [912, 528] width 100 height 33
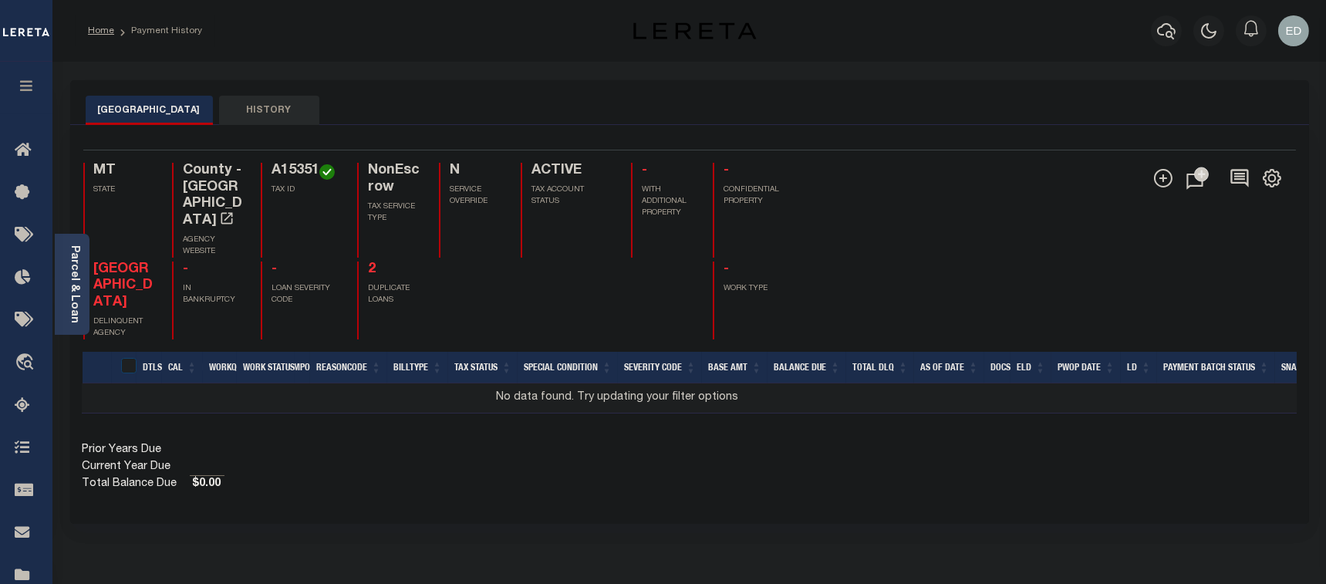
scroll to position [0, 191]
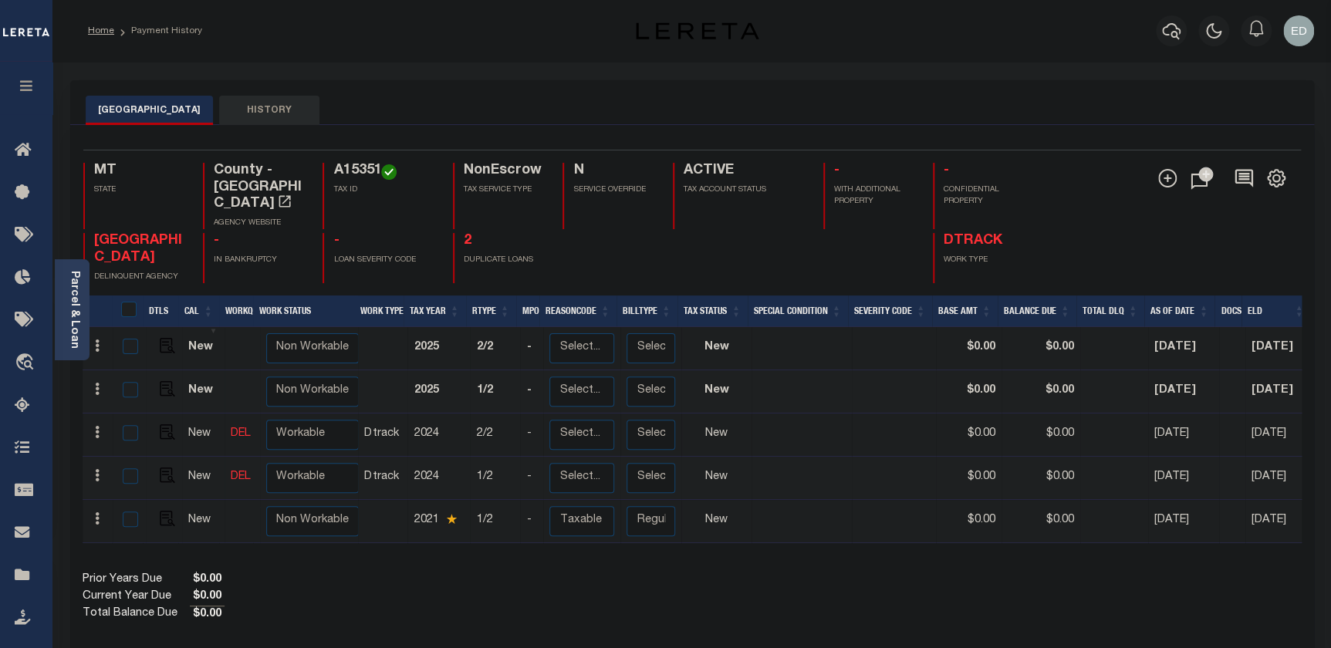
click at [645, 583] on div "Prior Years Due $0.00 Current Year Due $0.00 Total Balance Due $0.00" at bounding box center [387, 598] width 609 height 52
click at [162, 338] on img "" at bounding box center [167, 345] width 15 height 15
checkbox input "true"
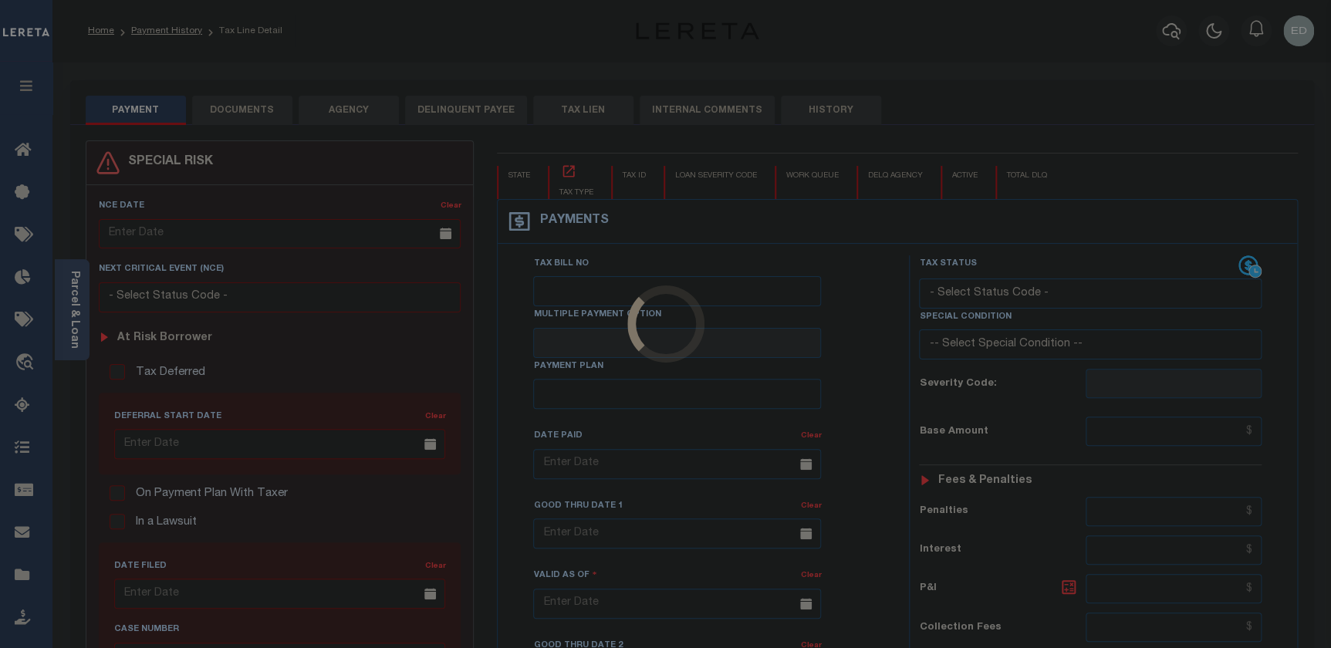
checkbox input "false"
type input "[DATE]"
select select "NW2"
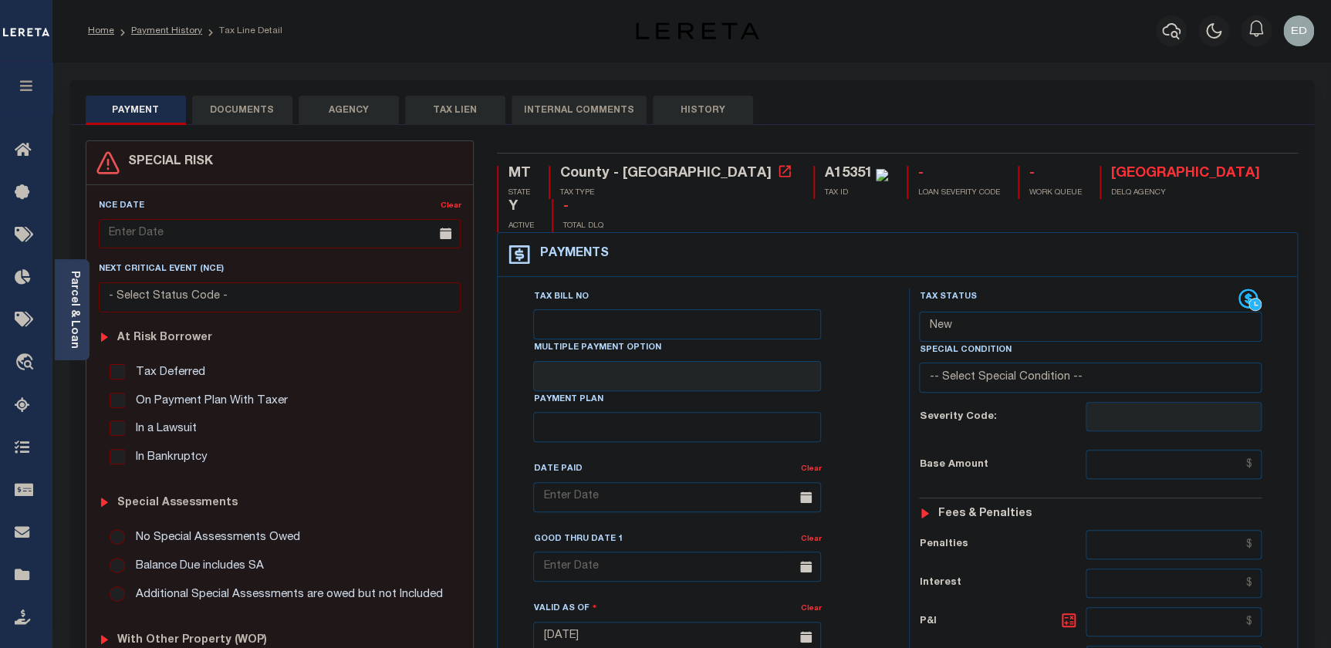
click at [858, 498] on div "Tax Bill No Multiple Payment Option Payment Plan Clear" at bounding box center [699, 505] width 373 height 433
click at [346, 109] on button "AGENCY" at bounding box center [349, 110] width 100 height 29
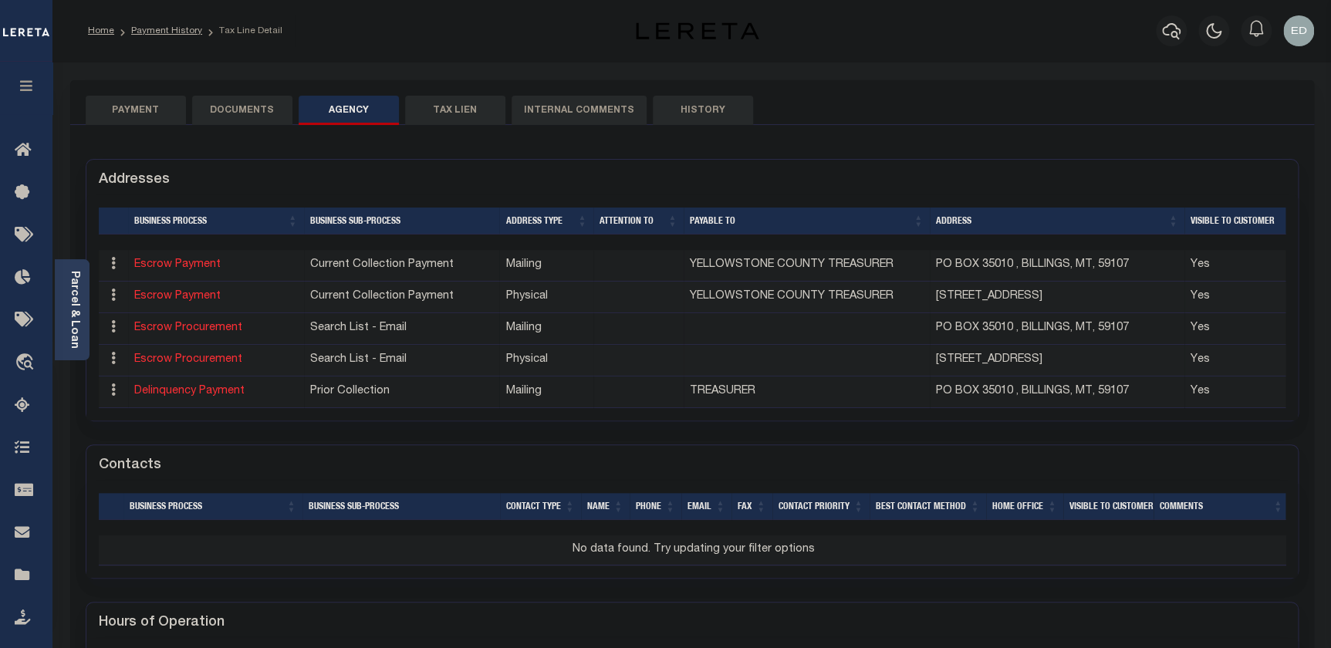
click at [205, 103] on button "DOCUMENTS" at bounding box center [242, 110] width 100 height 29
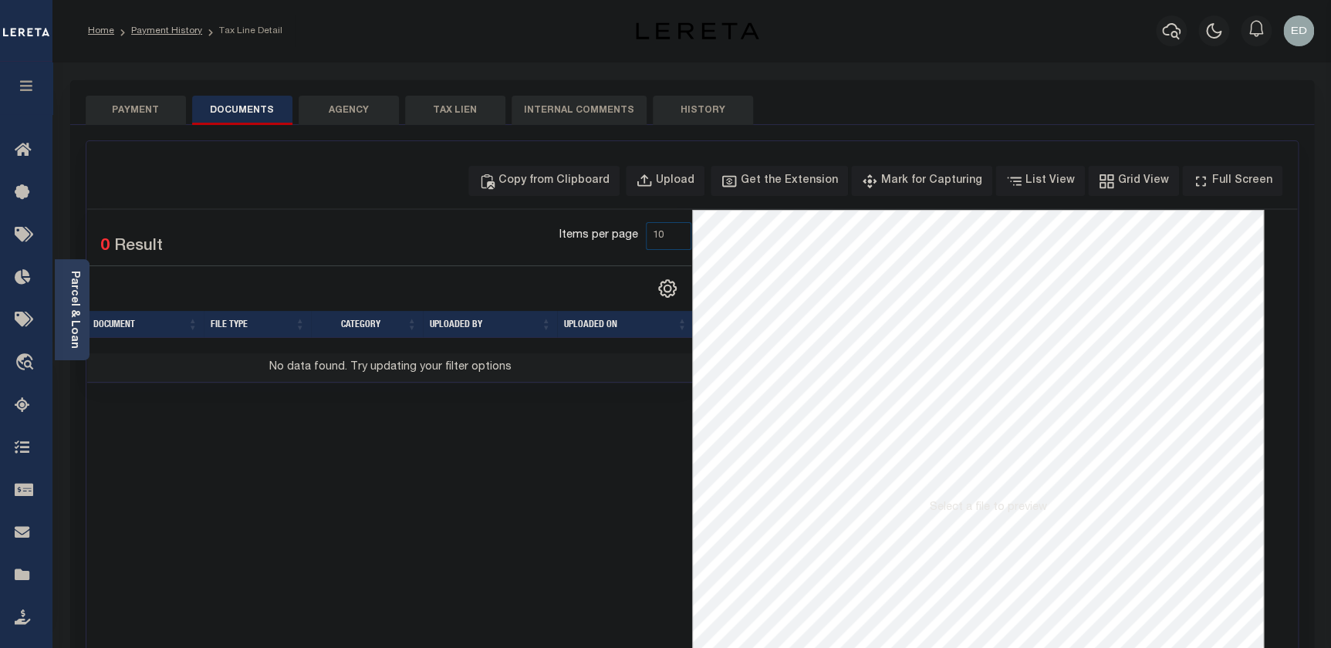
click at [297, 366] on td "No data found. Try updating your filter options" at bounding box center [390, 368] width 606 height 30
drag, startPoint x: 297, startPoint y: 366, endPoint x: 310, endPoint y: 365, distance: 13.2
click at [308, 365] on td "No data found. Try updating your filter options" at bounding box center [390, 368] width 606 height 30
click at [366, 365] on td "No data found. Try updating your filter options" at bounding box center [390, 368] width 606 height 30
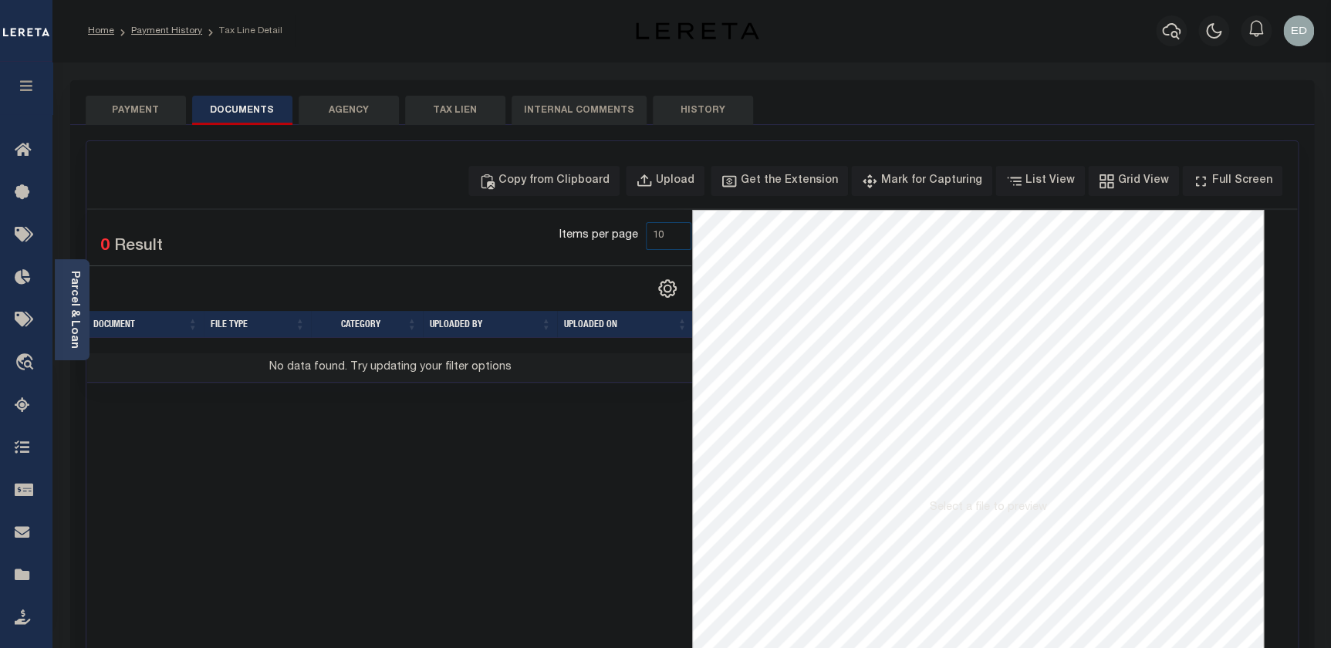
click at [392, 368] on td "No data found. Try updating your filter options" at bounding box center [390, 368] width 606 height 30
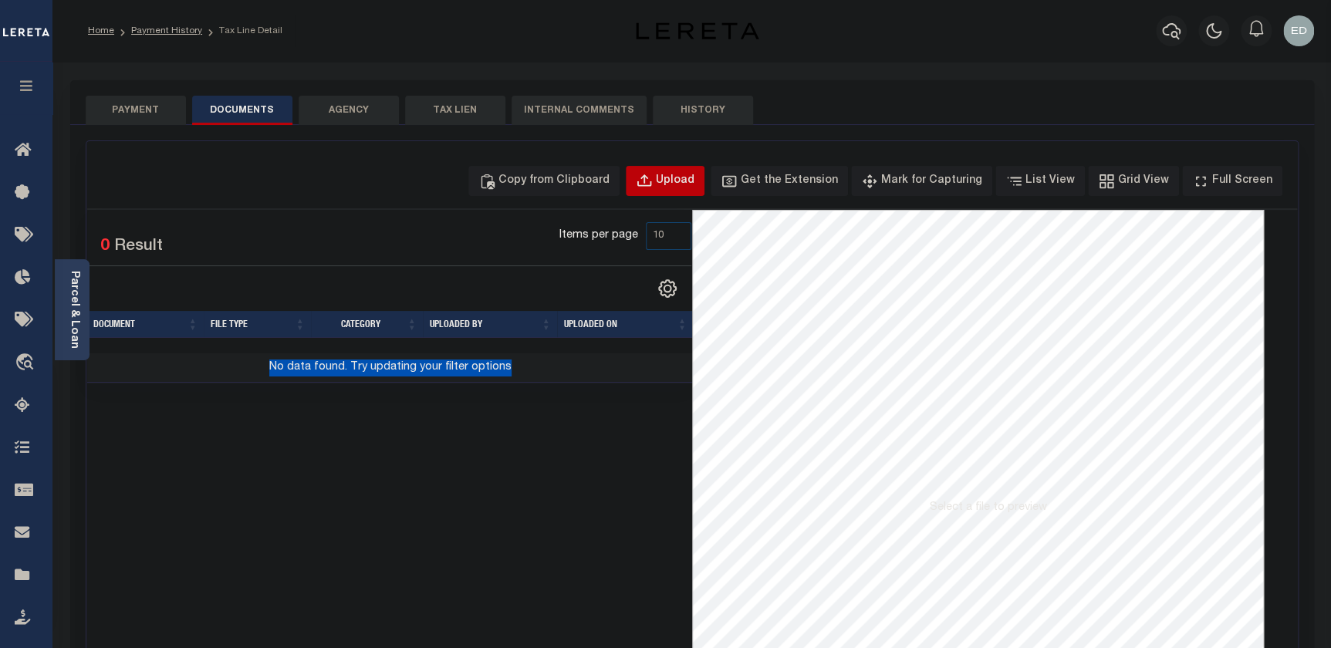
click at [694, 184] on div "Upload" at bounding box center [675, 181] width 39 height 17
select select "POP"
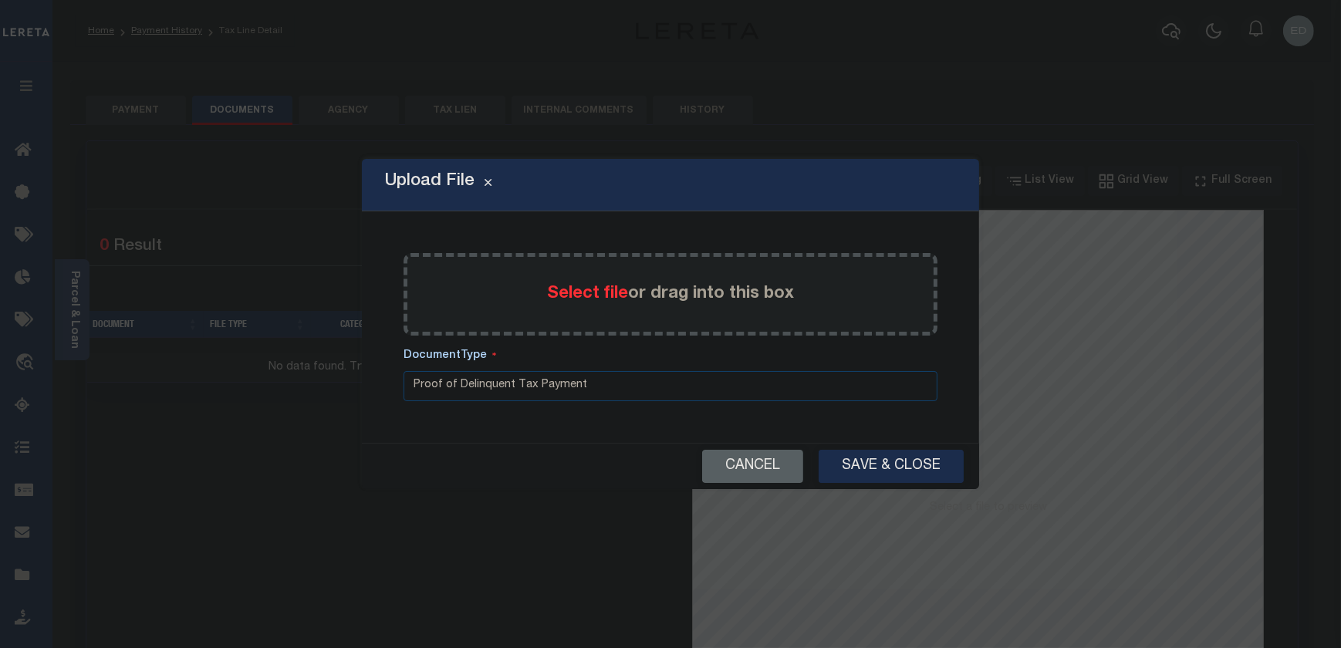
click at [586, 294] on span "Select file" at bounding box center [587, 293] width 81 height 17
click at [0, 0] on input "Select file or drag into this box" at bounding box center [0, 0] width 0 height 0
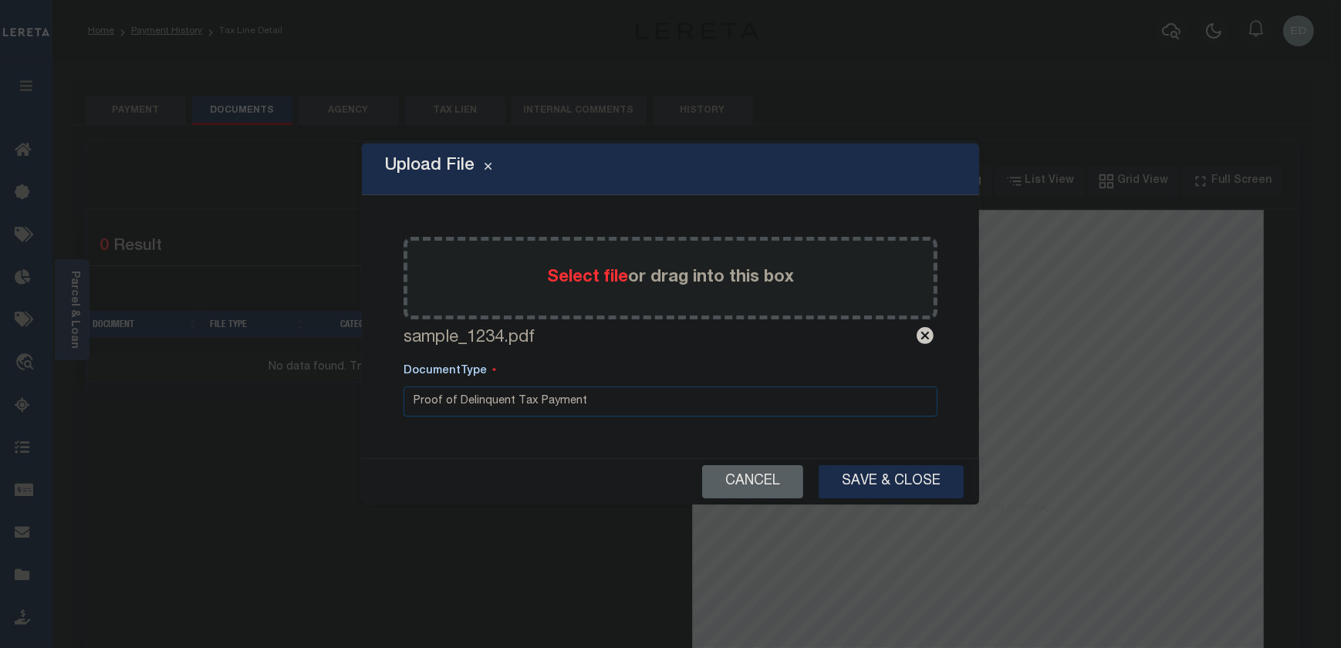
click at [582, 398] on select "Proof of Delinquent Tax Payment" at bounding box center [670, 401] width 534 height 30
click at [403, 386] on select "Proof of Delinquent Tax Payment" at bounding box center [670, 401] width 534 height 30
click at [860, 481] on button "Save & Close" at bounding box center [890, 481] width 145 height 33
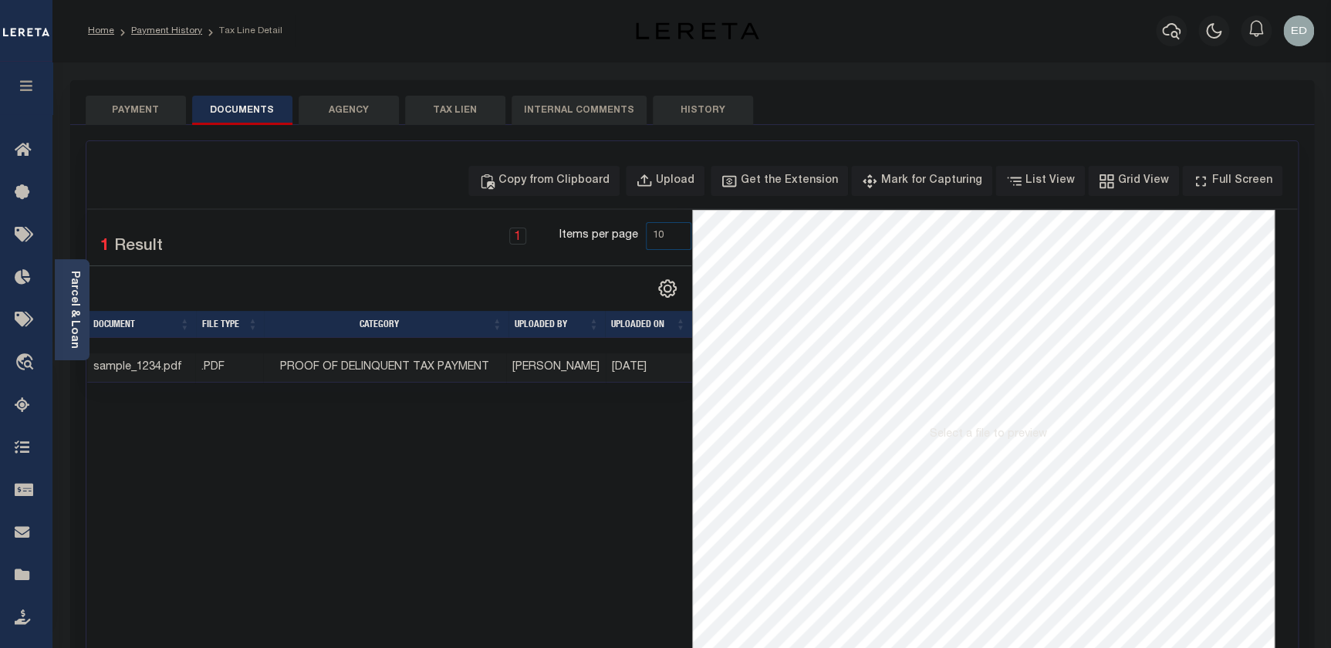
click at [91, 366] on td "sample_1234.pdf" at bounding box center [141, 368] width 109 height 30
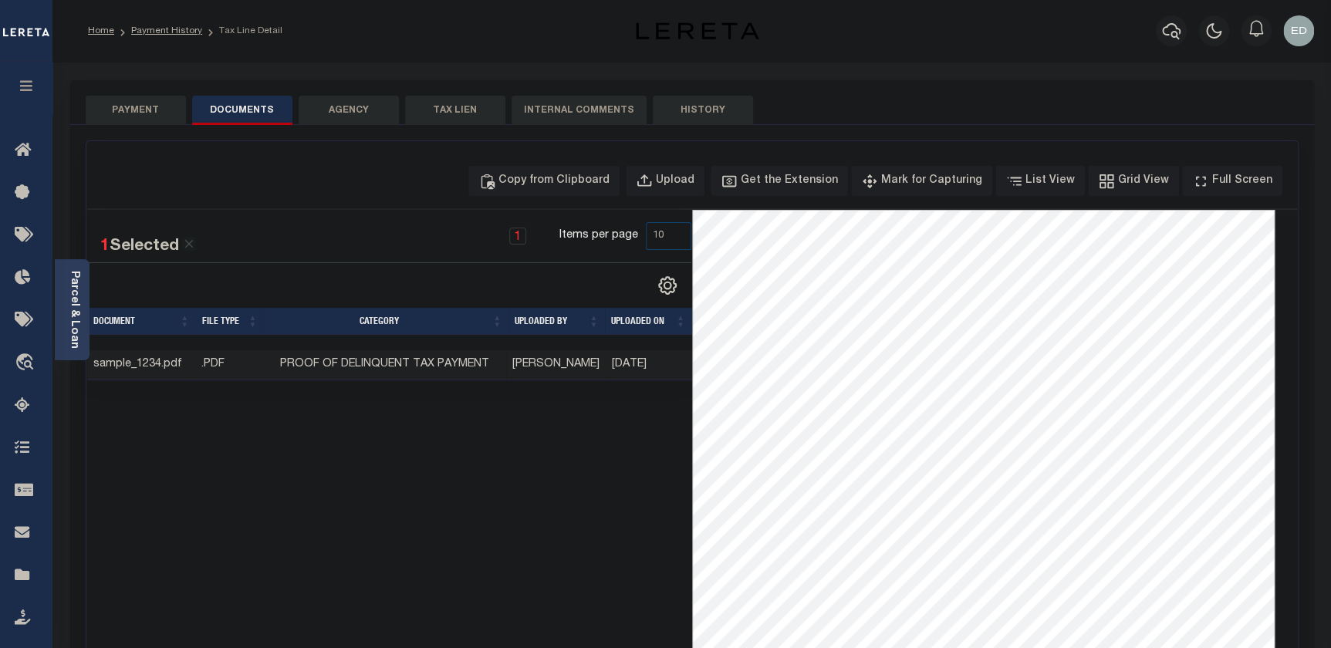
click at [90, 366] on td "sample_1234.pdf" at bounding box center [141, 365] width 109 height 30
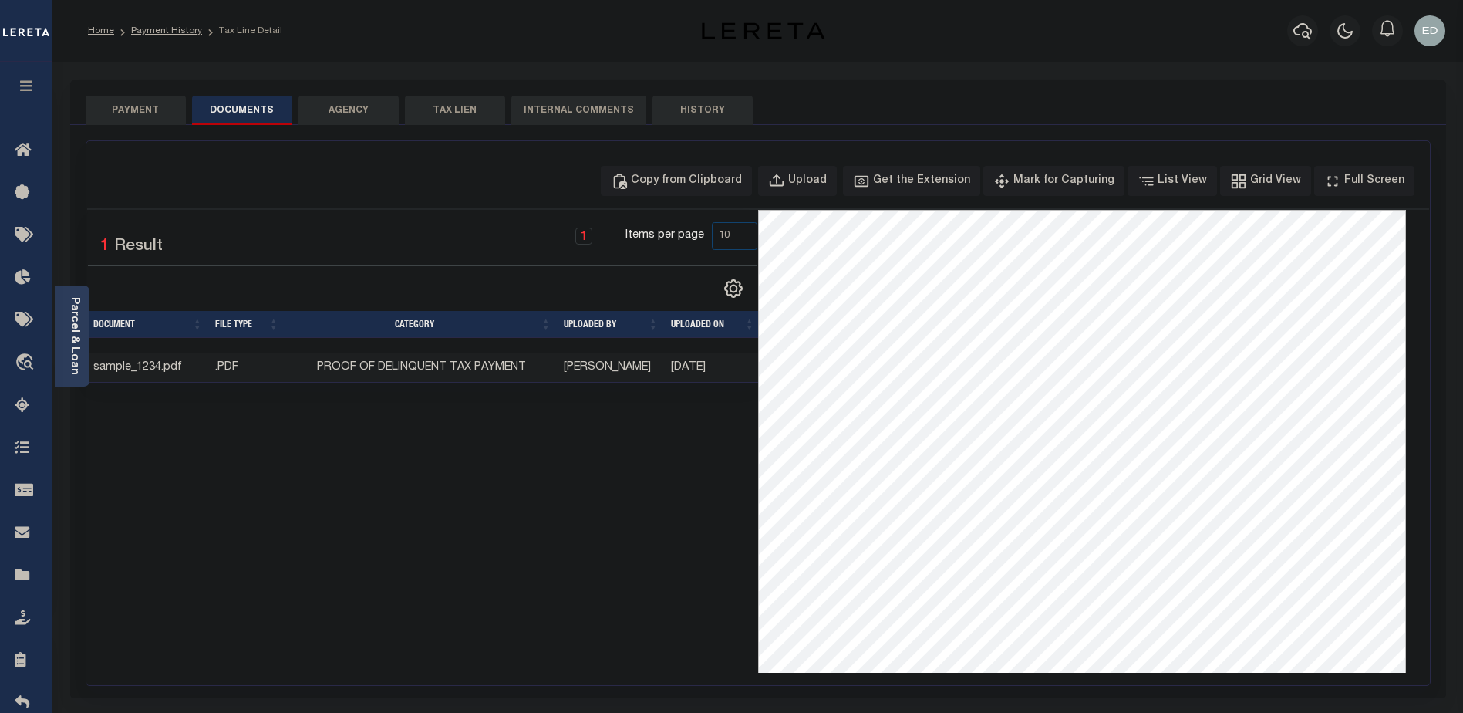
drag, startPoint x: 1199, startPoint y: 10, endPoint x: 463, endPoint y: 511, distance: 890.1
click at [463, 511] on div "1 Selected 1 Result 1 Items per page 10 25 50 100" at bounding box center [422, 441] width 671 height 463
click at [735, 286] on icon "" at bounding box center [733, 288] width 7 height 7
click at [438, 459] on div "1 Selected 1 Result 1 Items per page 10 25 50 100" at bounding box center [422, 441] width 671 height 463
click at [168, 29] on link "Payment History" at bounding box center [166, 30] width 71 height 9
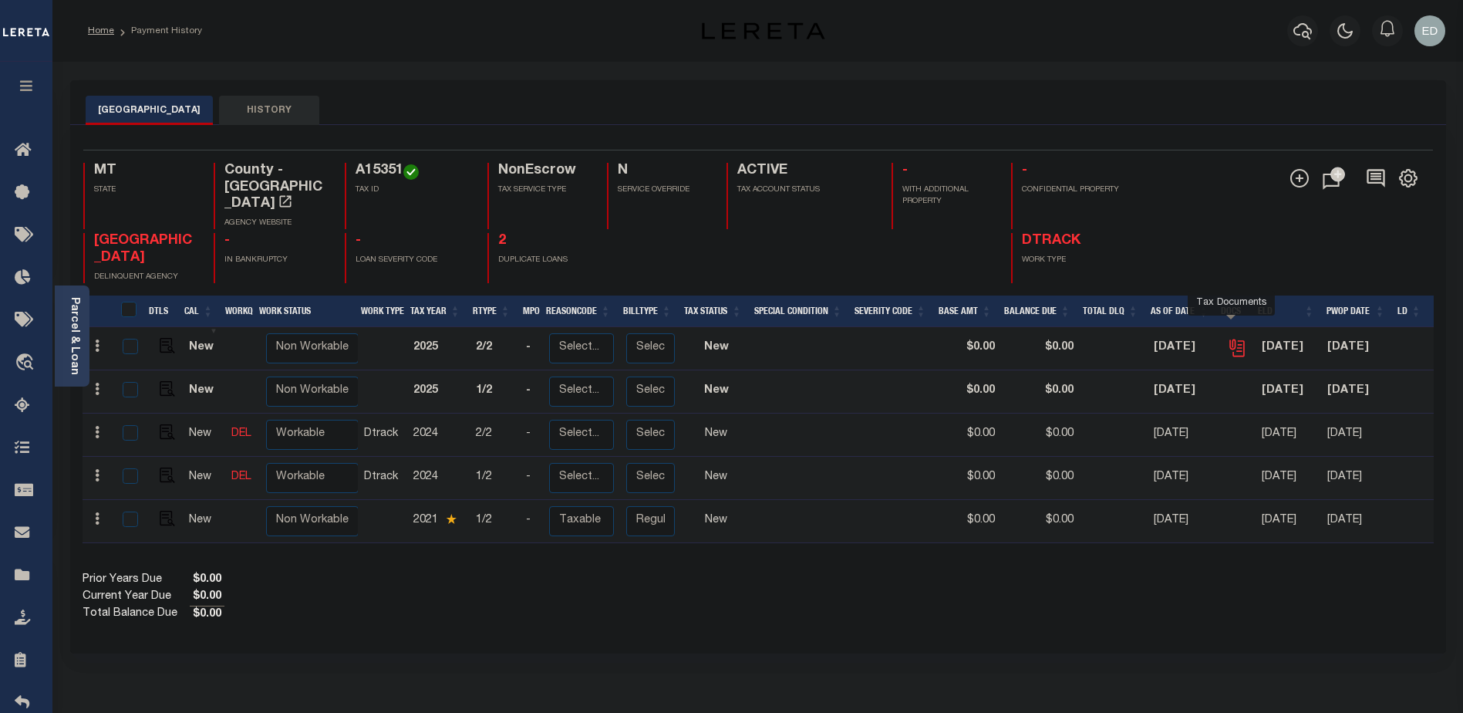
click at [1230, 339] on icon "" at bounding box center [1236, 345] width 12 height 12
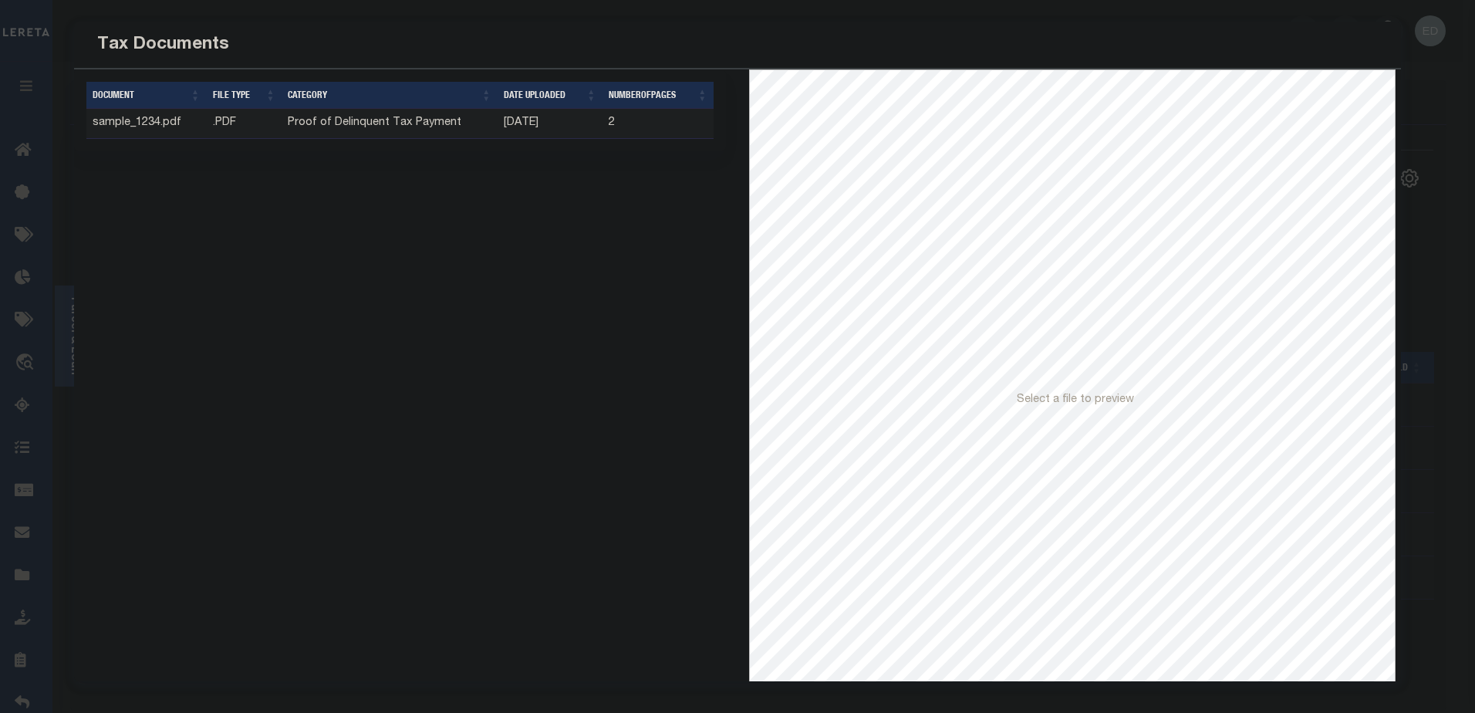
click at [106, 126] on td "sample_1234.pdf" at bounding box center [146, 124] width 120 height 30
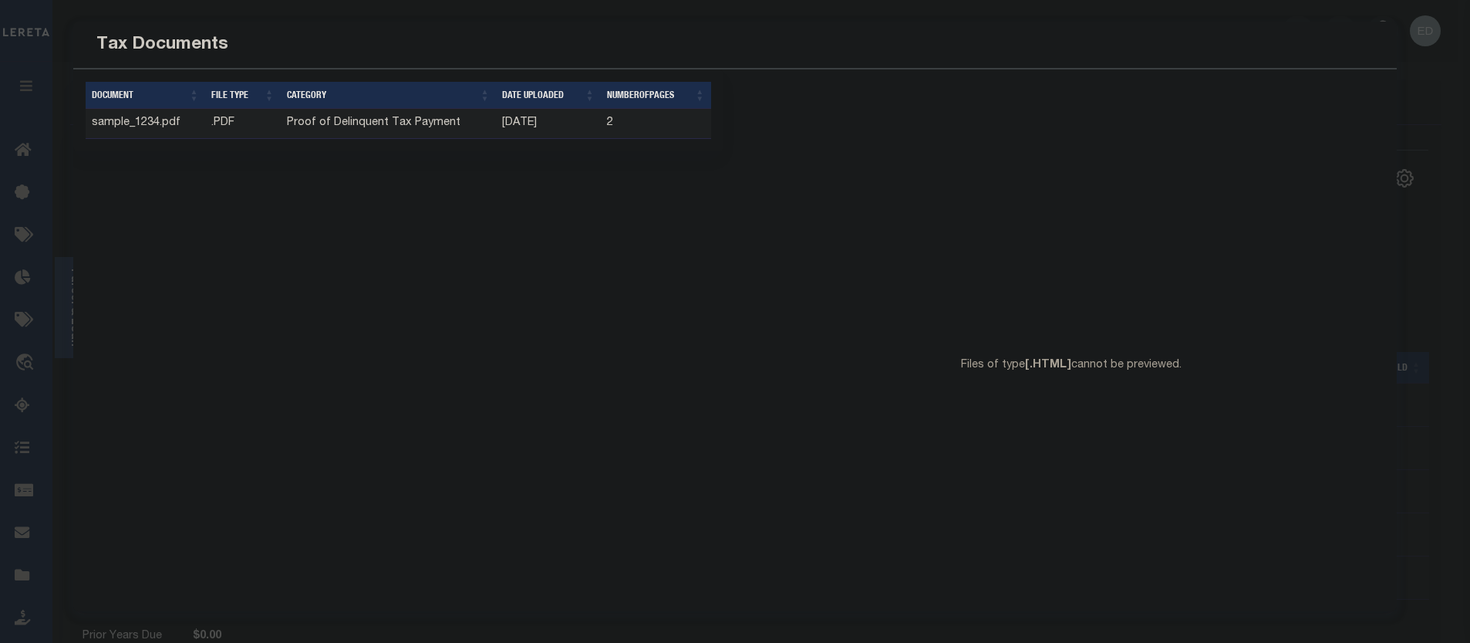
click at [1365, 40] on button "Close" at bounding box center [1368, 45] width 20 height 20
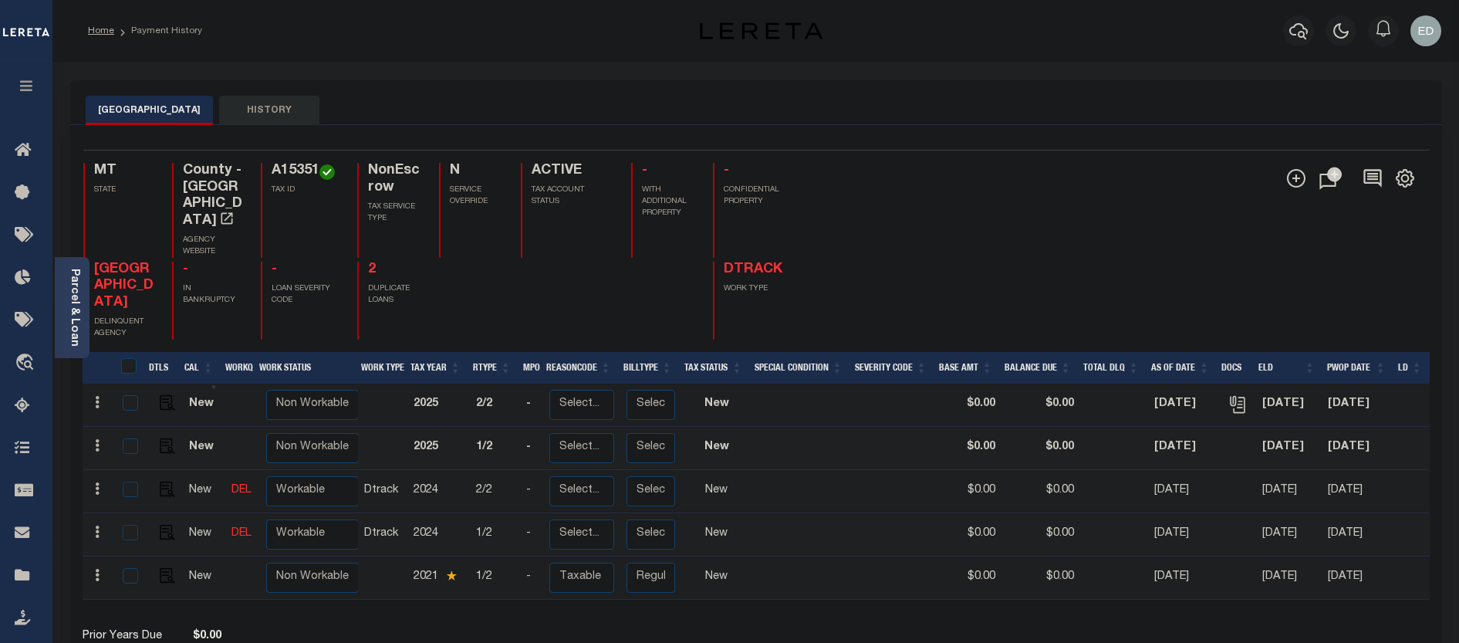
click at [958, 267] on div "Add Installment Line [GEOGRAPHIC_DATA]" at bounding box center [1092, 251] width 673 height 177
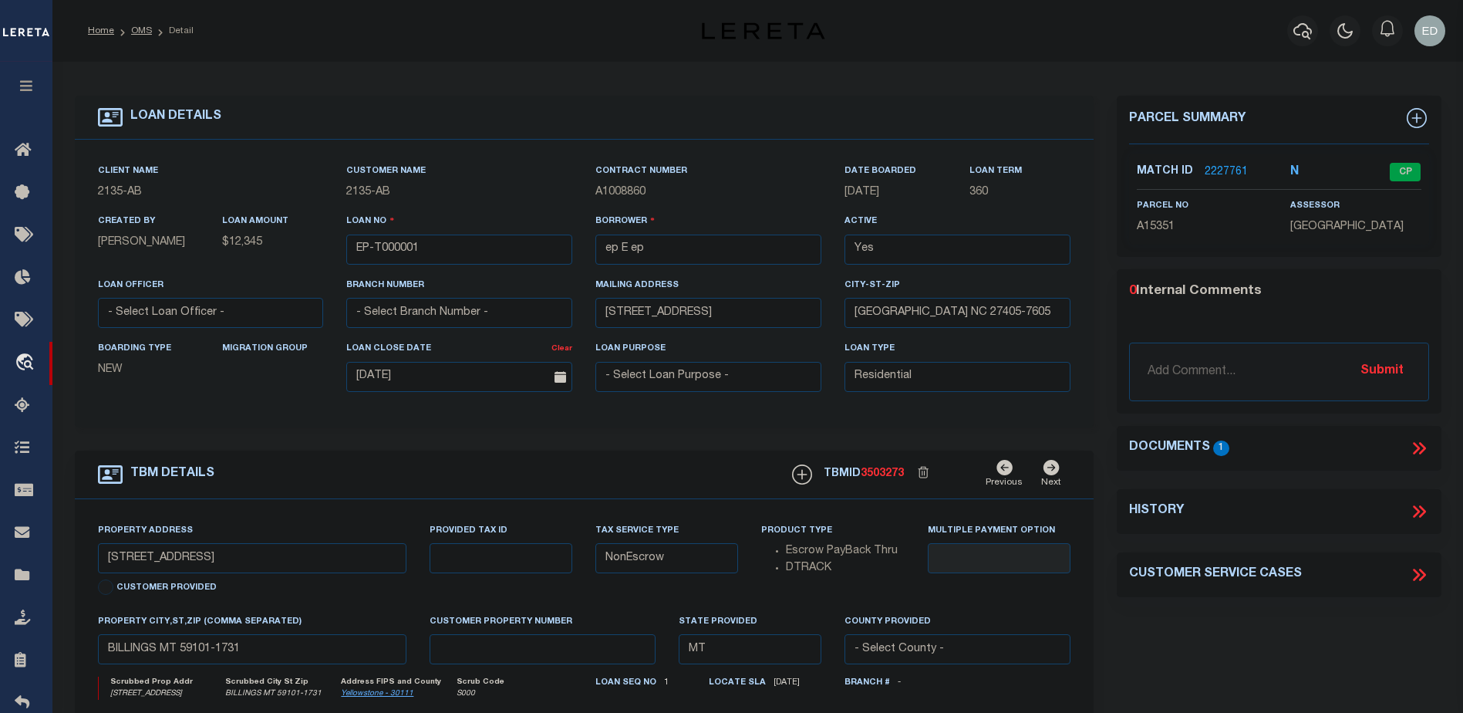
select select "10"
select select "NonEscrow"
click at [1096, 421] on div "LOAN DETAILS Client Name -" at bounding box center [584, 517] width 1043 height 843
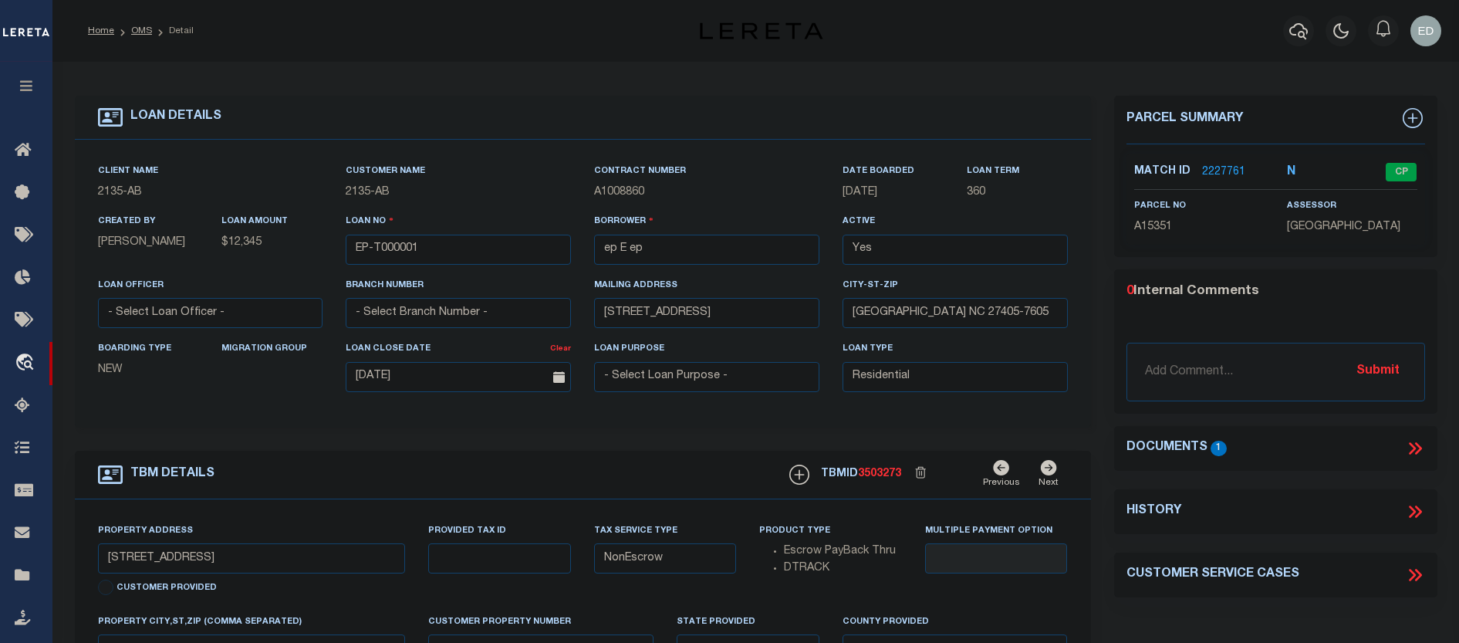
click at [1095, 410] on div "LOAN DETAILS Client Name -" at bounding box center [582, 517] width 1039 height 843
click at [1096, 401] on div "LOAN DETAILS Client Name -" at bounding box center [582, 517] width 1039 height 843
click at [1099, 414] on div "LOAN DETAILS Client Name -" at bounding box center [582, 517] width 1039 height 843
click at [1098, 426] on div "LOAN DETAILS Client Name -" at bounding box center [582, 517] width 1039 height 843
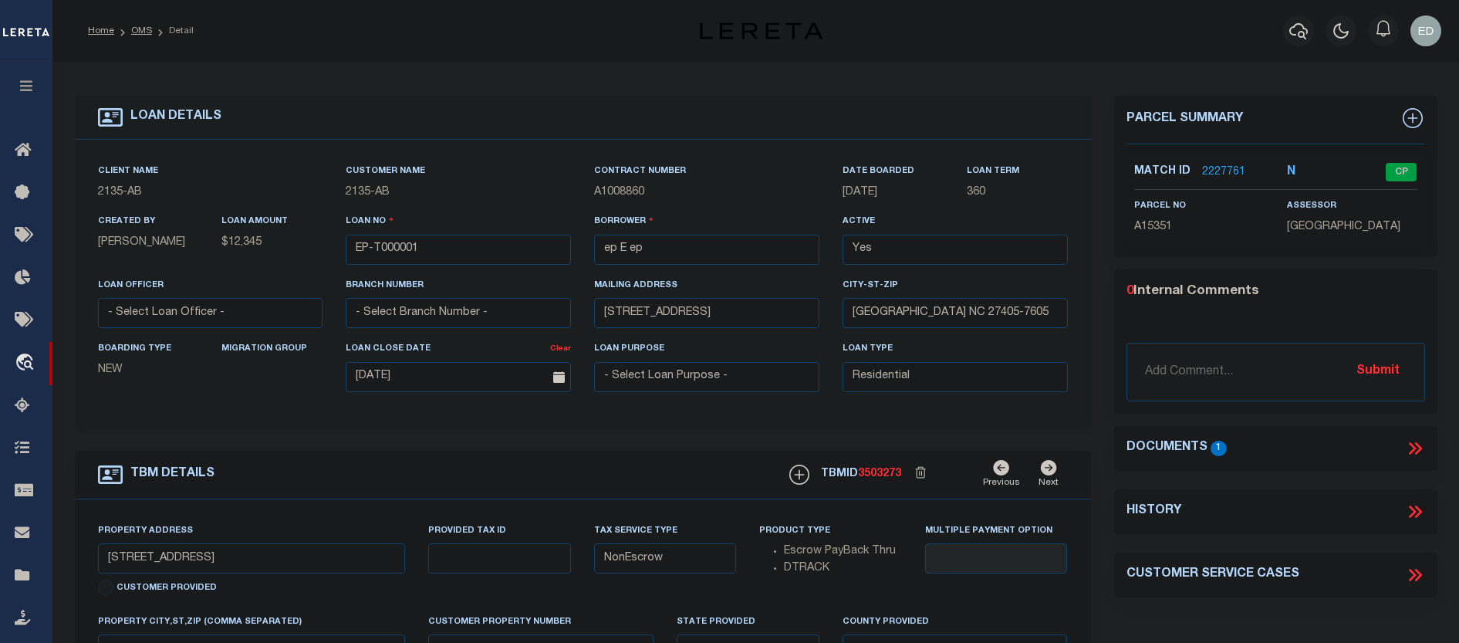
click at [1095, 434] on div "LOAN DETAILS Client Name -" at bounding box center [582, 517] width 1039 height 843
click at [1096, 415] on div "LOAN DETAILS Client Name -" at bounding box center [582, 517] width 1039 height 843
click at [1096, 424] on div "LOAN DETAILS Client Name -" at bounding box center [582, 517] width 1039 height 843
drag, startPoint x: 1097, startPoint y: 412, endPoint x: 1097, endPoint y: 403, distance: 8.5
click at [1097, 410] on div "LOAN DETAILS Client Name -" at bounding box center [582, 517] width 1039 height 843
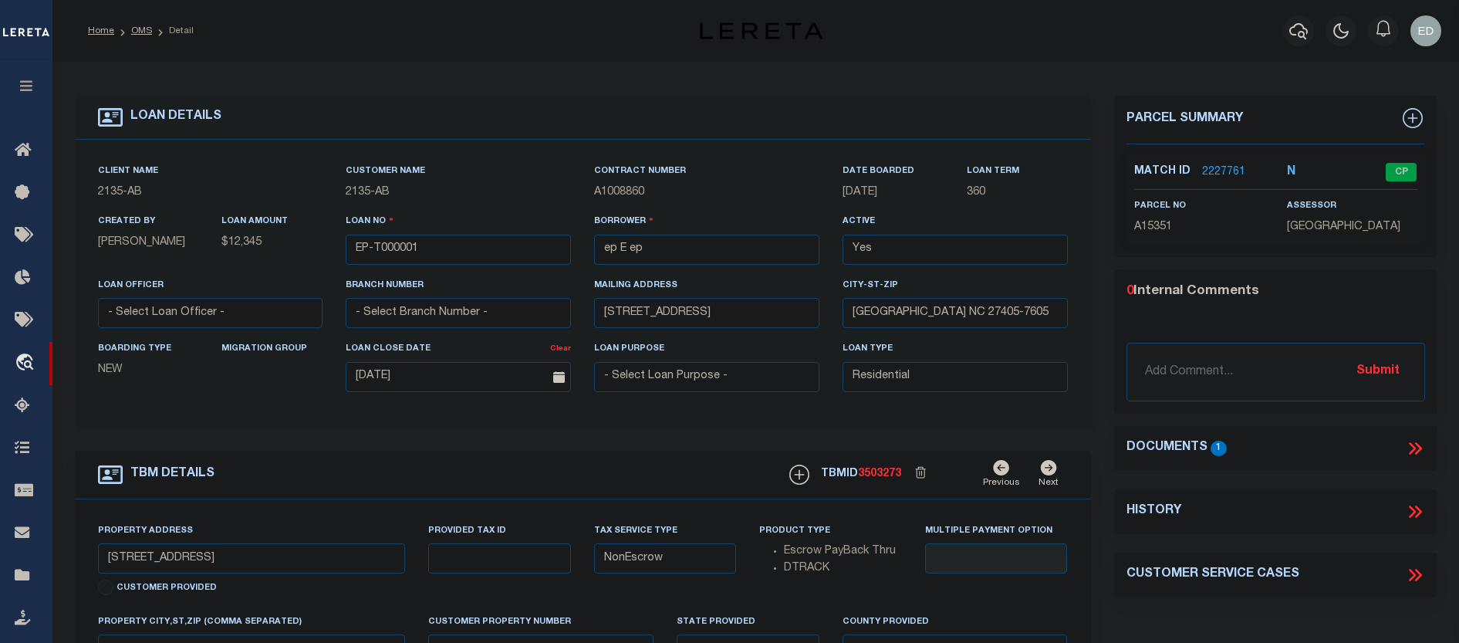
click at [1098, 397] on div "LOAN DETAILS Client Name -" at bounding box center [582, 517] width 1039 height 843
